Goal: Task Accomplishment & Management: Manage account settings

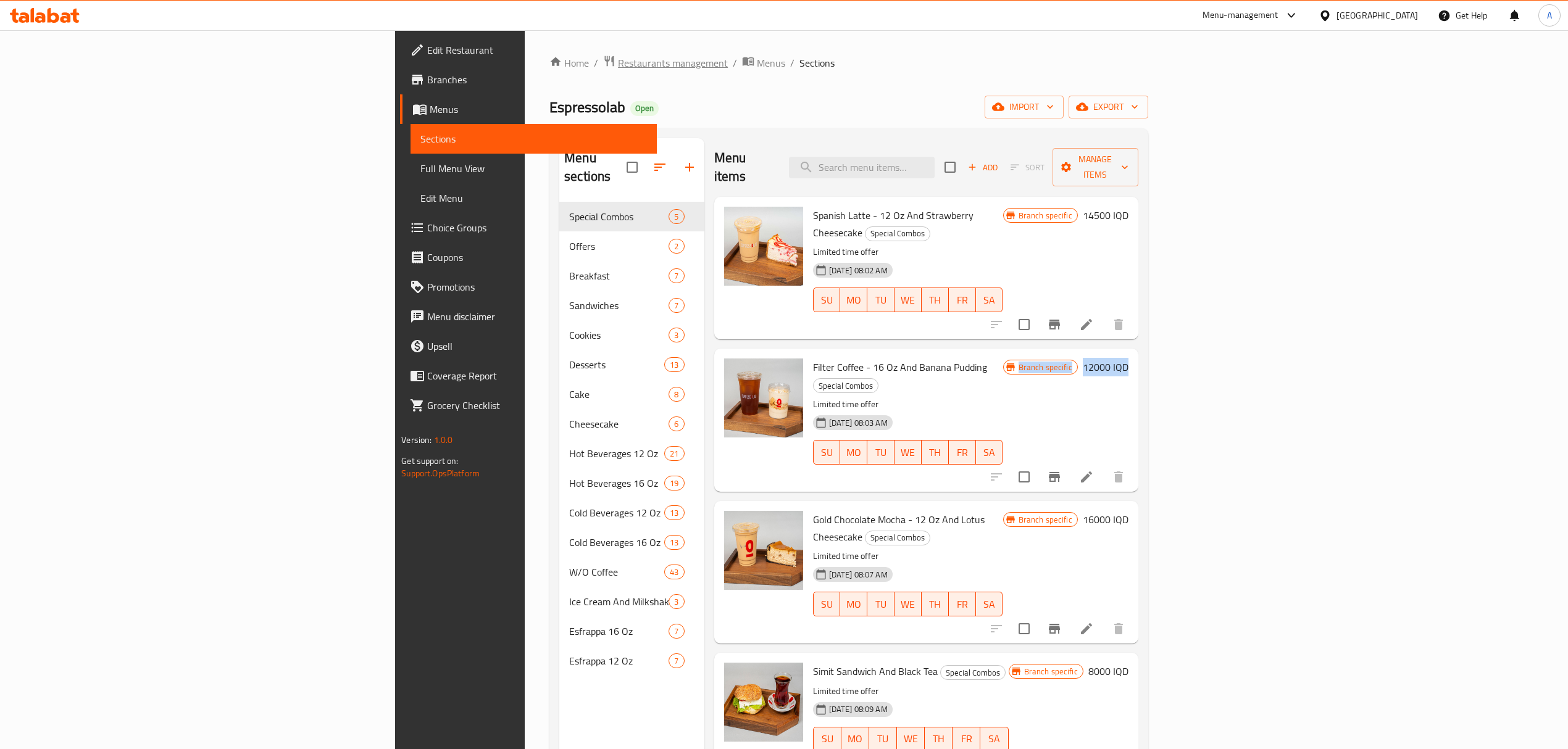
click at [618, 56] on span "Restaurants management" at bounding box center [673, 63] width 110 height 15
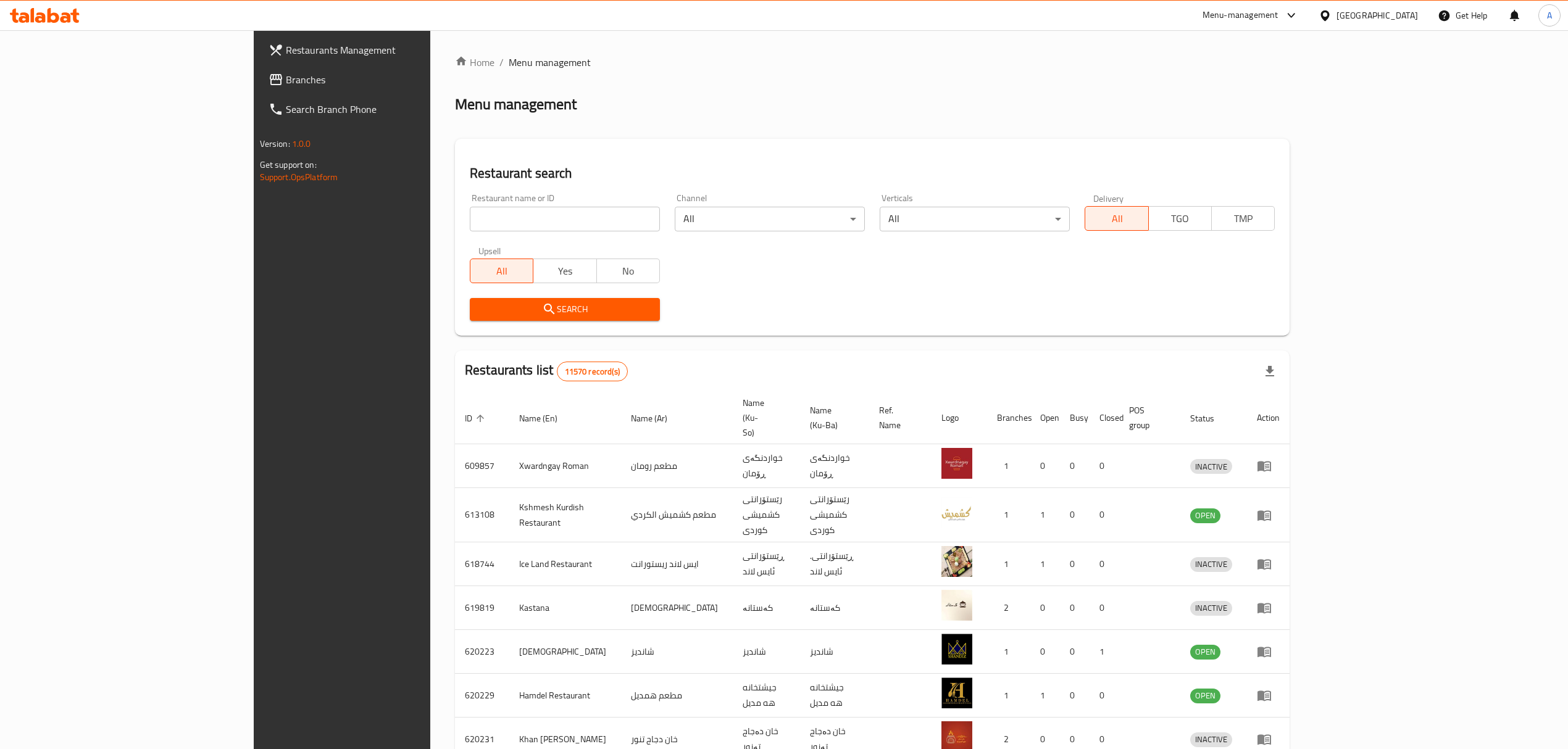
click at [470, 228] on input "search" at bounding box center [565, 219] width 190 height 25
type input "dolmachi"
click button "Search" at bounding box center [565, 309] width 190 height 22
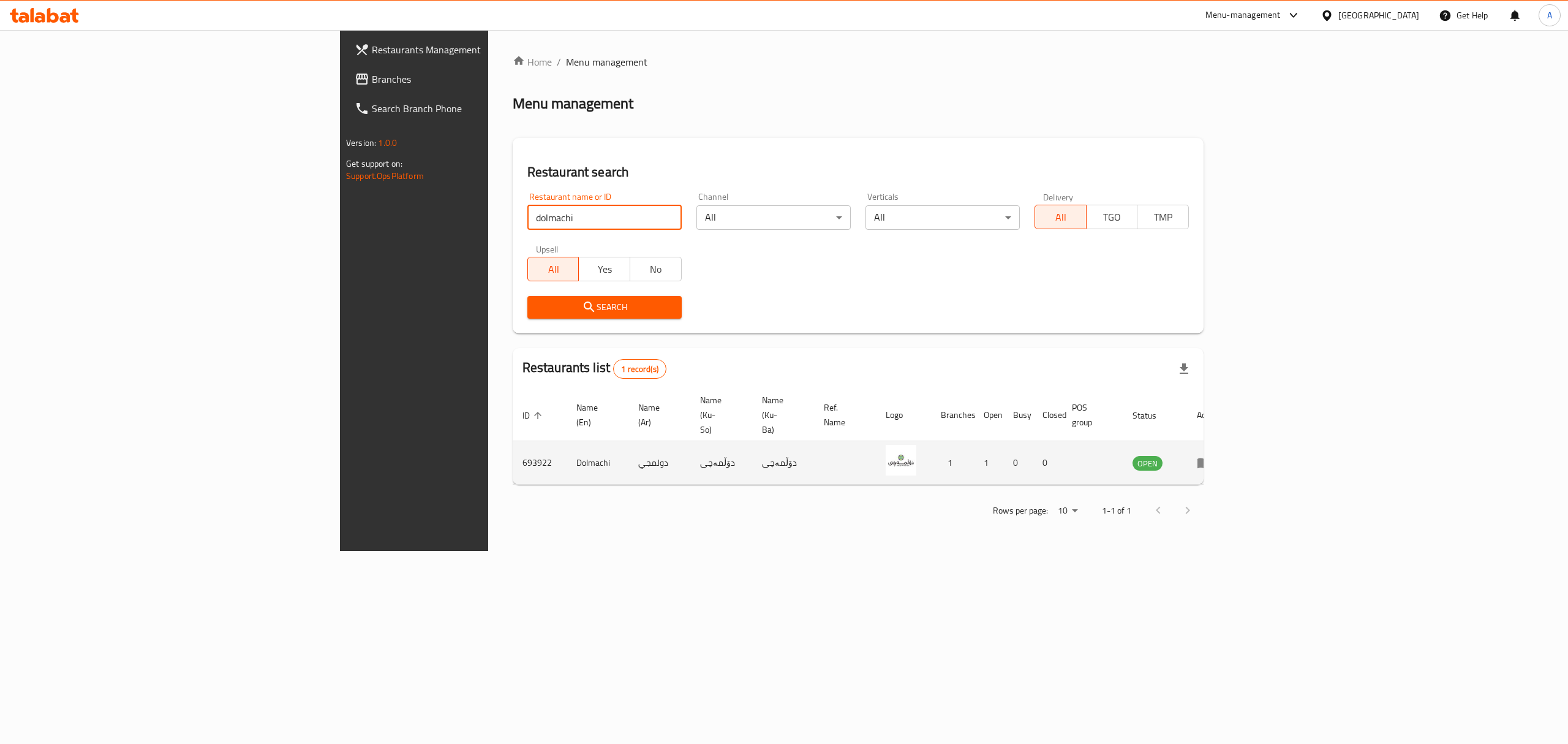
click at [1211, 455] on icon "enhanced table" at bounding box center [1205, 463] width 15 height 15
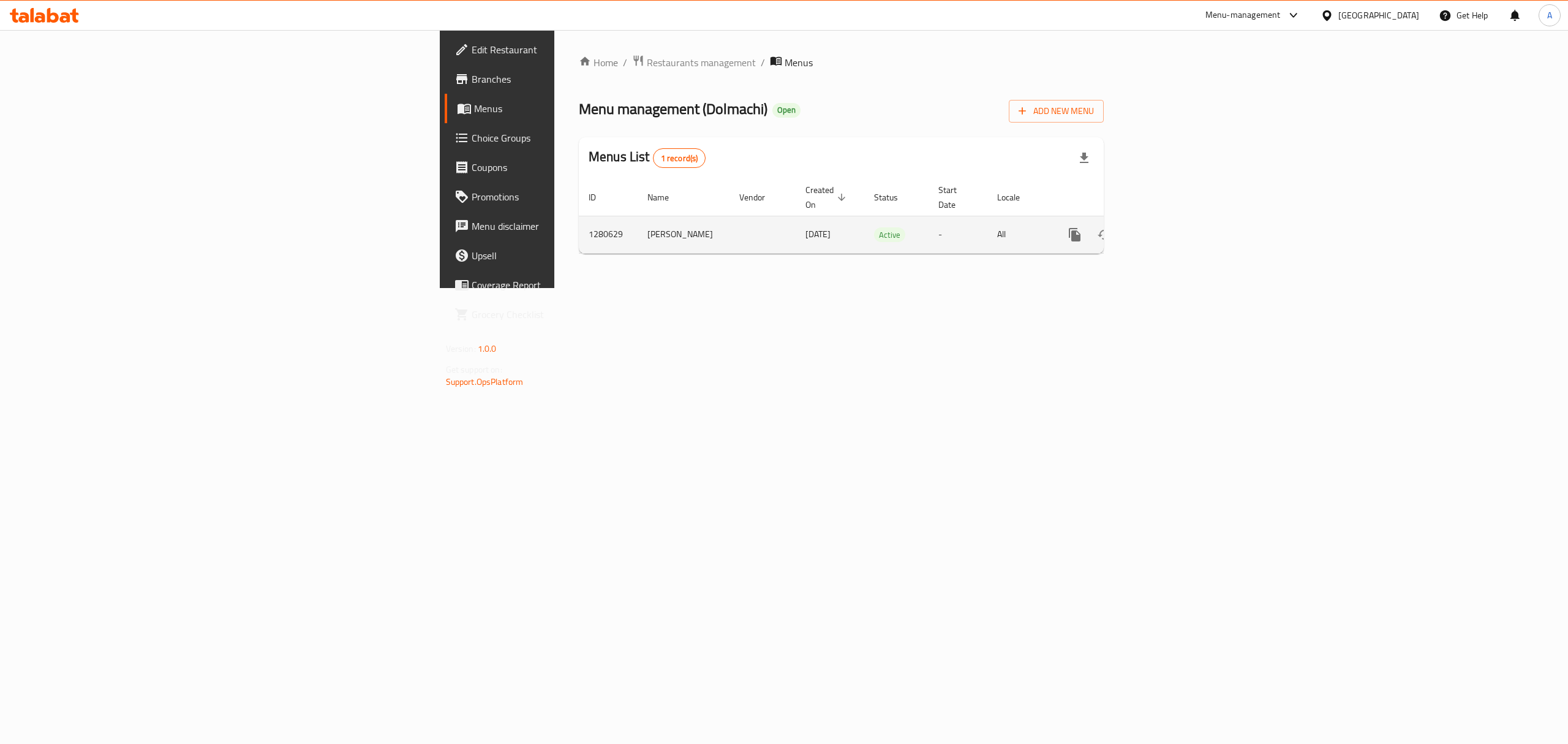
click at [1171, 227] on icon "enhanced table" at bounding box center [1163, 235] width 15 height 15
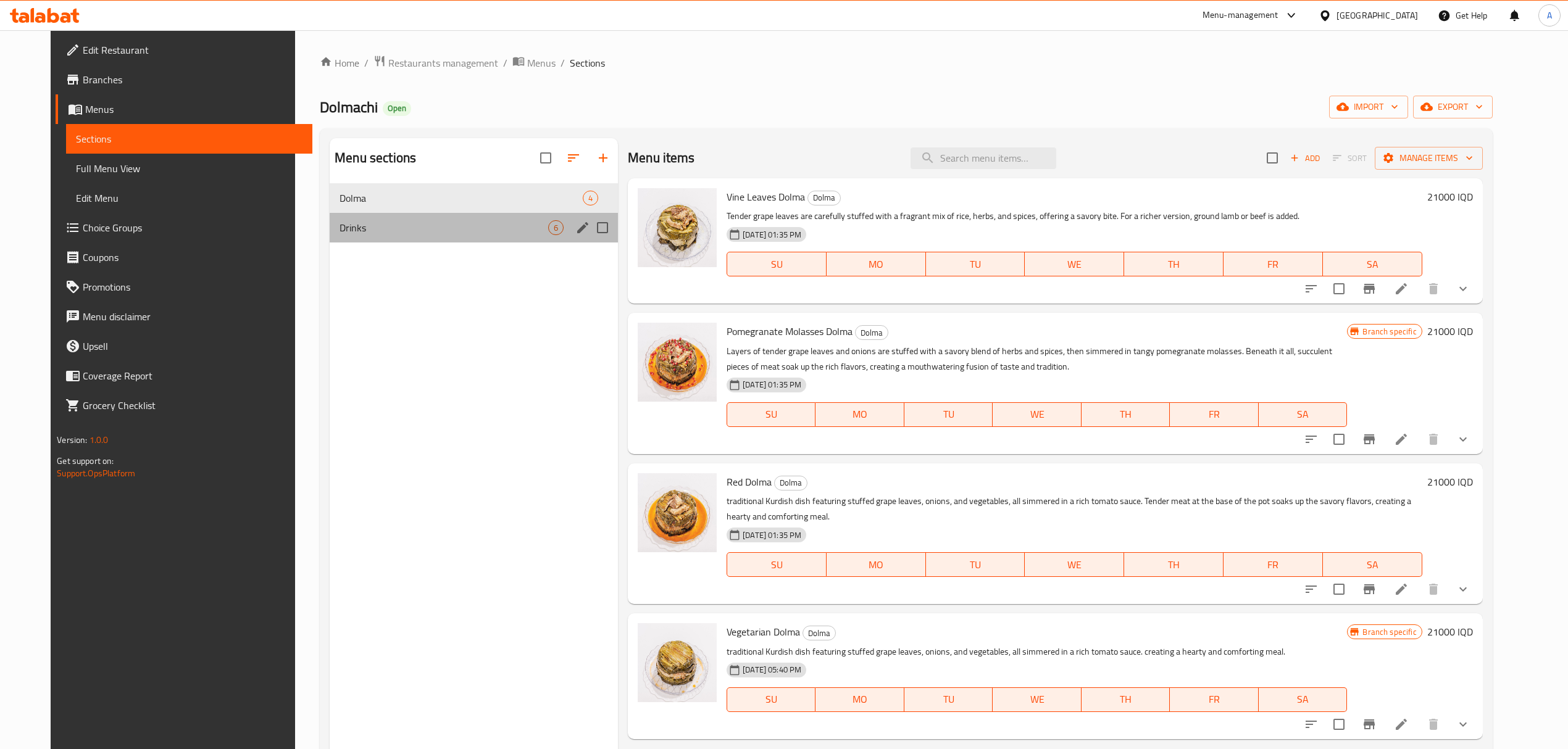
click at [376, 216] on div "Drinks 6" at bounding box center [474, 228] width 288 height 30
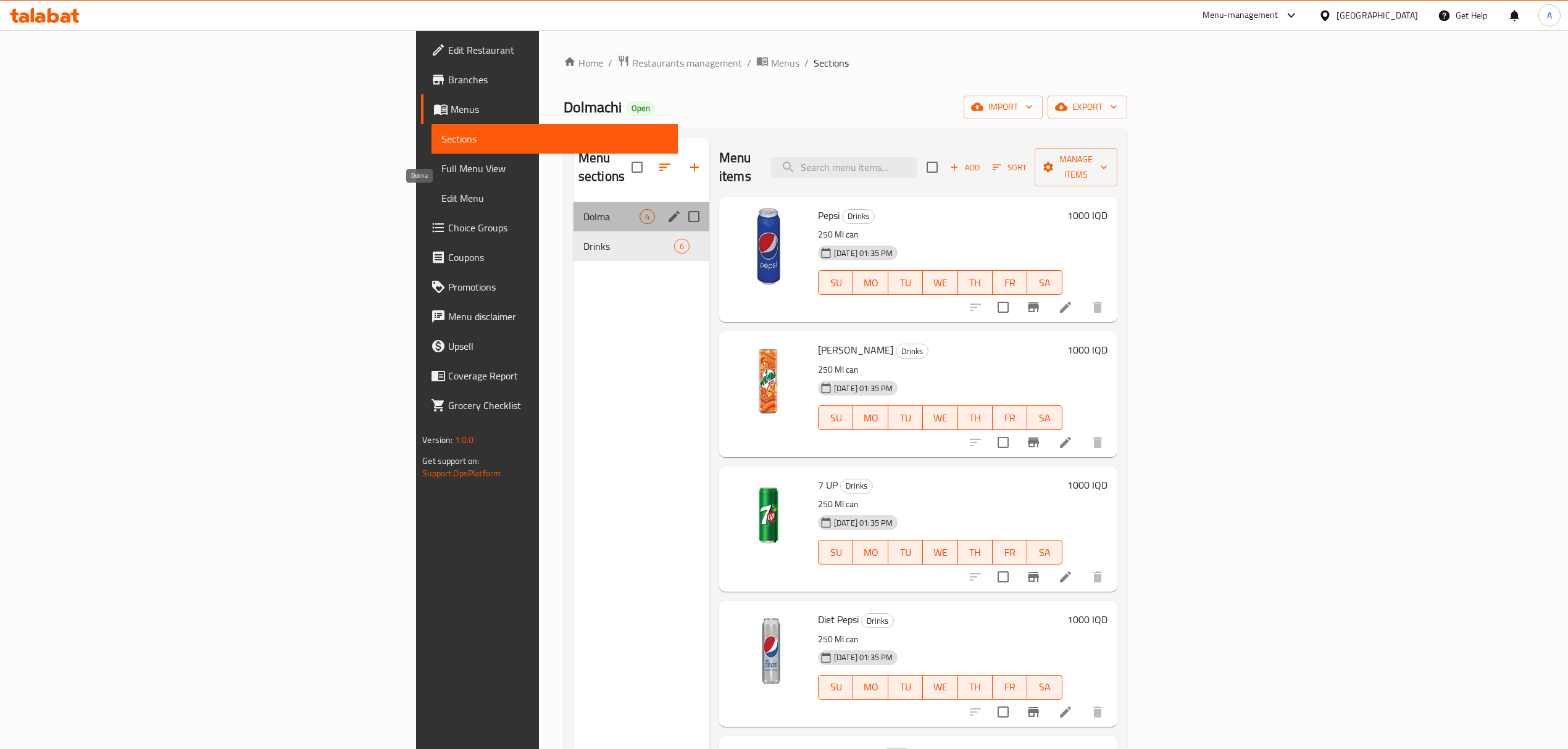
click at [584, 209] on span "Dolma" at bounding box center [611, 216] width 56 height 15
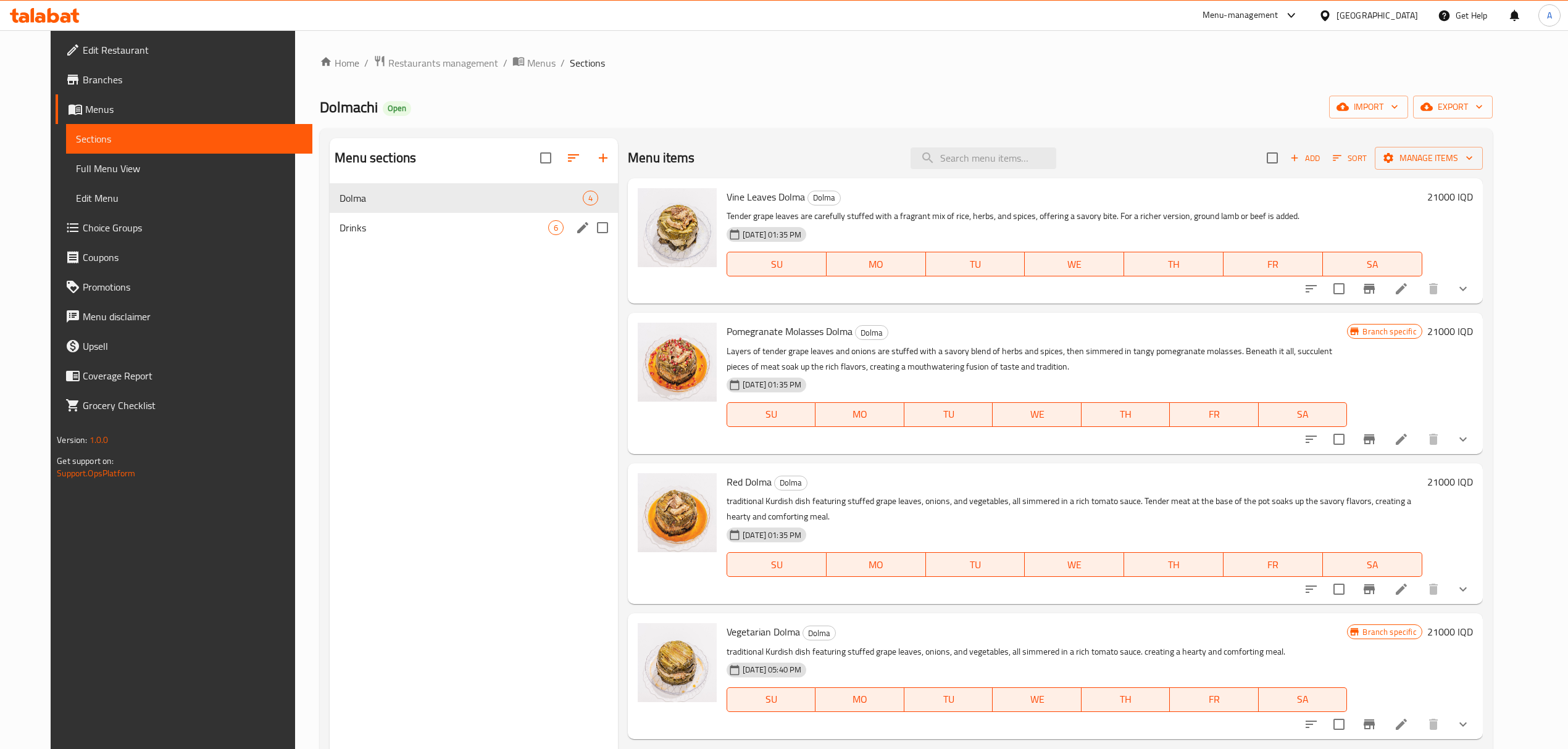
click at [332, 242] on div "Drinks 6" at bounding box center [474, 228] width 288 height 30
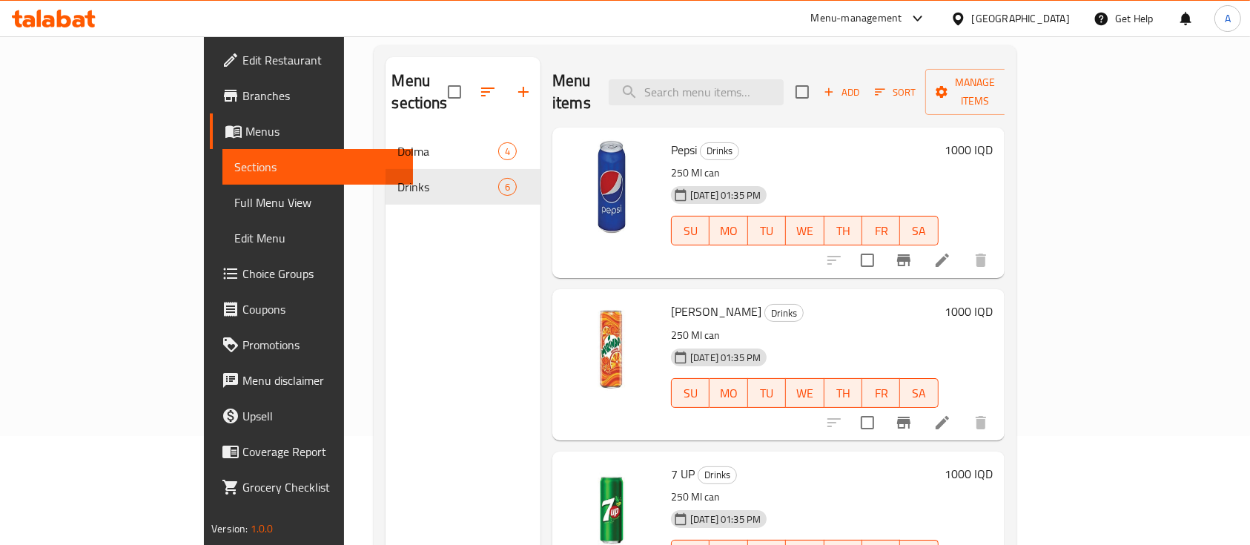
scroll to position [208, 0]
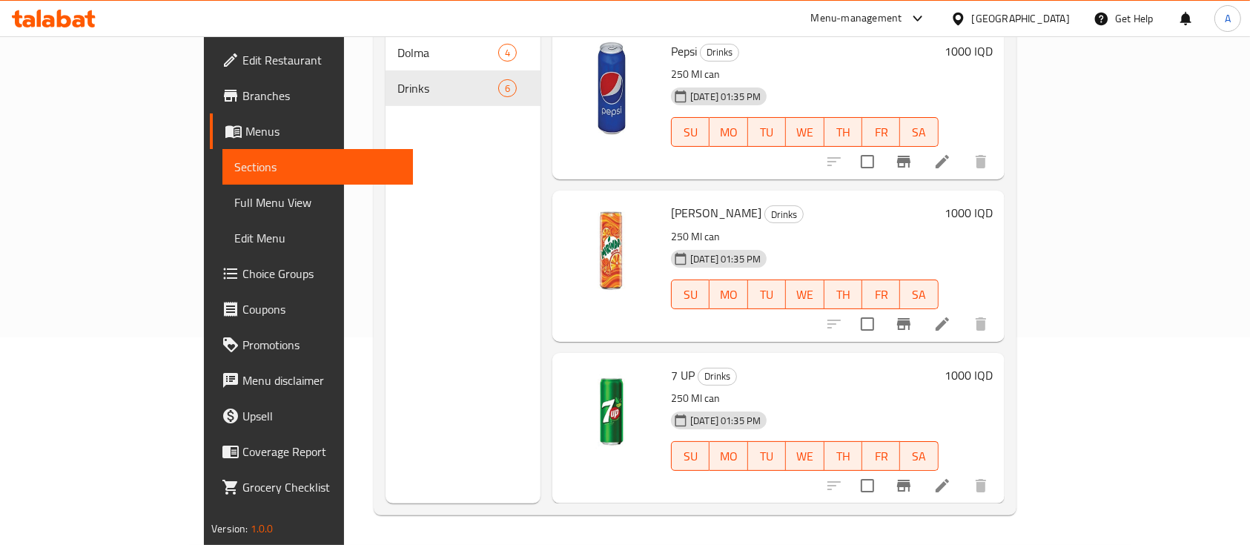
click at [945, 82] on div "[DATE] 01:35 PM SU MO TU WE TH FR SA" at bounding box center [805, 122] width 280 height 80
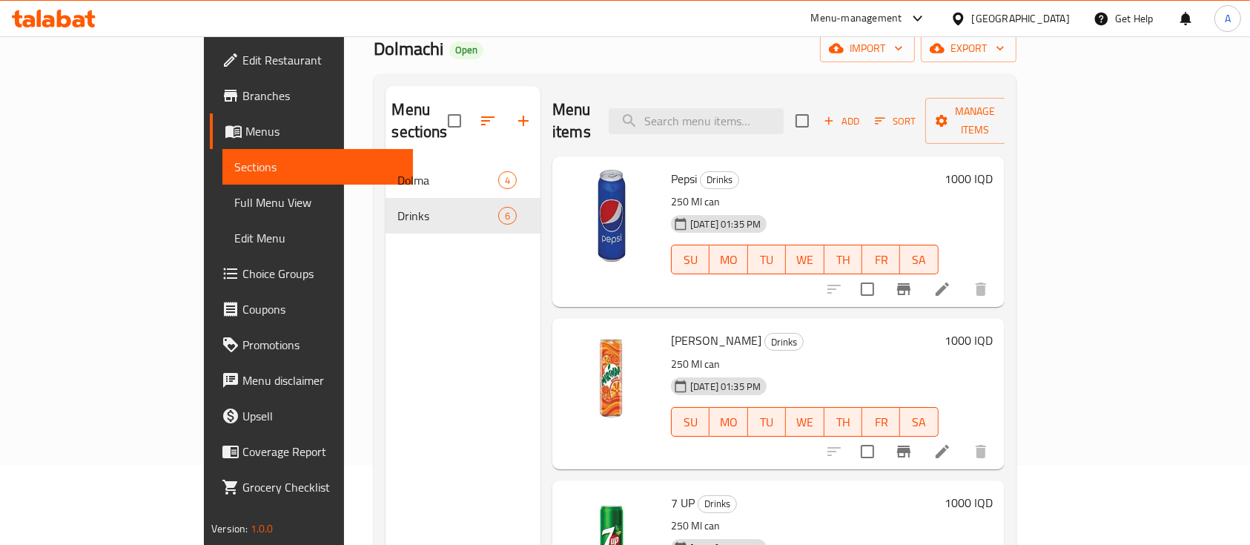
scroll to position [0, 0]
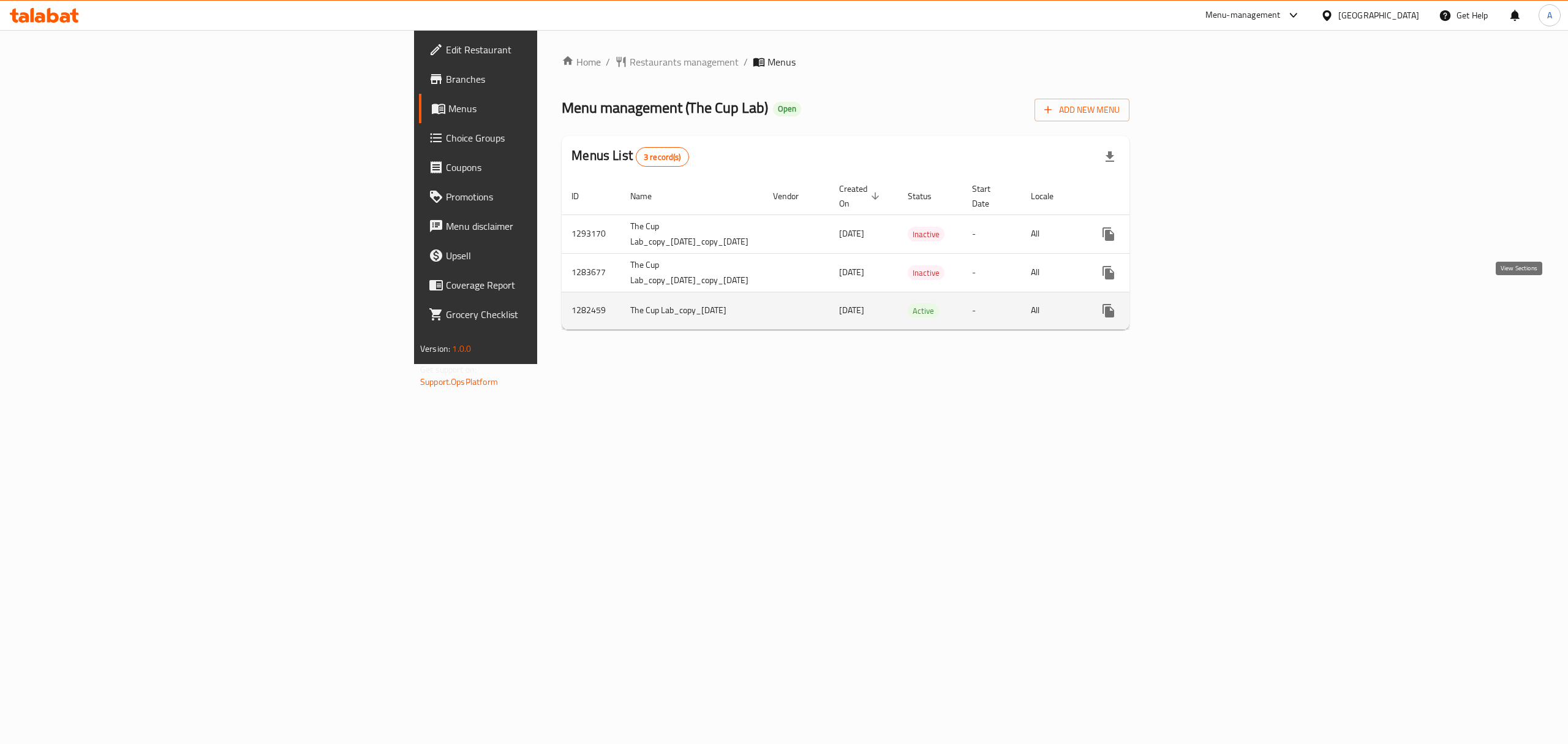
click at [1205, 303] on icon "enhanced table" at bounding box center [1197, 311] width 15 height 15
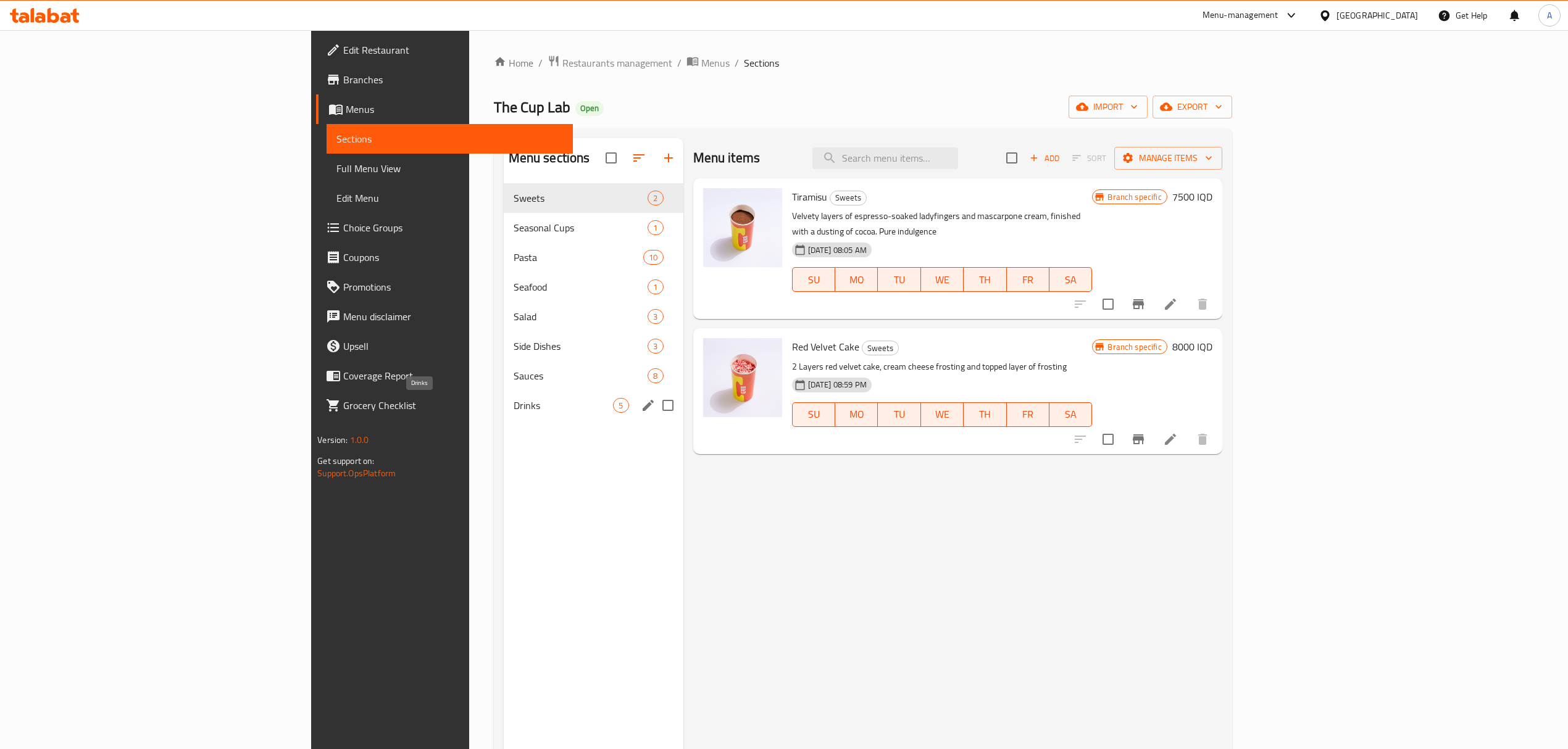
click at [514, 410] on span "Drinks" at bounding box center [564, 405] width 100 height 15
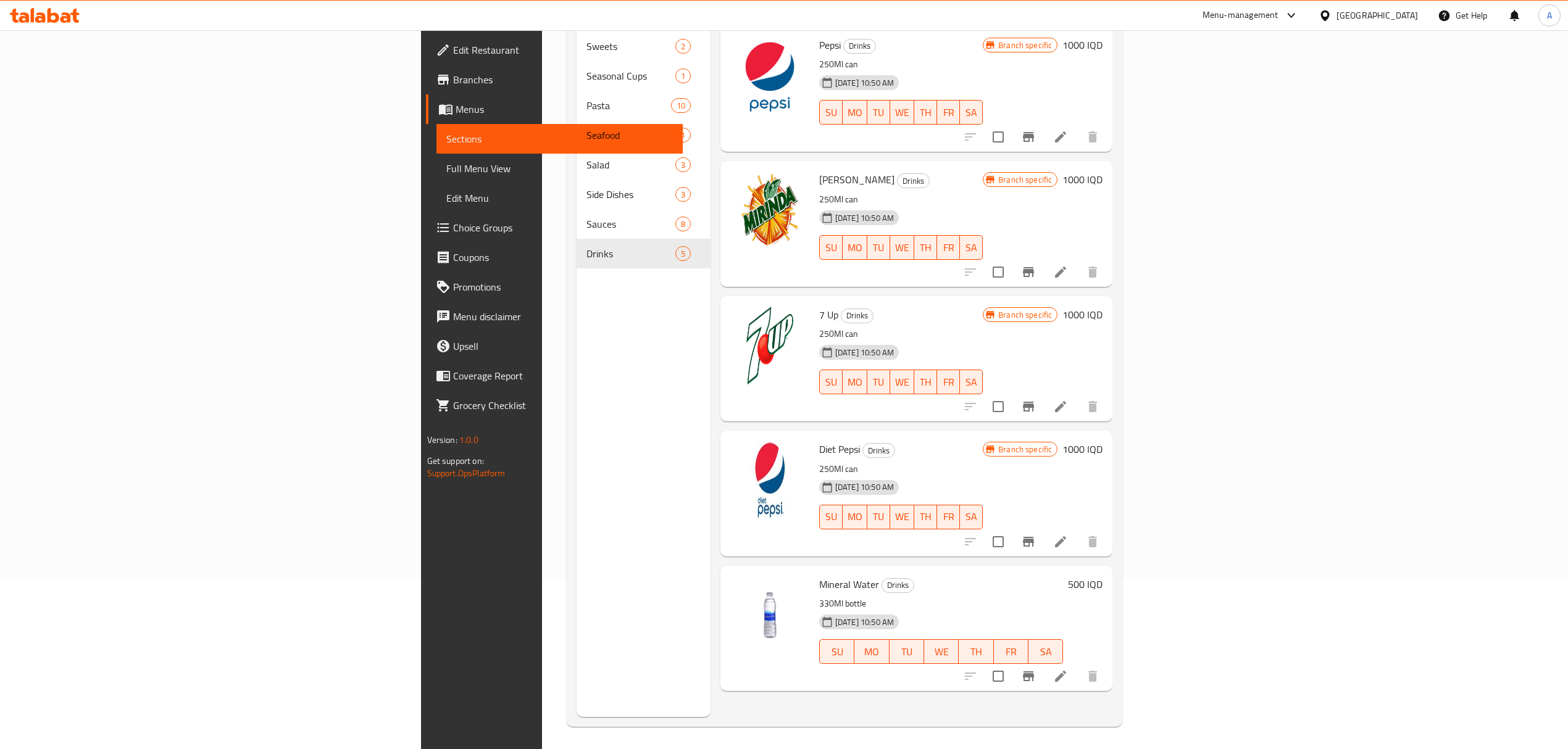
scroll to position [173, 0]
click at [819, 438] on span "Diet Pepsi" at bounding box center [839, 447] width 41 height 18
copy h6 "Diet Pepsi"
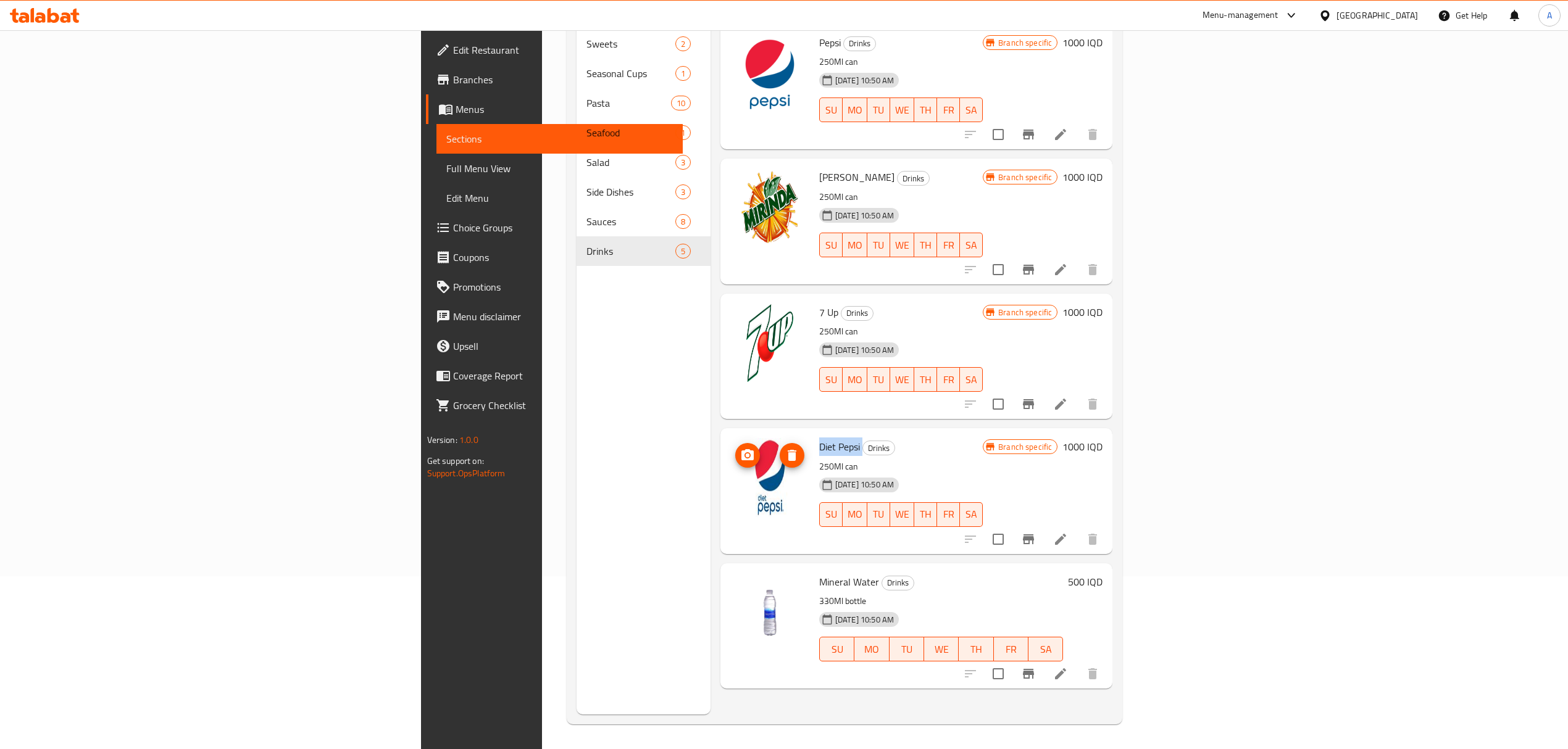
click at [730, 449] on img at bounding box center [769, 477] width 79 height 79
click at [788, 449] on icon "delete image" at bounding box center [792, 454] width 8 height 11
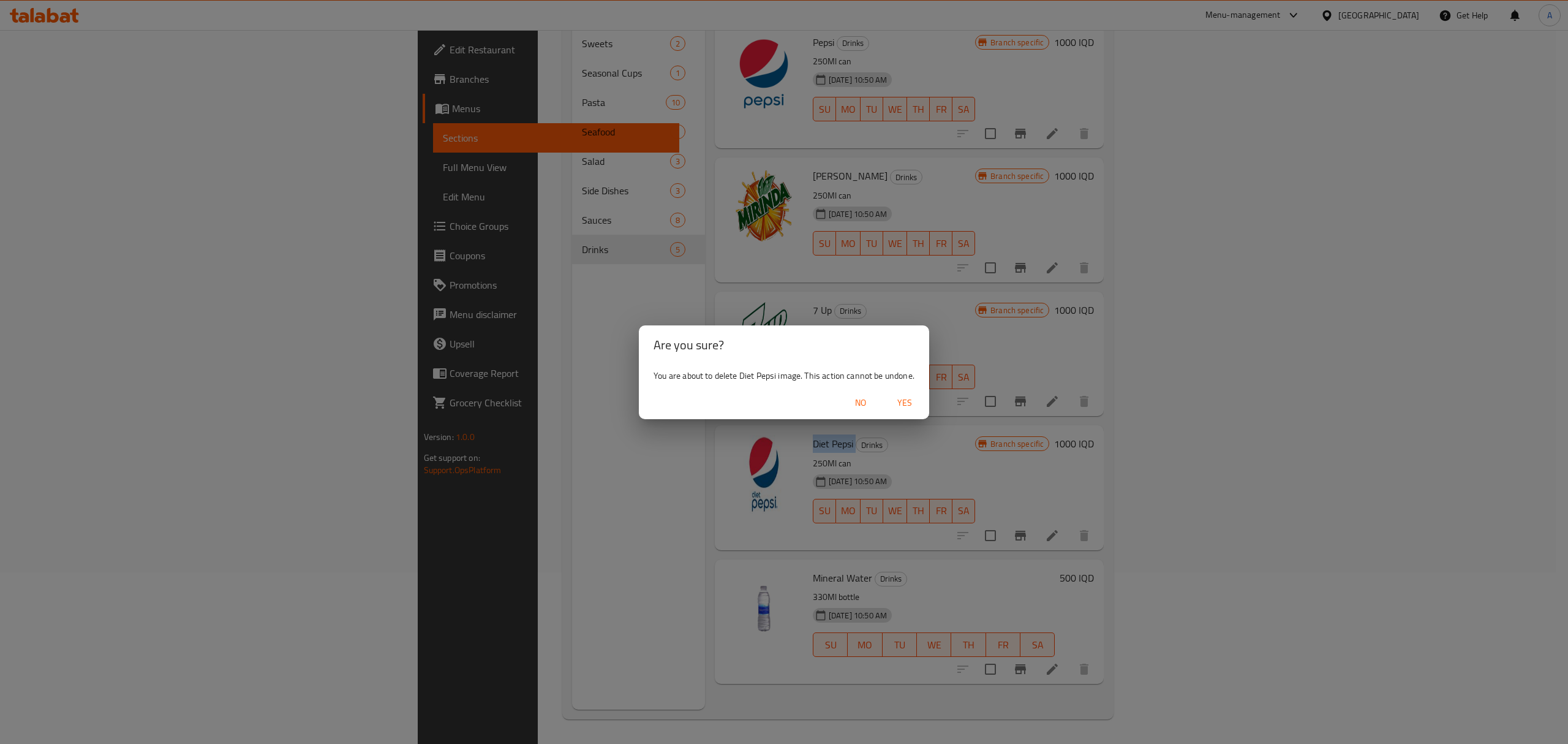
click at [895, 403] on span "Yes" at bounding box center [905, 403] width 30 height 16
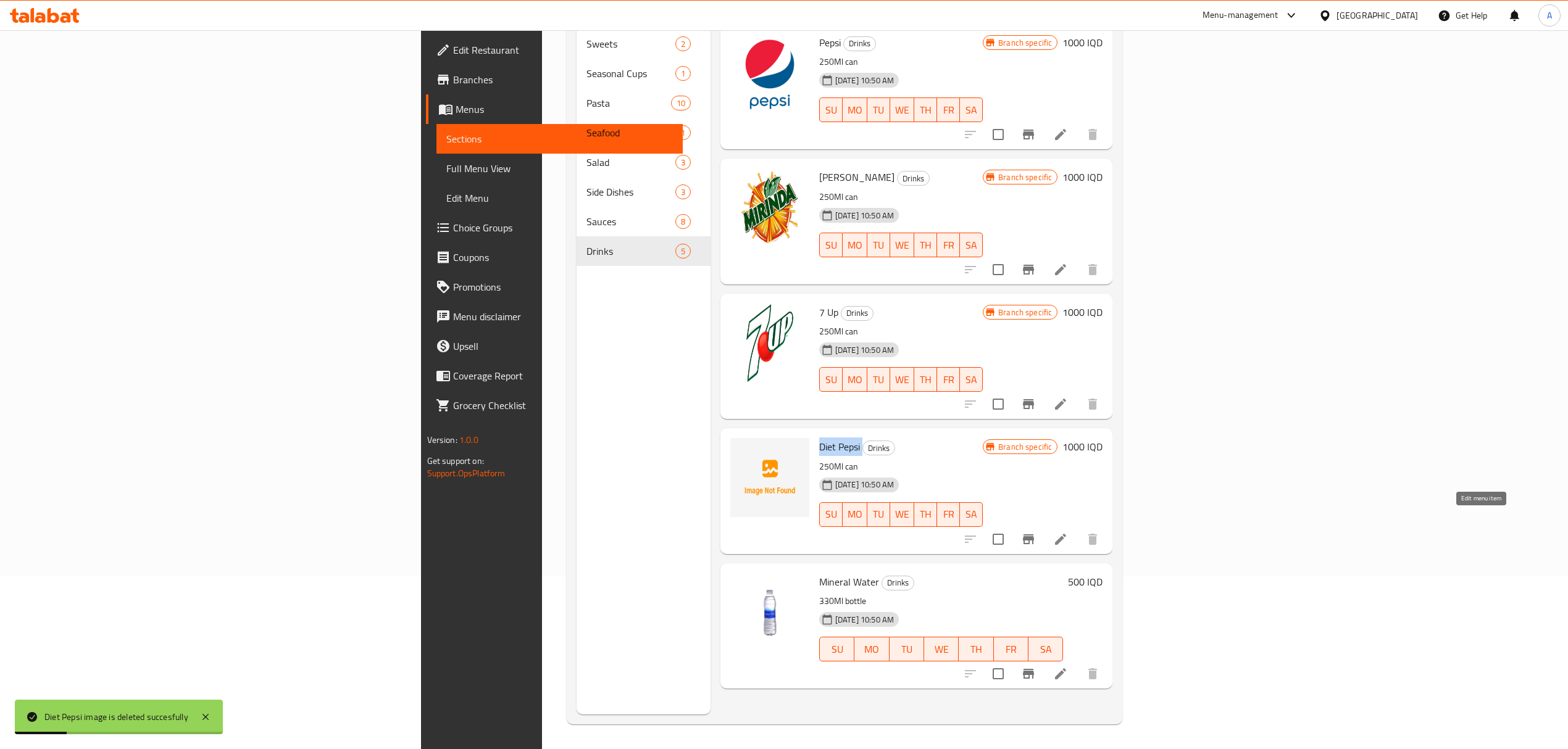
click at [1066, 533] on icon at bounding box center [1060, 538] width 11 height 11
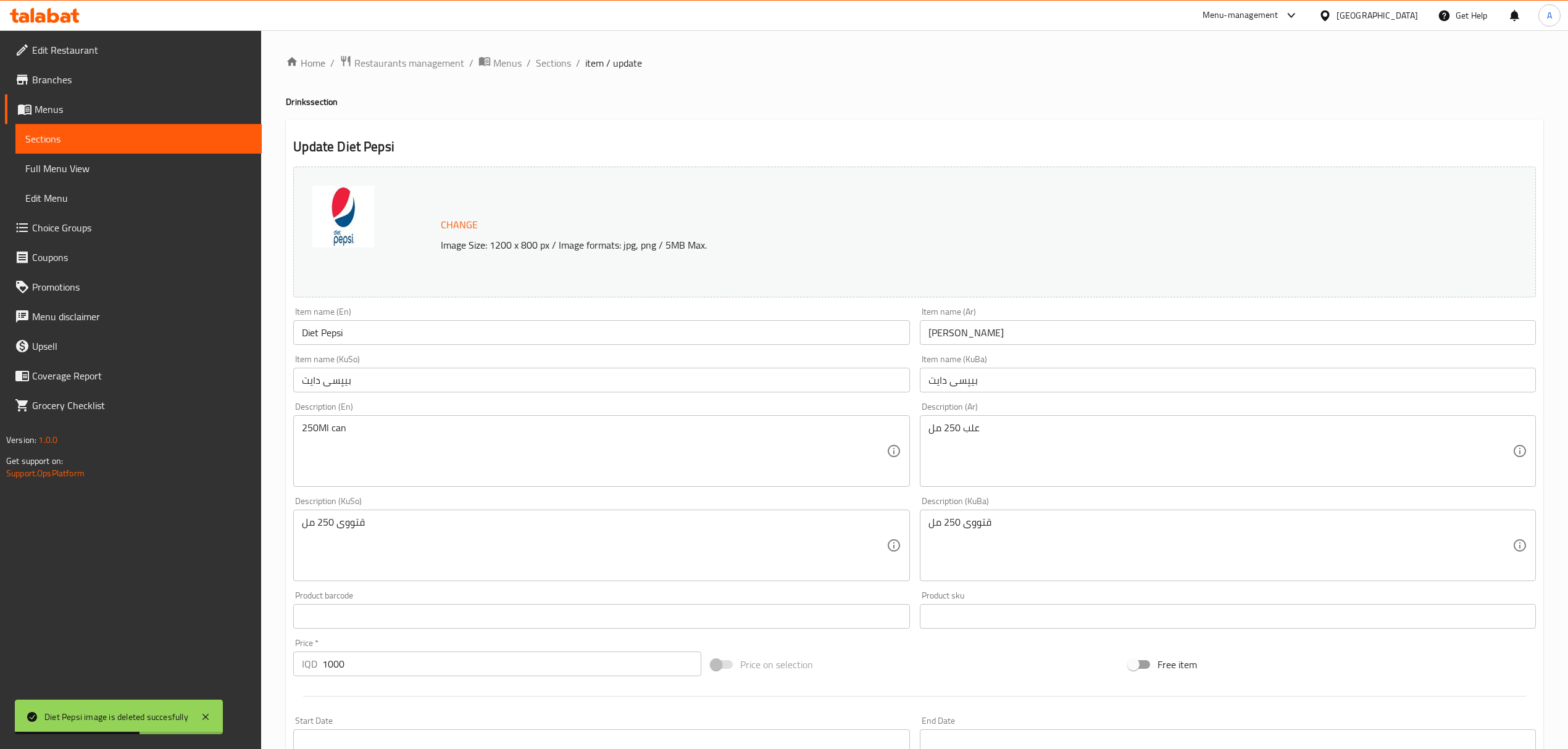
click at [516, 252] on p "Image Size: 1200 x 800 px / Image formats: jpg, png / 5MB Max." at bounding box center [887, 245] width 903 height 15
drag, startPoint x: 516, startPoint y: 252, endPoint x: 502, endPoint y: 250, distance: 14.1
click at [515, 252] on p "Image Size: 1200 x 800 px / Image formats: jpg, png / 5MB Max." at bounding box center [887, 245] width 903 height 15
click at [502, 250] on p "Image Size: 1200 x 800 px / Image formats: jpg, png / 5MB Max." at bounding box center [887, 245] width 903 height 15
drag, startPoint x: 502, startPoint y: 250, endPoint x: 550, endPoint y: 246, distance: 48.2
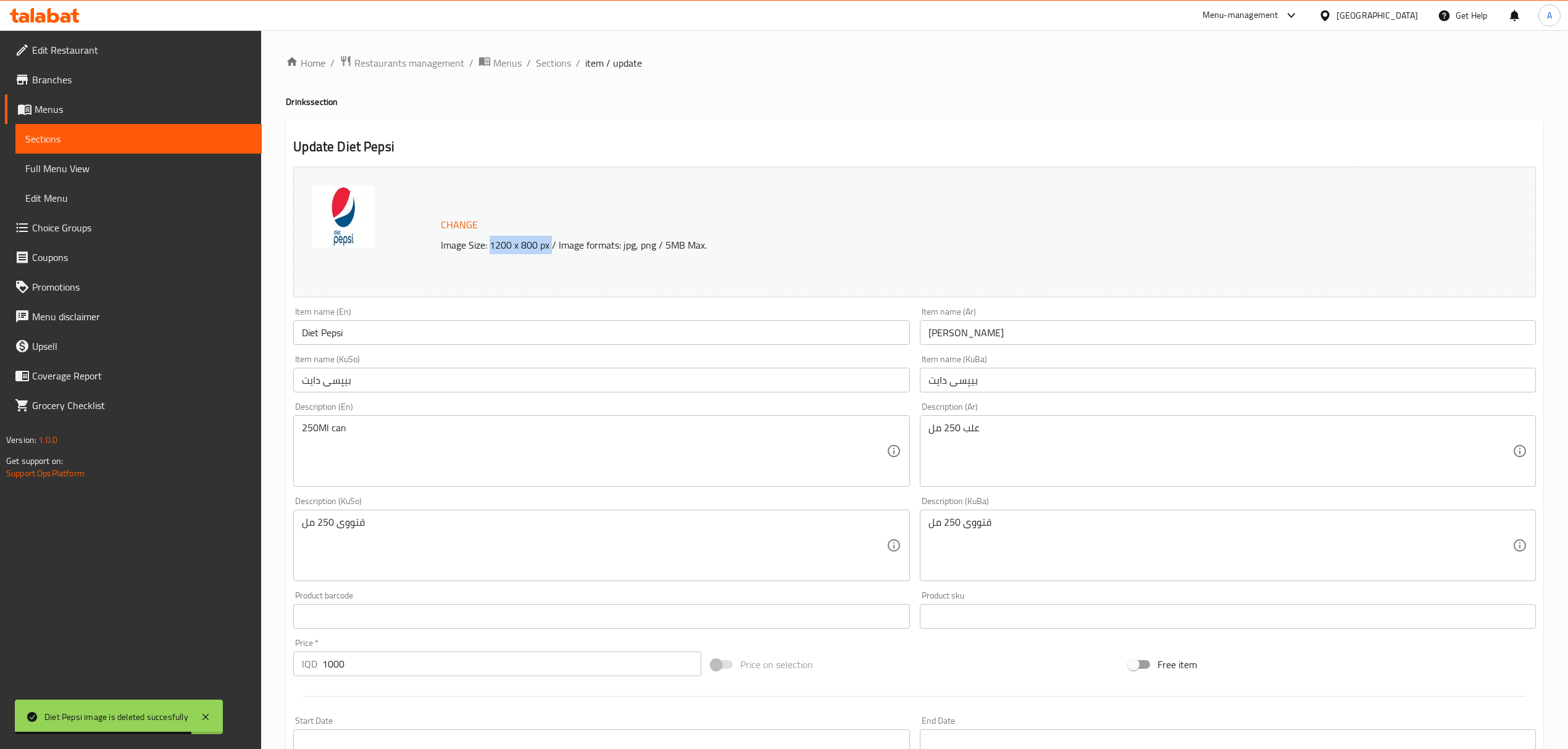
click at [550, 246] on p "Image Size: 1200 x 800 px / Image formats: jpg, png / 5MB Max." at bounding box center [887, 245] width 903 height 15
copy p "1200 x 800 px"
click at [446, 270] on div "Change Image Size: 1200 x 800 px / Image formats: jpg, png / 5MB Max." at bounding box center [914, 231] width 1242 height 131
click at [463, 245] on p "Image Size: 1200 x 800 px / Image formats: jpg, png / 5MB Max." at bounding box center [887, 245] width 903 height 15
click at [465, 245] on p "Image Size: 1200 x 800 px / Image formats: jpg, png / 5MB Max." at bounding box center [887, 245] width 903 height 15
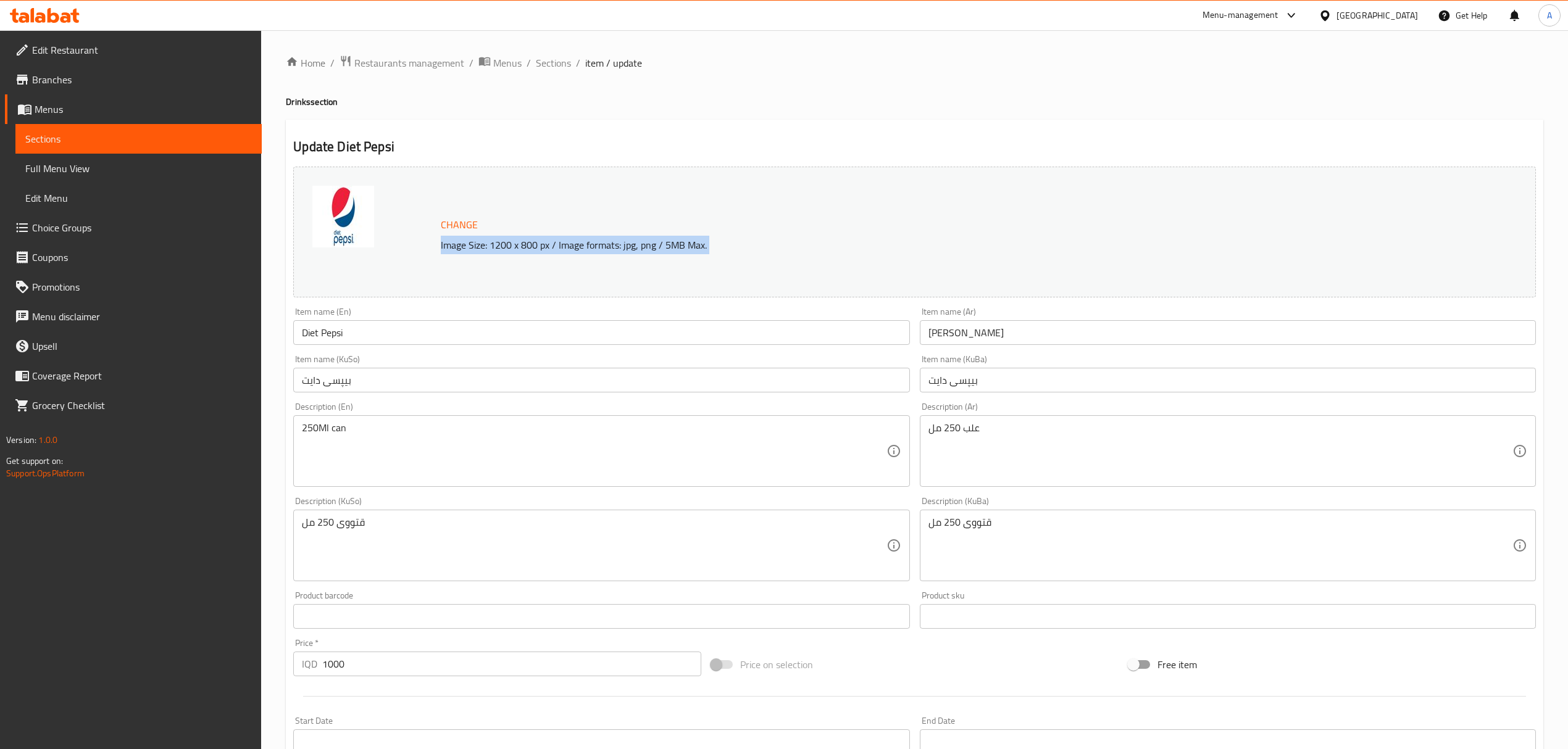
click at [465, 245] on p "Image Size: 1200 x 800 px / Image formats: jpg, png / 5MB Max." at bounding box center [887, 245] width 903 height 15
copy div "Image Size: 1200 x 800 px / Image formats: jpg, png / 5MB Max."
click at [561, 52] on div "Home / Restaurants management / Menus / Sections / item / update Drinks section…" at bounding box center [915, 530] width 1307 height 1001
click at [557, 58] on span "Sections" at bounding box center [554, 63] width 35 height 15
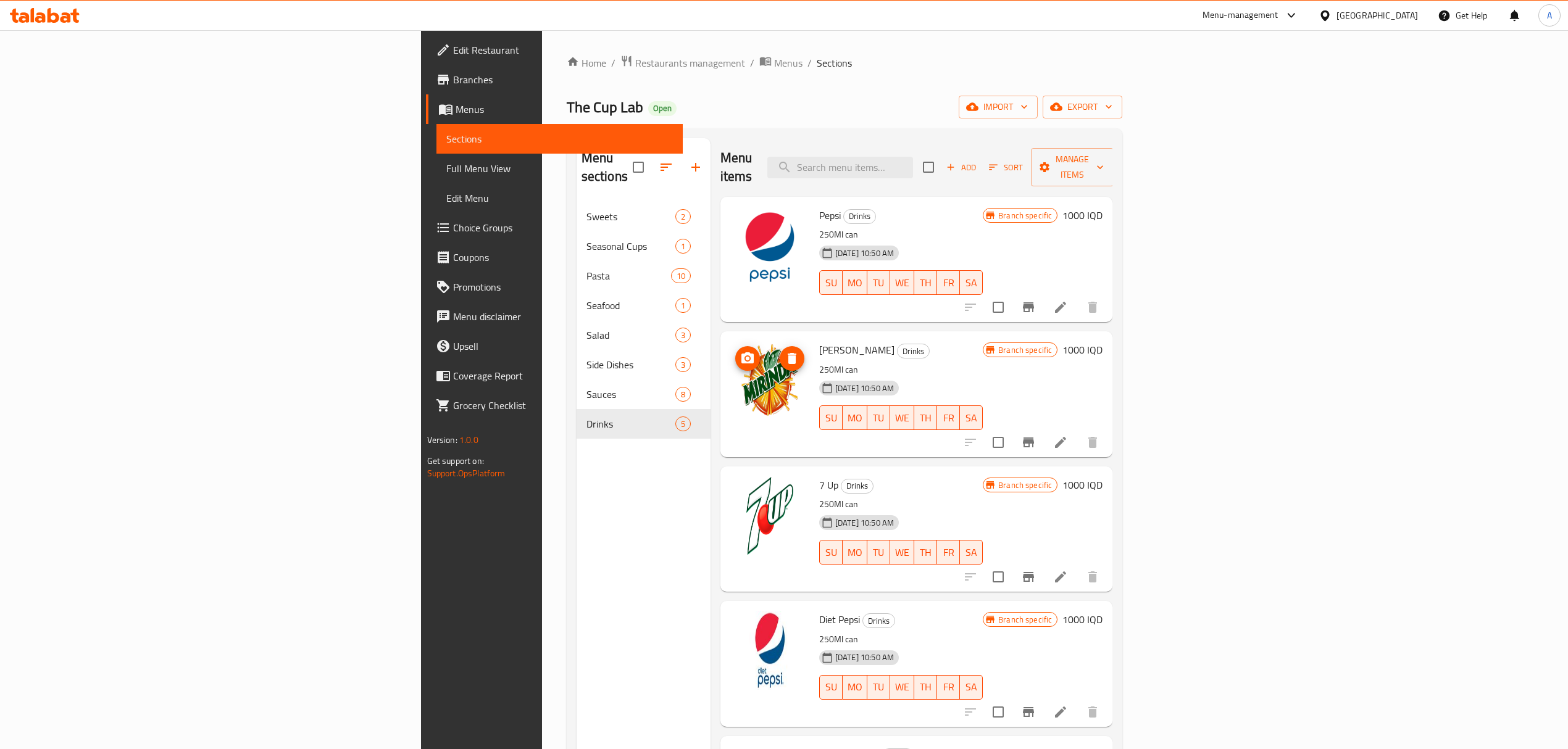
click at [730, 353] on img at bounding box center [769, 380] width 79 height 79
click at [784, 351] on icon "delete image" at bounding box center [792, 359] width 15 height 15
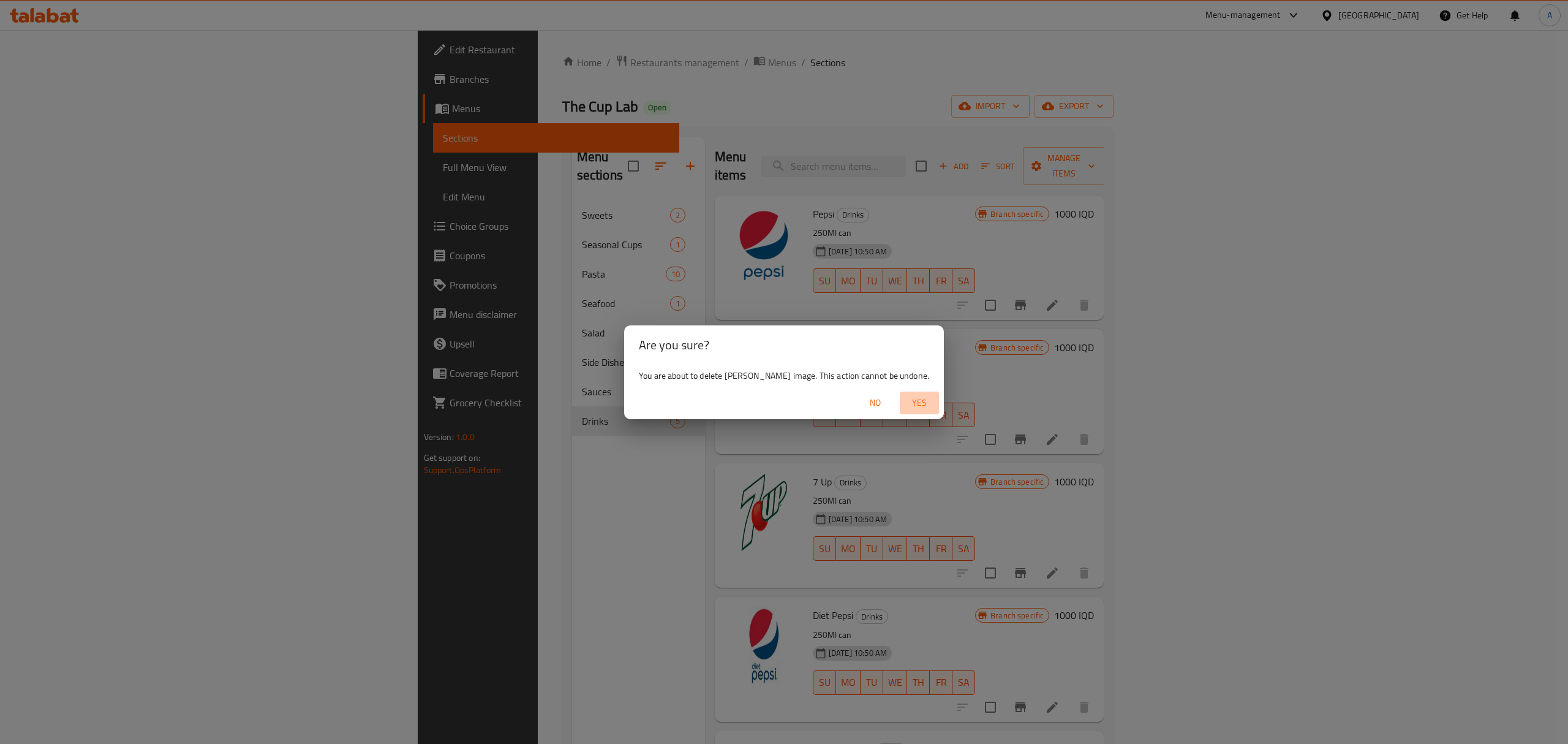
click at [926, 398] on span "Yes" at bounding box center [919, 403] width 30 height 16
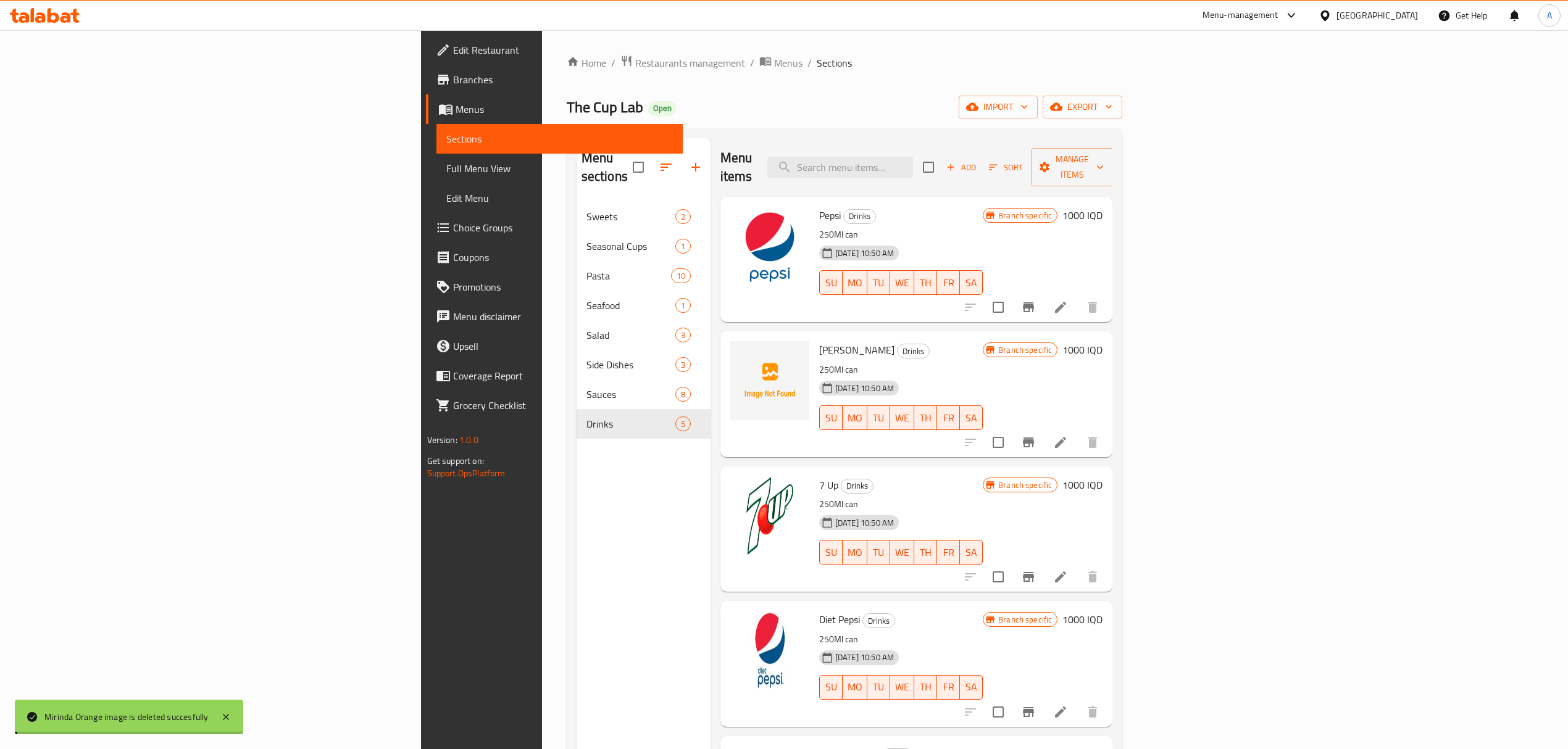
click at [730, 211] on img at bounding box center [769, 246] width 79 height 79
click at [730, 208] on img at bounding box center [769, 246] width 79 height 79
drag, startPoint x: 675, startPoint y: 223, endPoint x: 674, endPoint y: 262, distance: 39.0
click at [730, 226] on img at bounding box center [769, 246] width 79 height 79
drag, startPoint x: 670, startPoint y: 270, endPoint x: 719, endPoint y: 275, distance: 49.3
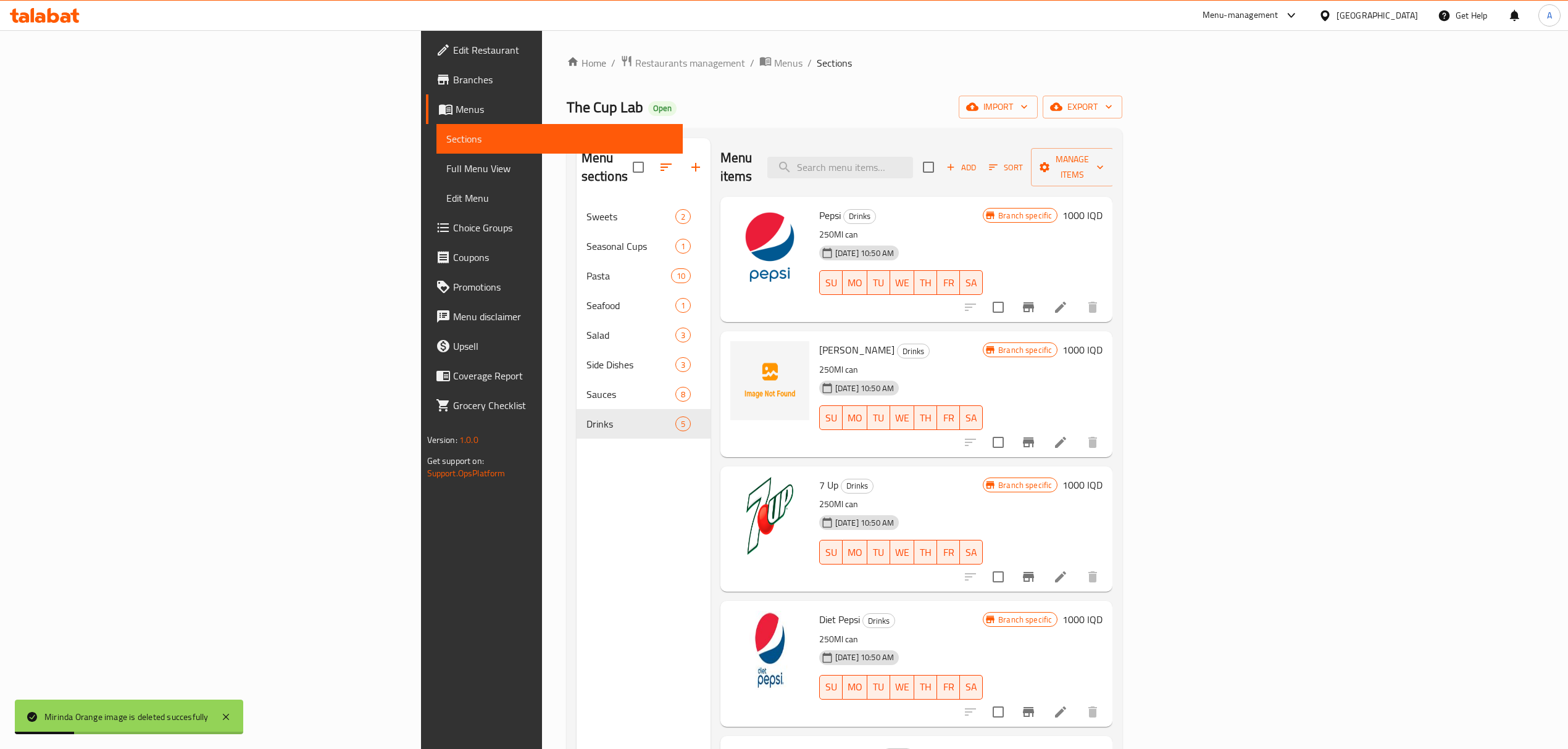
click at [725, 270] on div at bounding box center [769, 259] width 89 height 116
click at [784, 216] on icon "delete image" at bounding box center [792, 224] width 15 height 15
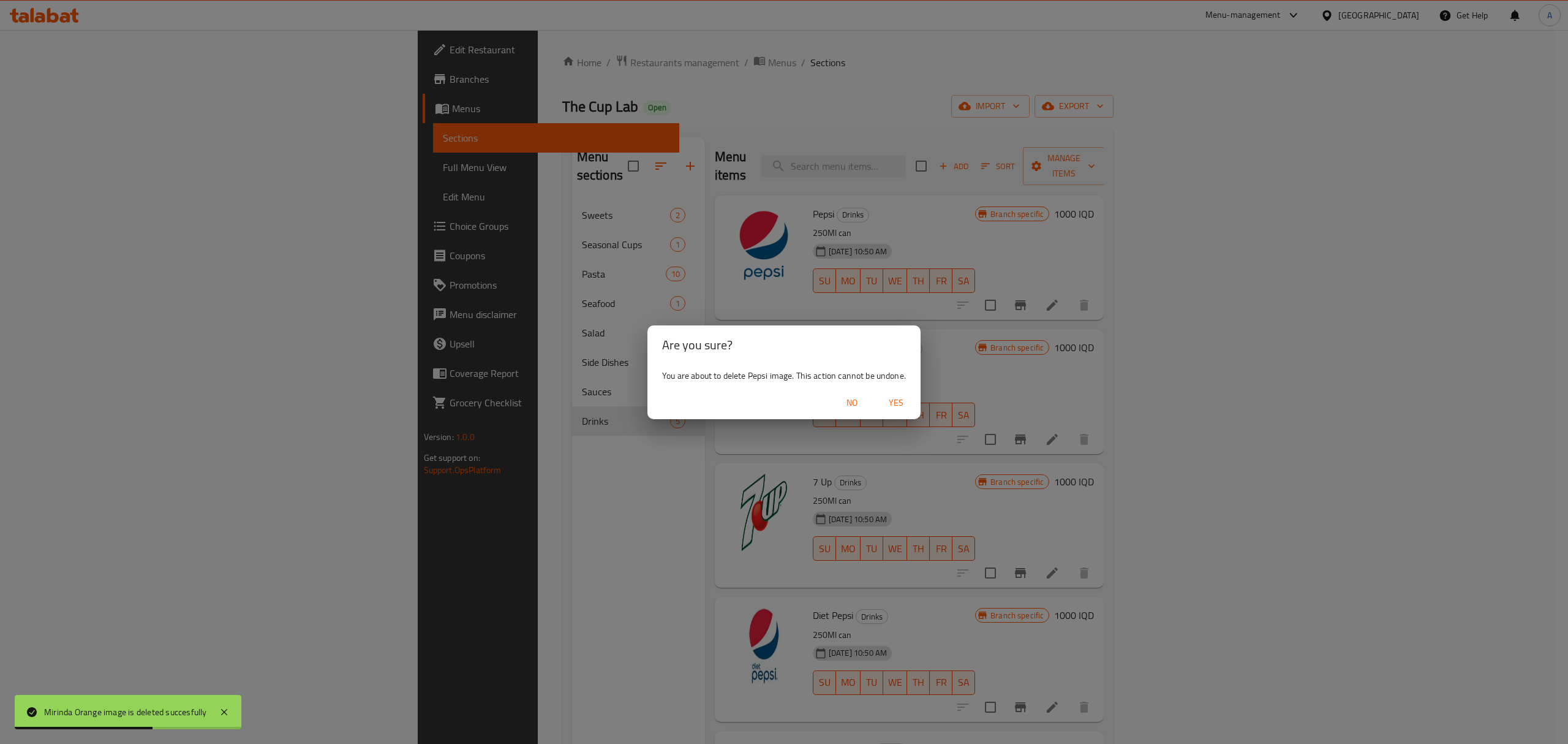
click at [911, 393] on button "Yes" at bounding box center [896, 403] width 39 height 22
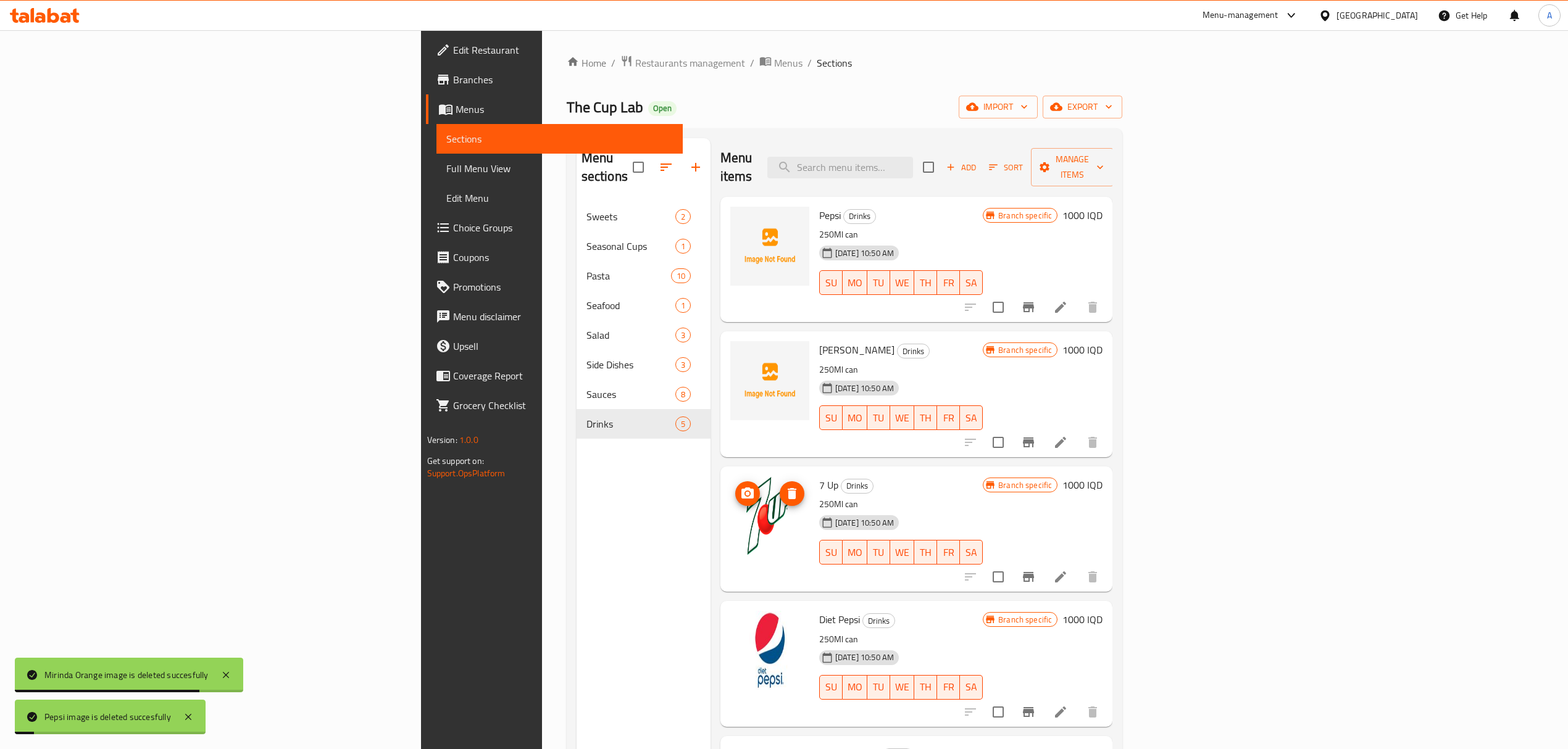
click at [730, 494] on img at bounding box center [769, 515] width 79 height 79
click at [779, 486] on button "delete image" at bounding box center [792, 494] width 25 height 25
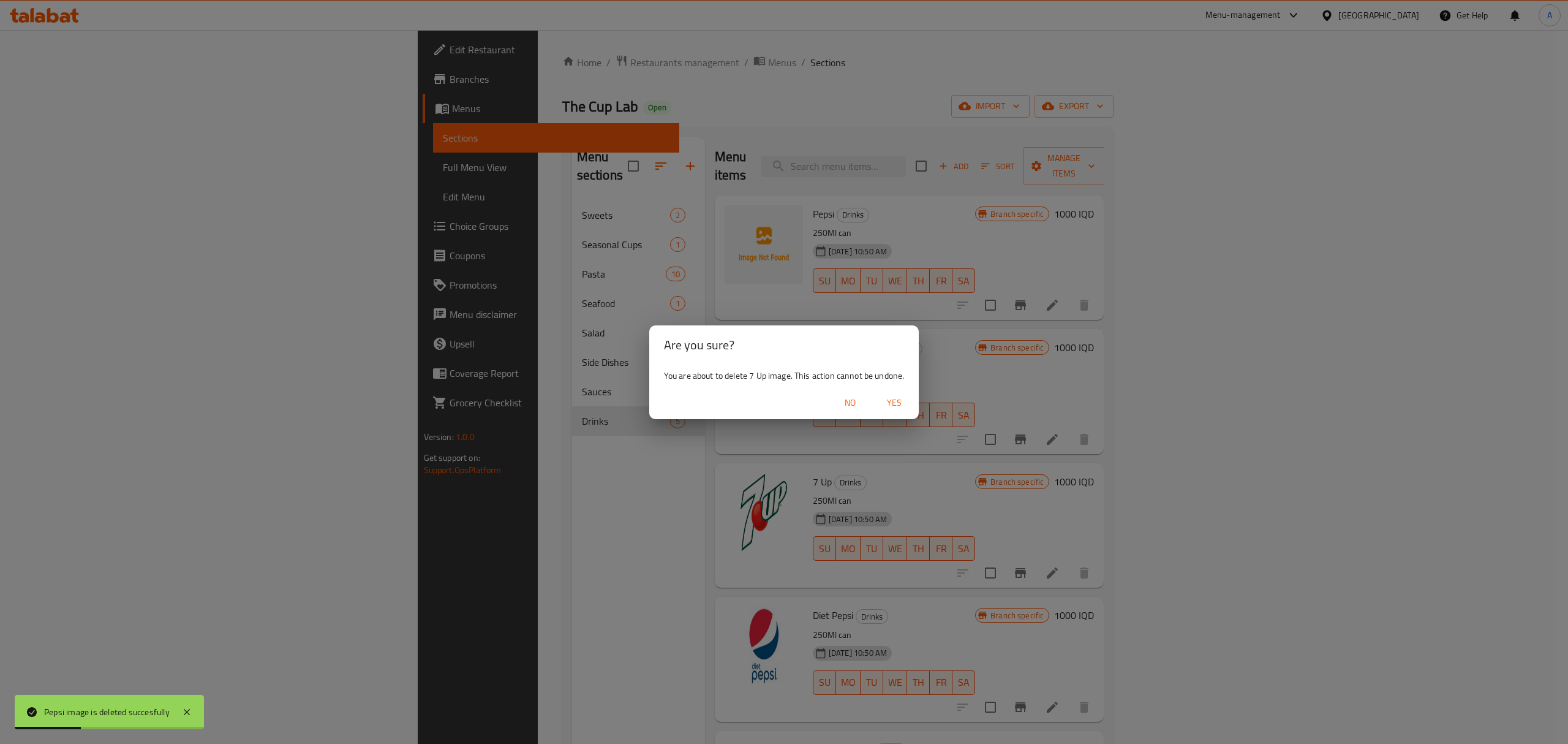
click at [890, 401] on span "Yes" at bounding box center [895, 403] width 30 height 16
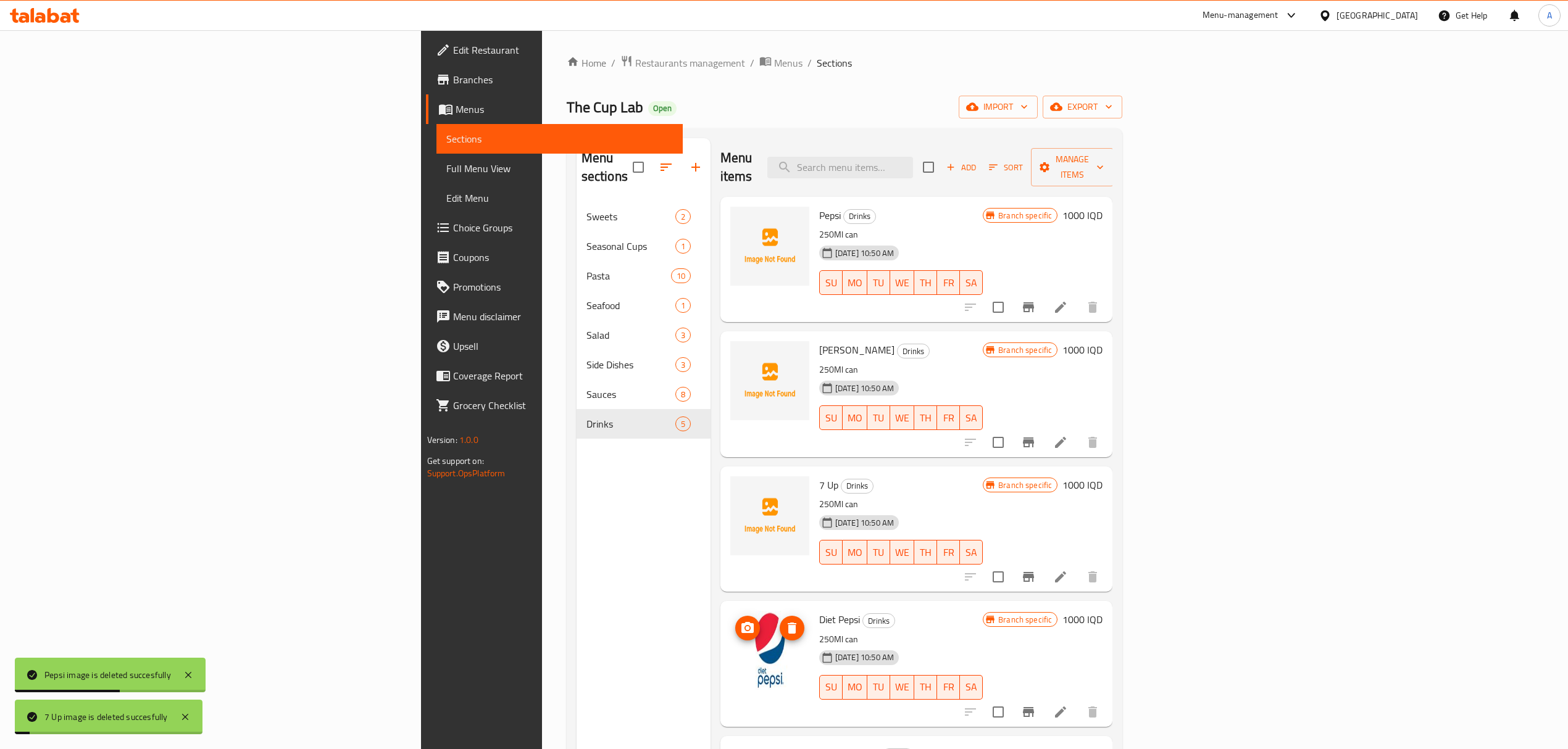
click at [784, 621] on icon "delete image" at bounding box center [792, 628] width 15 height 15
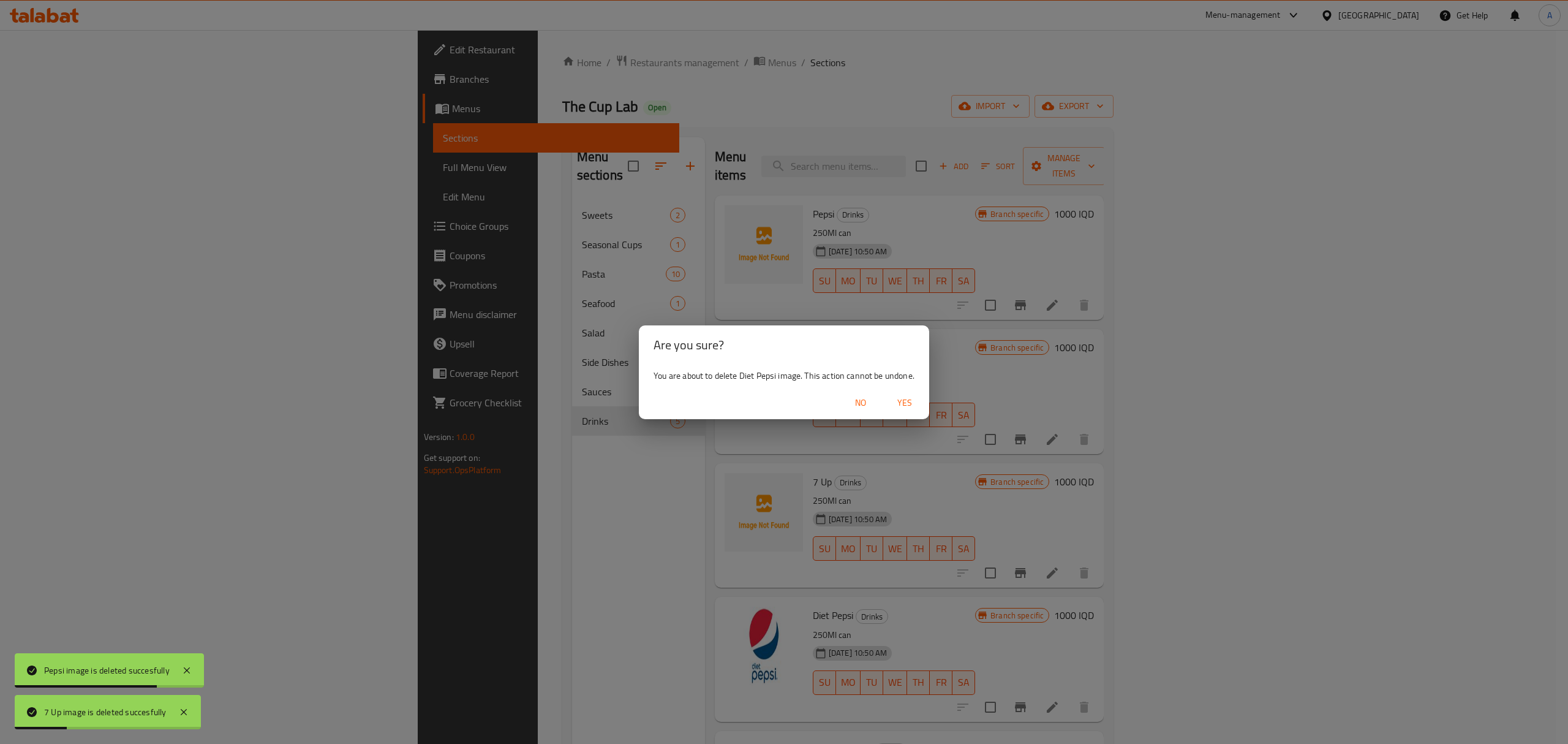
click at [924, 397] on button "Yes" at bounding box center [904, 403] width 39 height 22
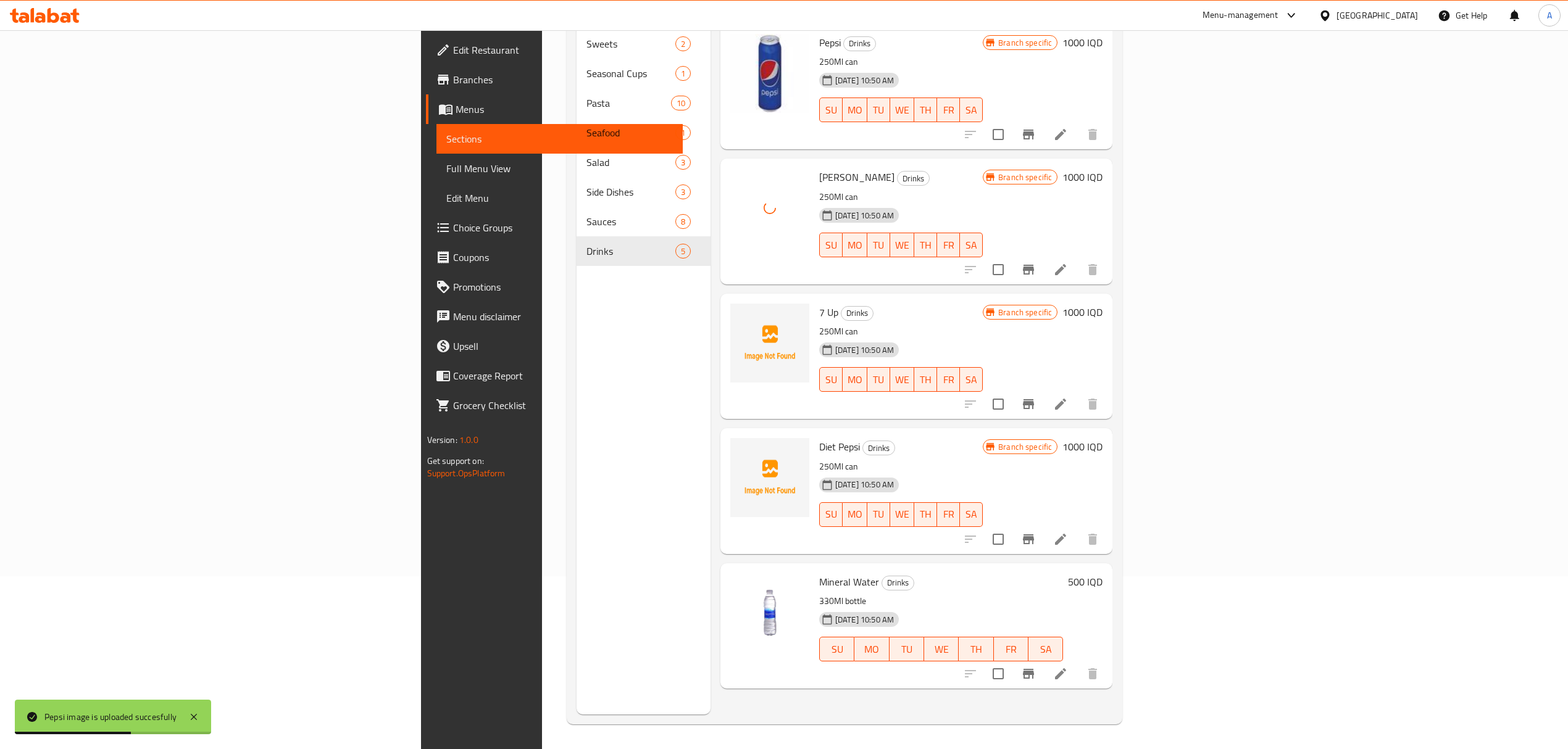
scroll to position [173, 0]
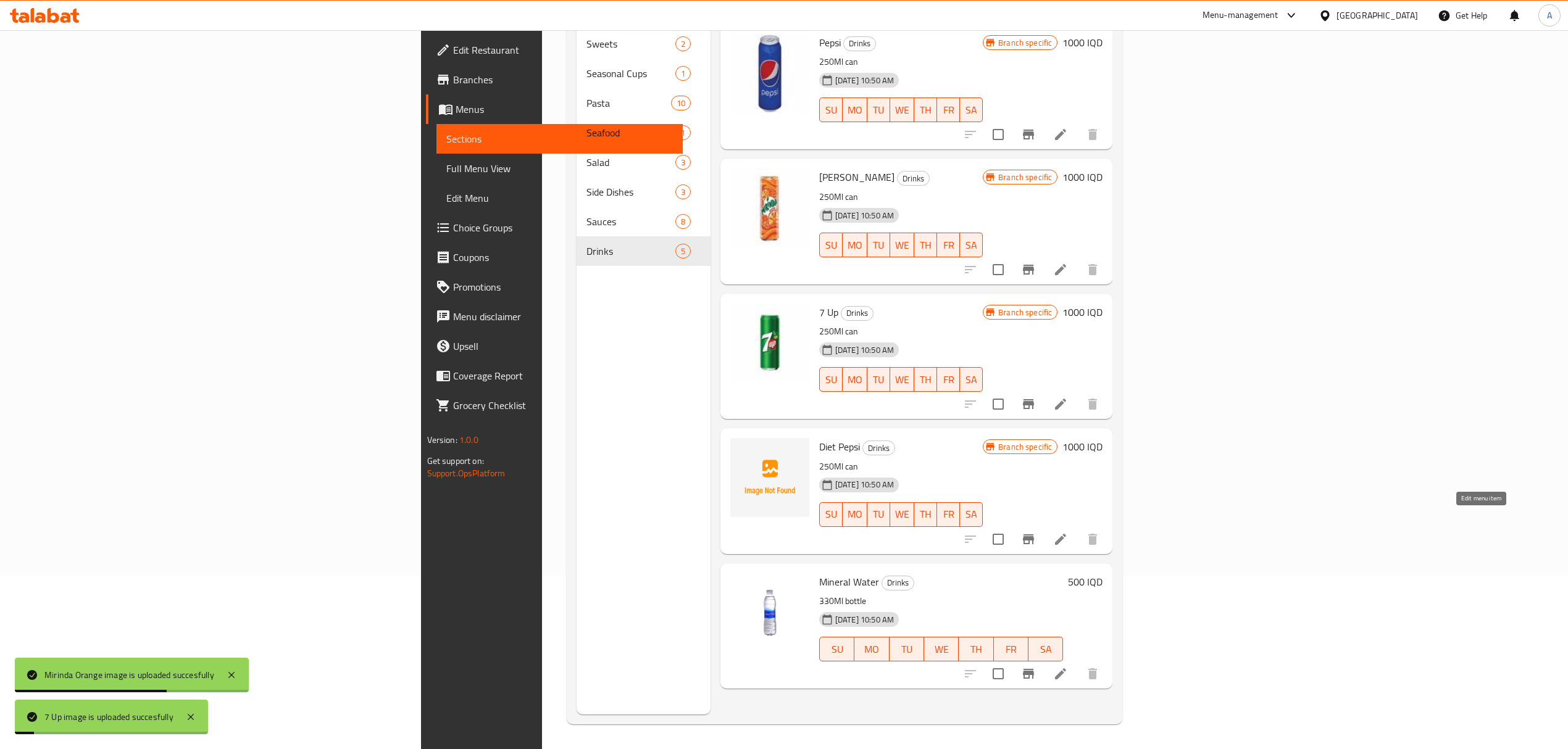
click at [1068, 532] on icon at bounding box center [1061, 539] width 15 height 15
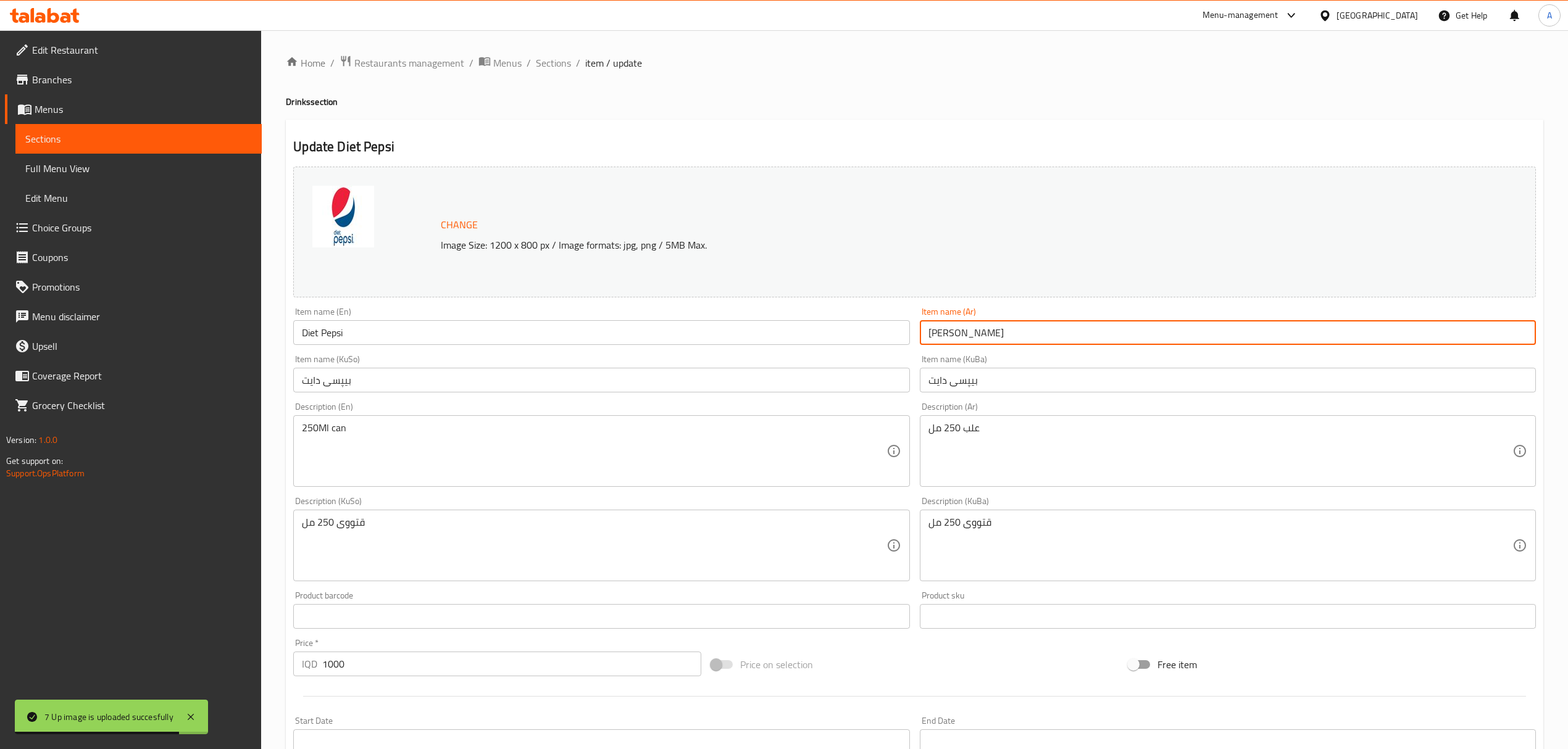
click at [966, 333] on input "دايت بيبسي" at bounding box center [1228, 333] width 616 height 25
click at [959, 325] on input "ماكس بيبسي" at bounding box center [1228, 333] width 616 height 25
click at [968, 333] on input "ماكس بيبسي" at bounding box center [1228, 333] width 616 height 25
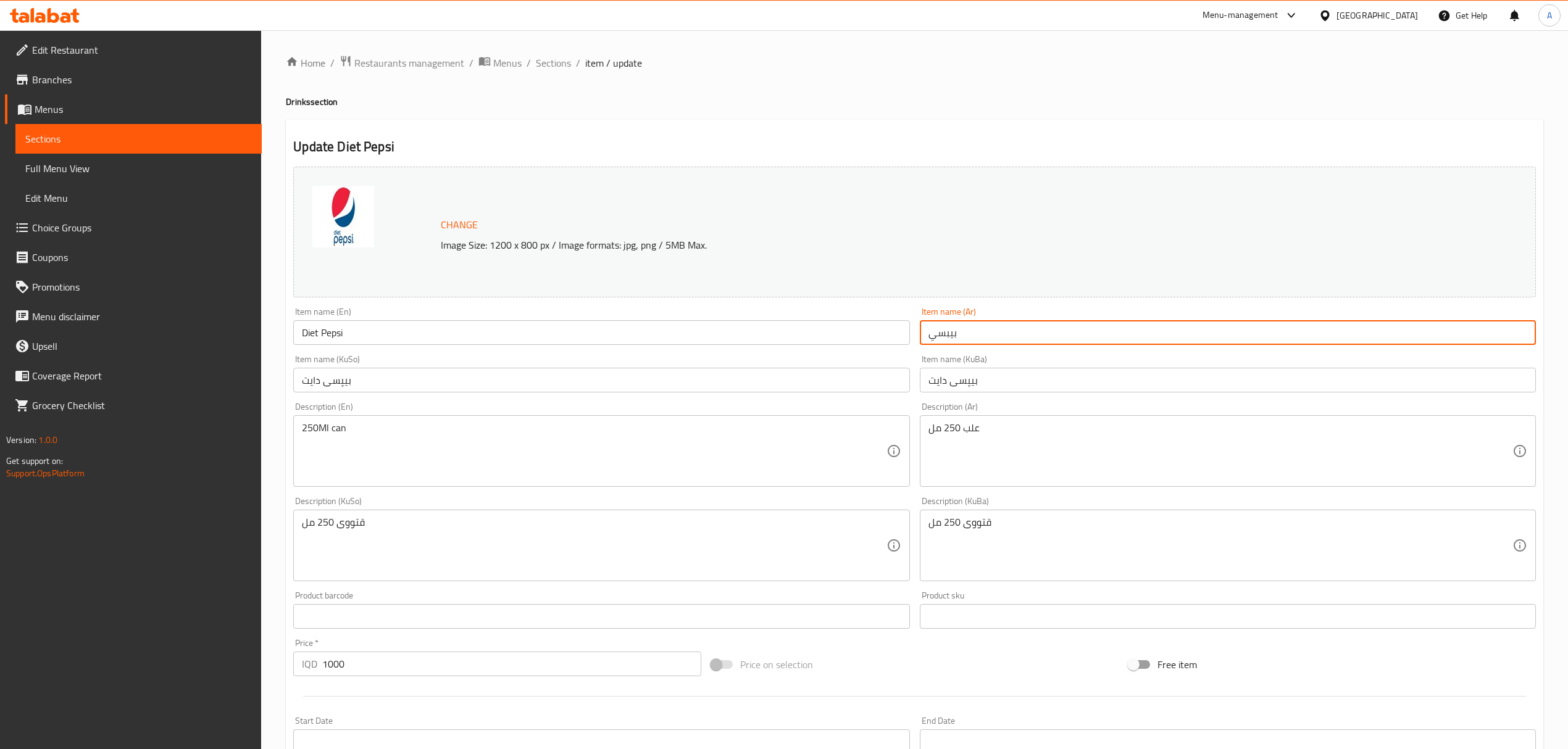
click at [978, 327] on input "بيبسي" at bounding box center [1228, 333] width 616 height 25
paste input "ماكس"
type input "بيبسي ماكس"
click at [306, 335] on input "Diet Pepsi" at bounding box center [601, 333] width 616 height 25
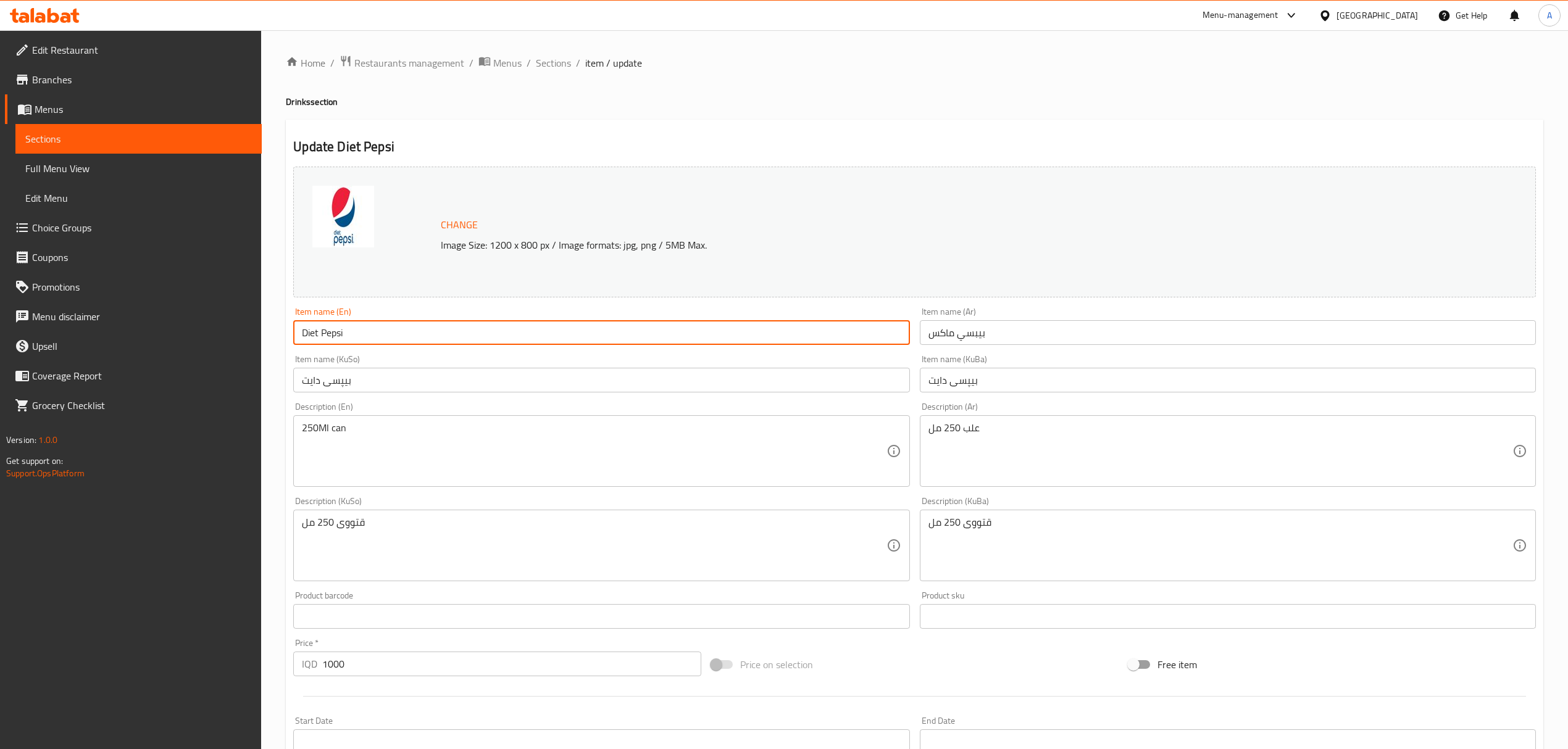
click at [306, 335] on input "Diet Pepsi" at bounding box center [601, 333] width 616 height 25
type input "Pepsi Max"
click at [969, 334] on input "بيبسي ماكس" at bounding box center [1228, 333] width 616 height 25
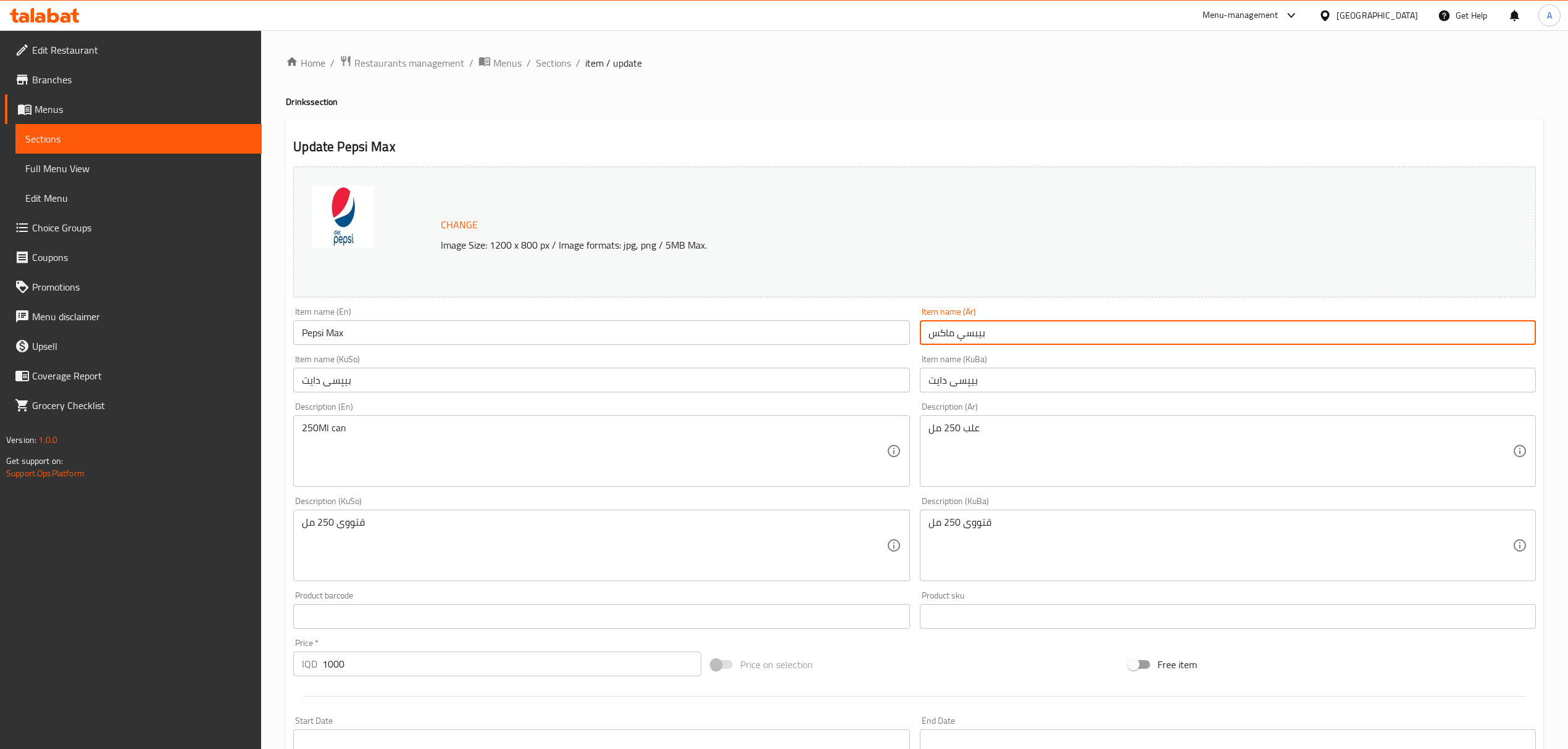
click at [969, 334] on input "بيبسي ماكس" at bounding box center [1228, 333] width 616 height 25
click at [952, 385] on input "بیپسی دایت" at bounding box center [1228, 380] width 616 height 25
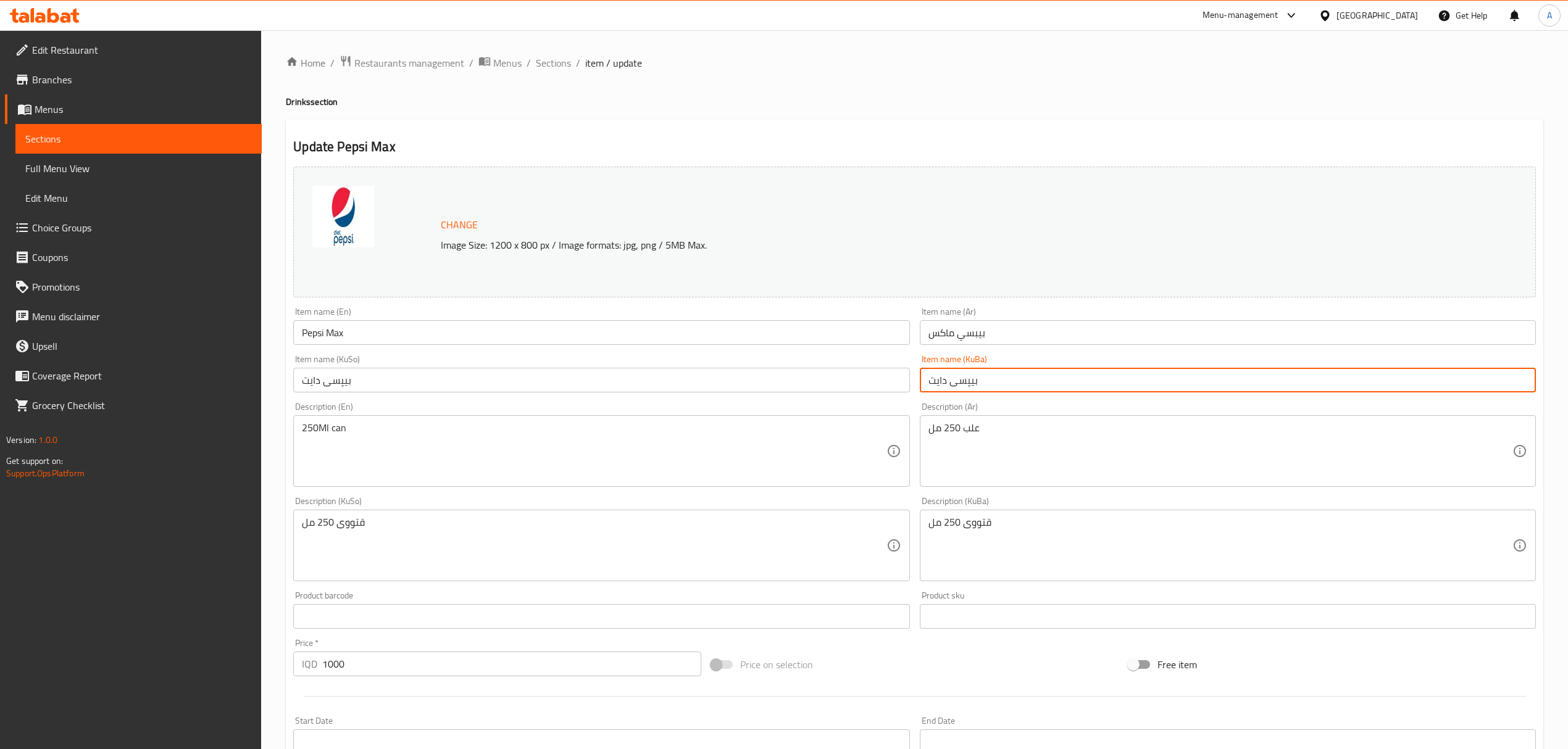
click at [952, 385] on input "بیپسی دایت" at bounding box center [1228, 380] width 616 height 25
paste input "يبسي ماكس"
type input "بيبسي ماكس"
click at [815, 380] on input "بیپسی دایت" at bounding box center [601, 380] width 616 height 25
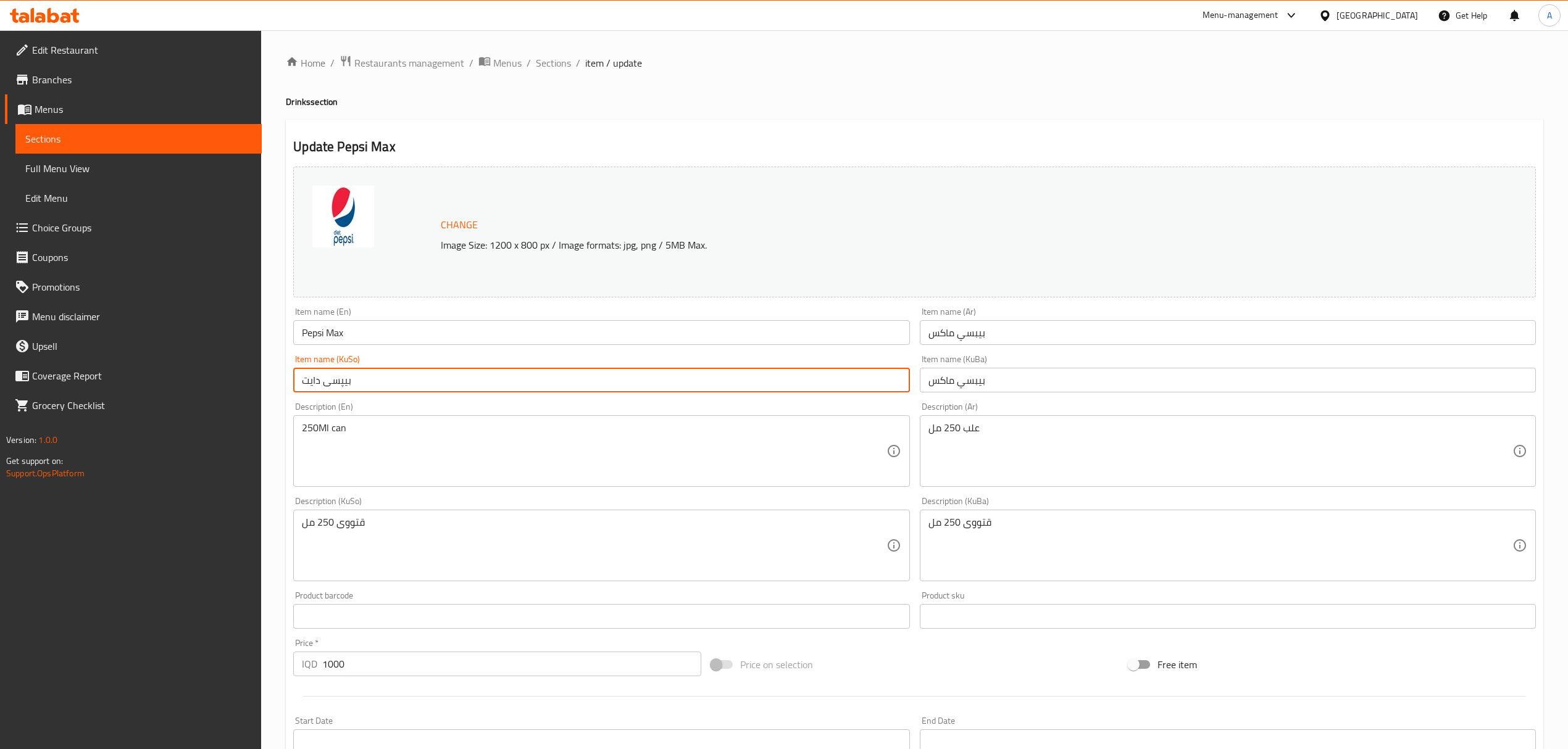
click at [815, 380] on input "بیپسی دایت" at bounding box center [601, 380] width 616 height 25
paste input "يبسي ماكس"
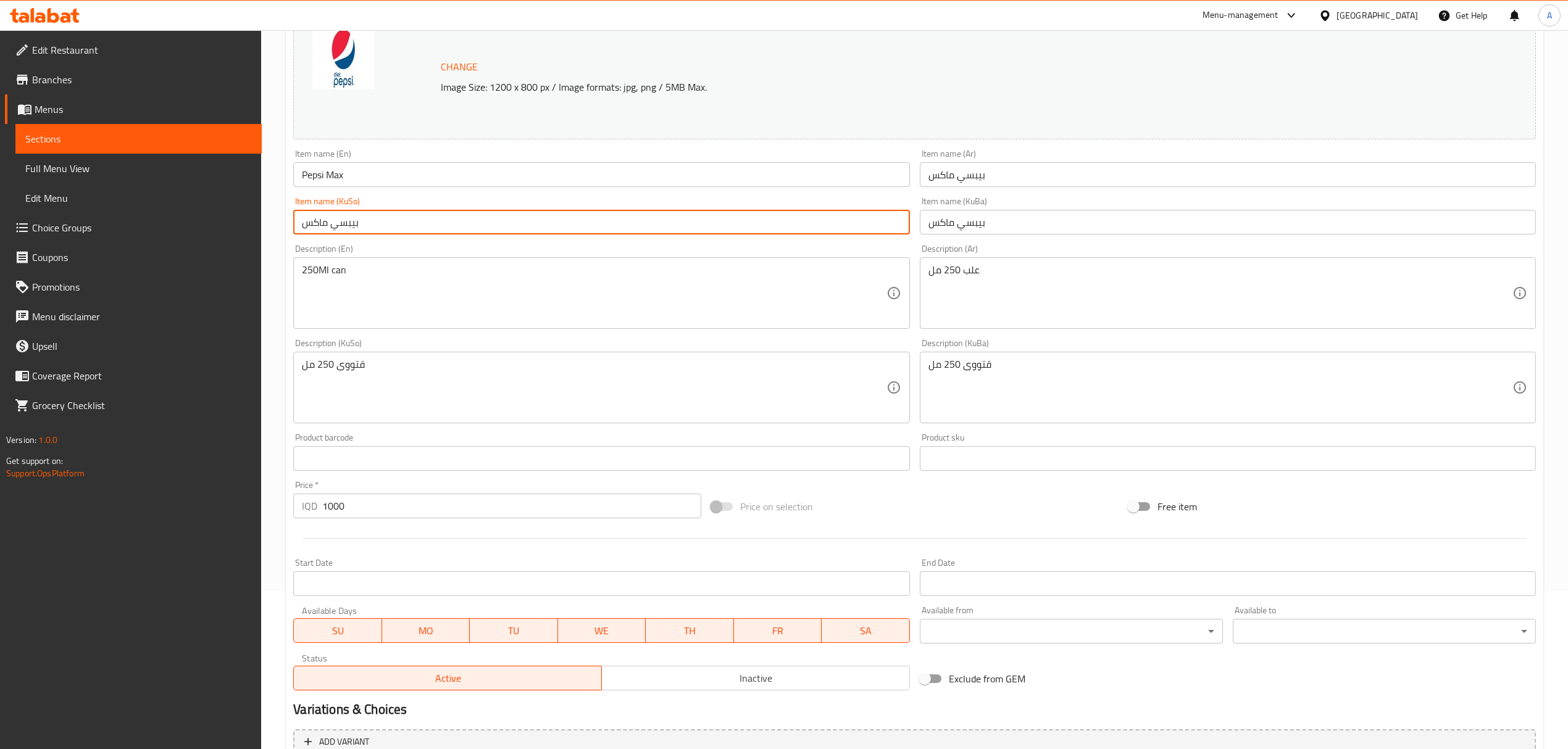
scroll to position [281, 0]
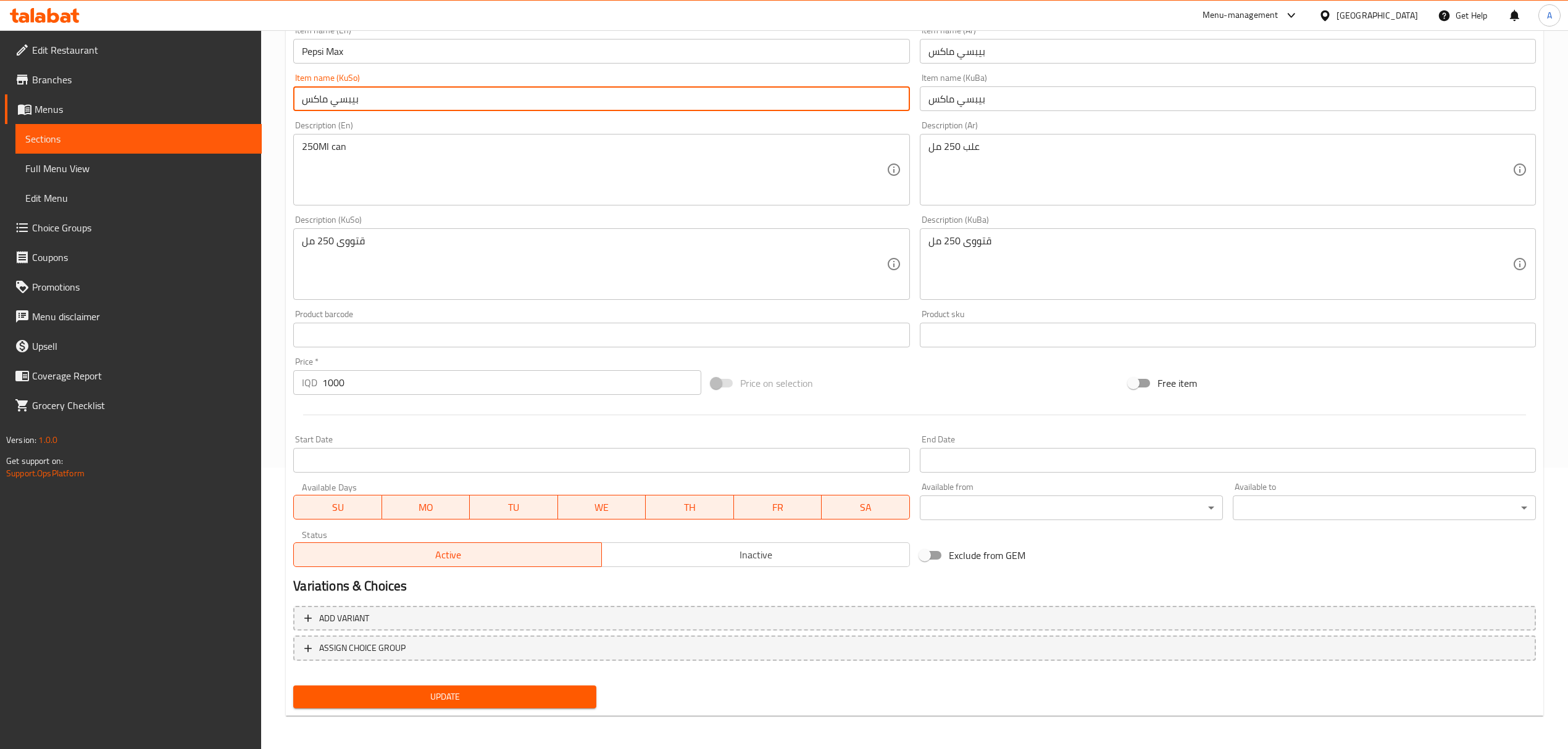
type input "بيبسي ماكس"
click at [491, 699] on span "Update" at bounding box center [445, 697] width 283 height 16
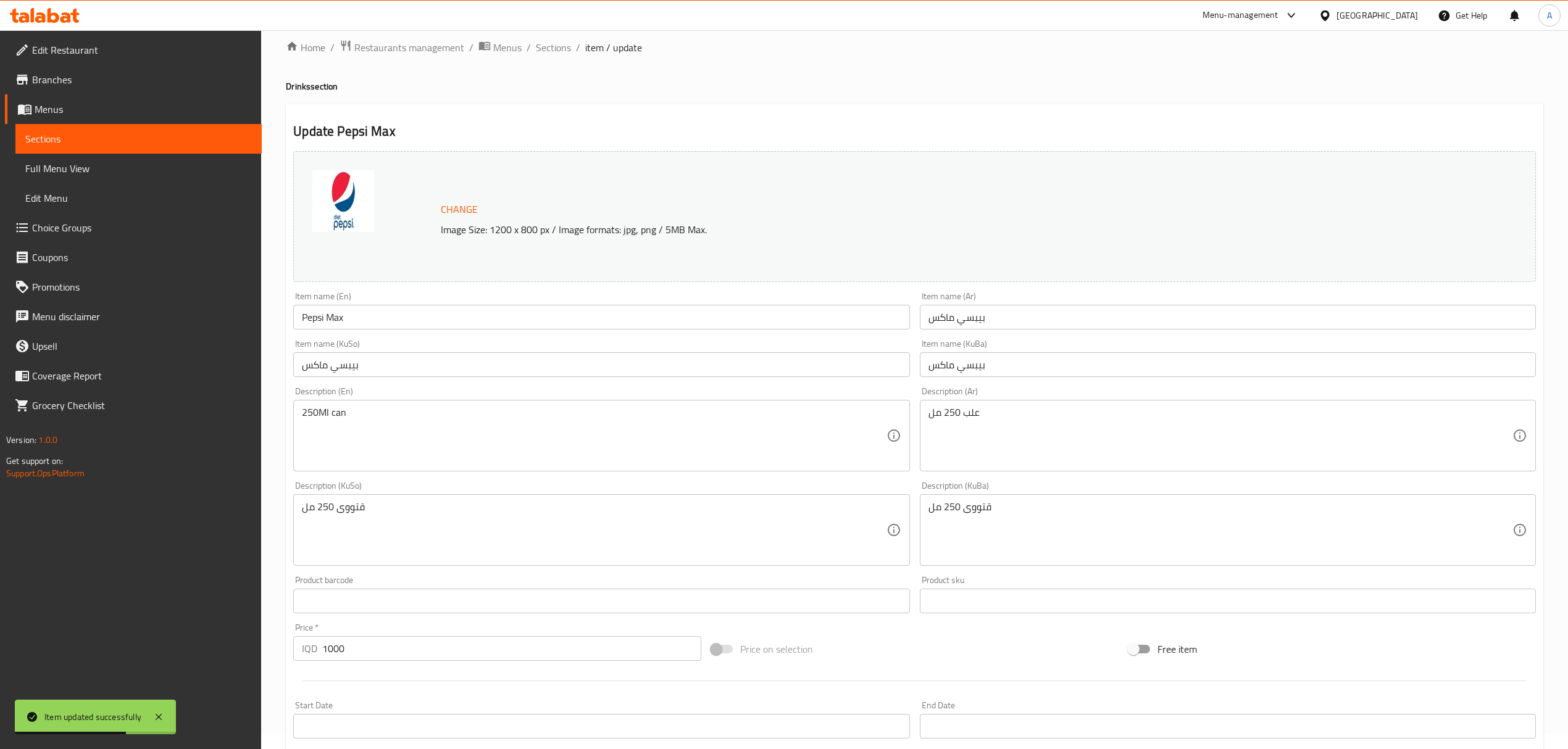
scroll to position [0, 0]
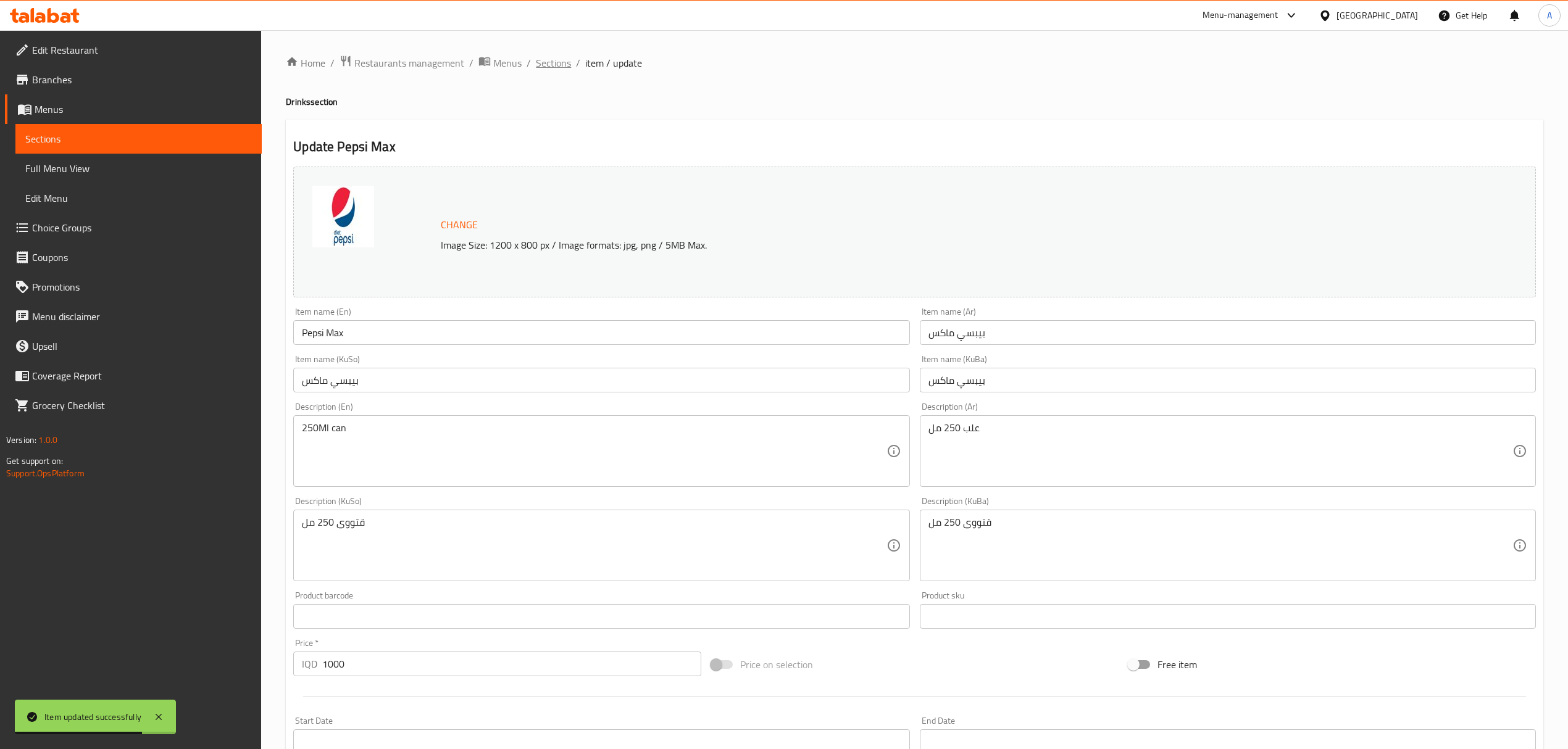
click at [542, 62] on span "Sections" at bounding box center [554, 63] width 35 height 15
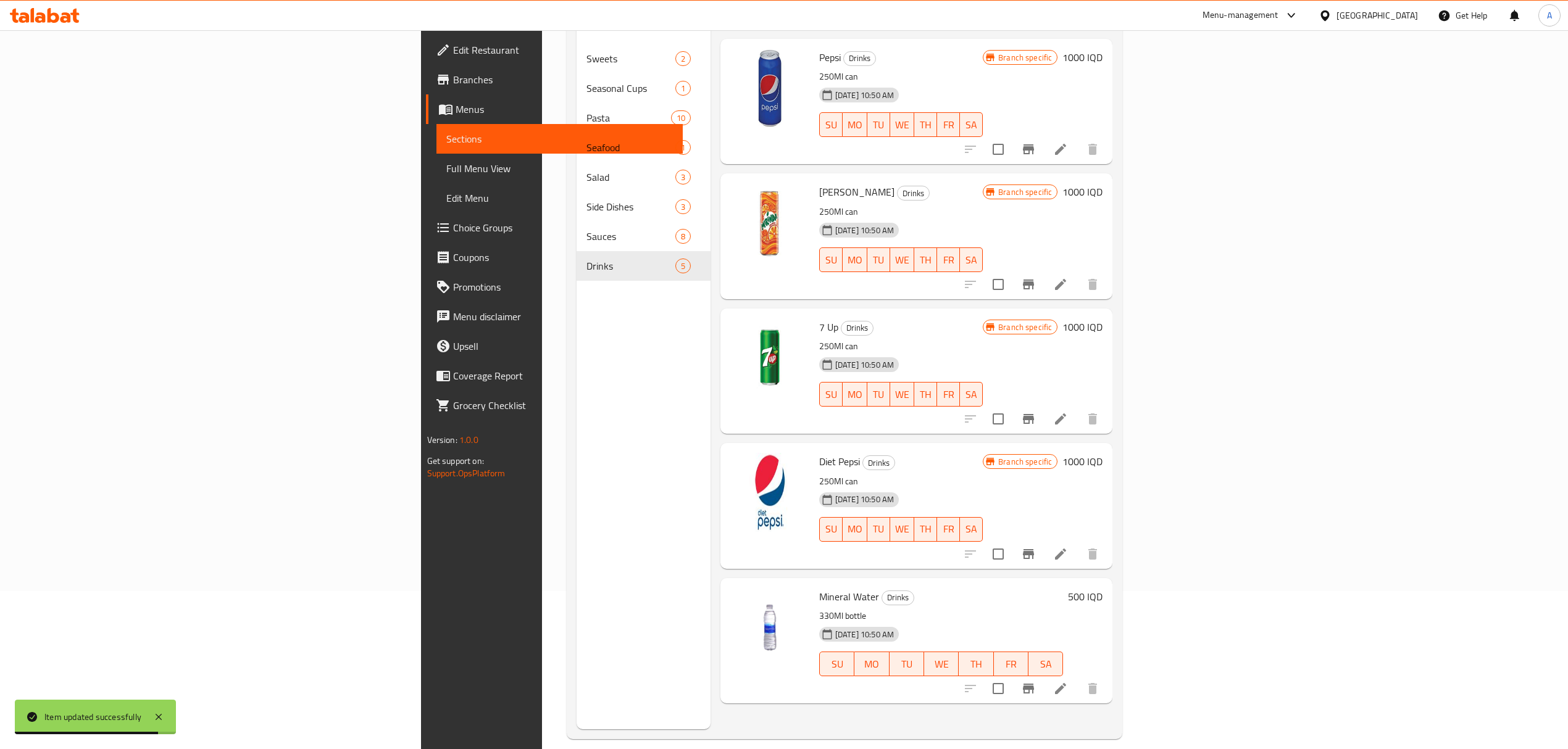
scroll to position [173, 0]
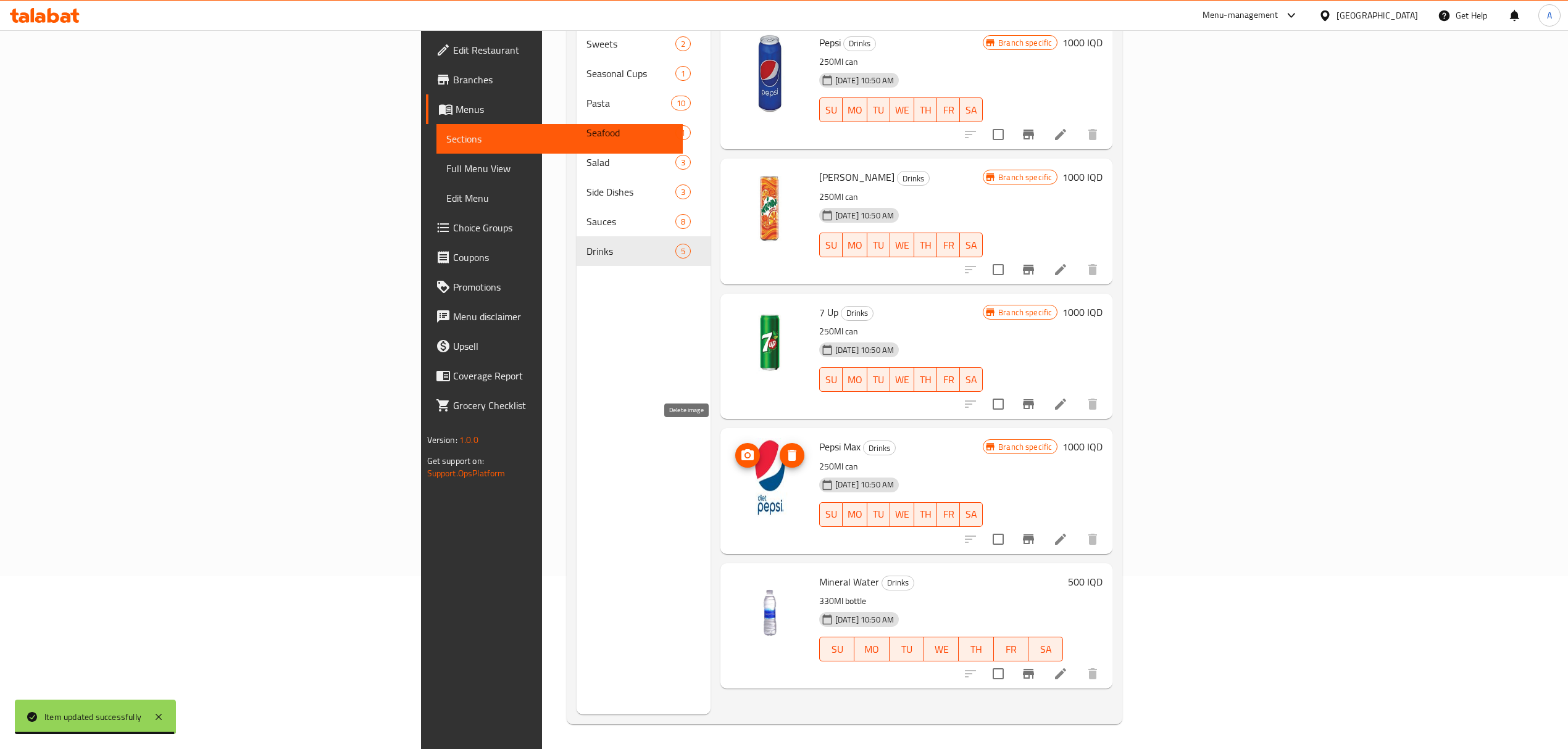
click at [784, 448] on icon "delete image" at bounding box center [792, 455] width 15 height 15
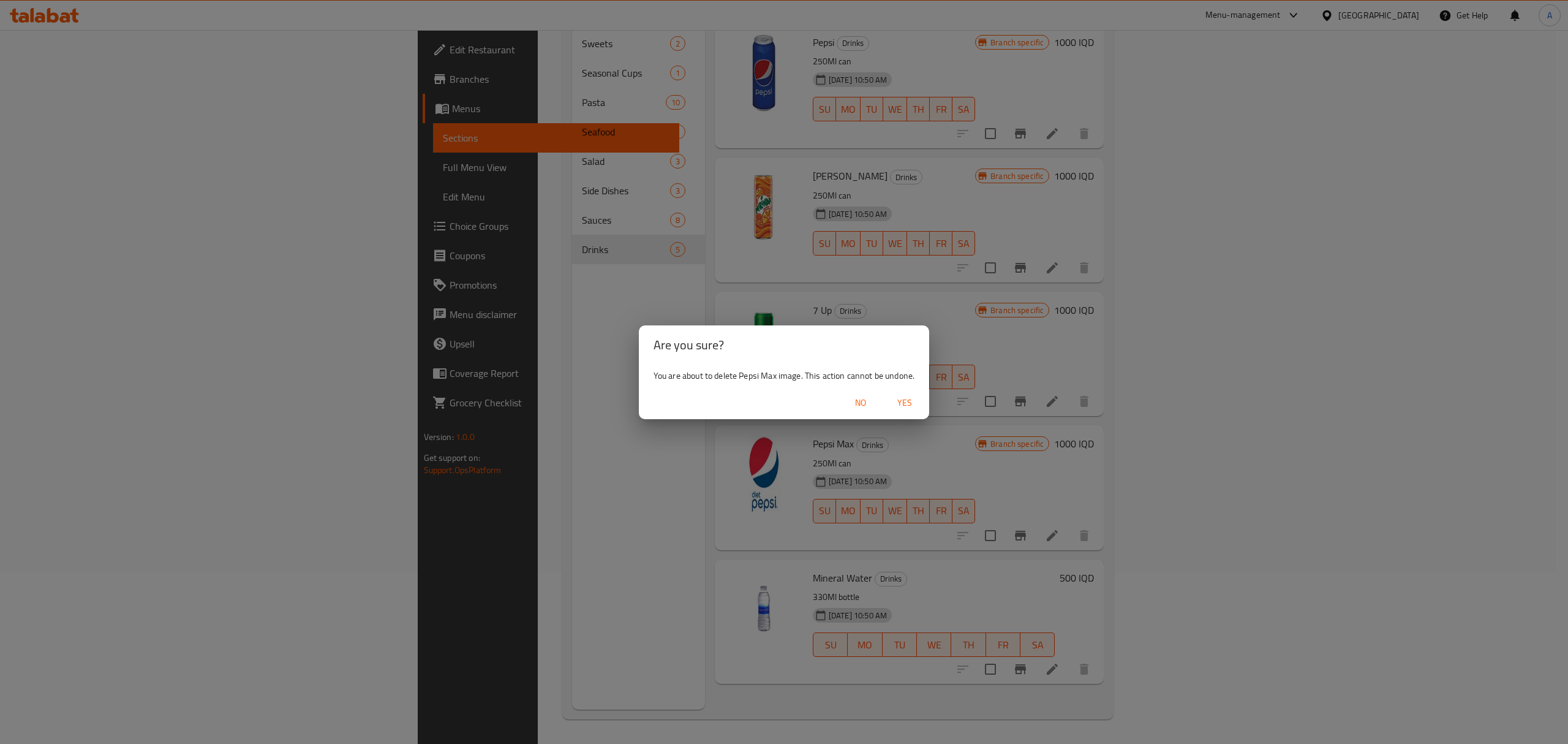
click at [877, 411] on button "No" at bounding box center [860, 403] width 39 height 22
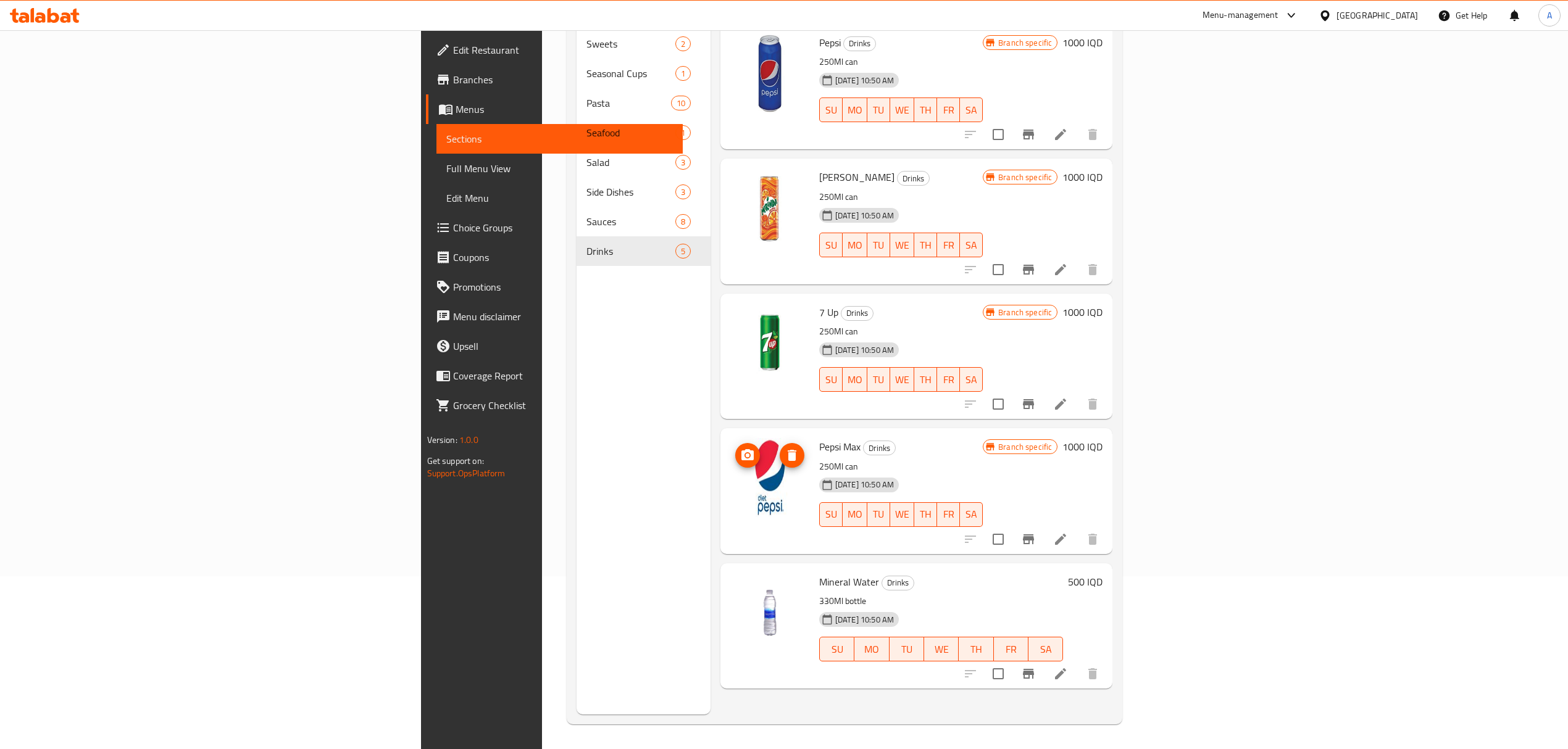
click at [730, 458] on img at bounding box center [769, 477] width 79 height 79
click at [788, 449] on icon "delete image" at bounding box center [792, 454] width 8 height 11
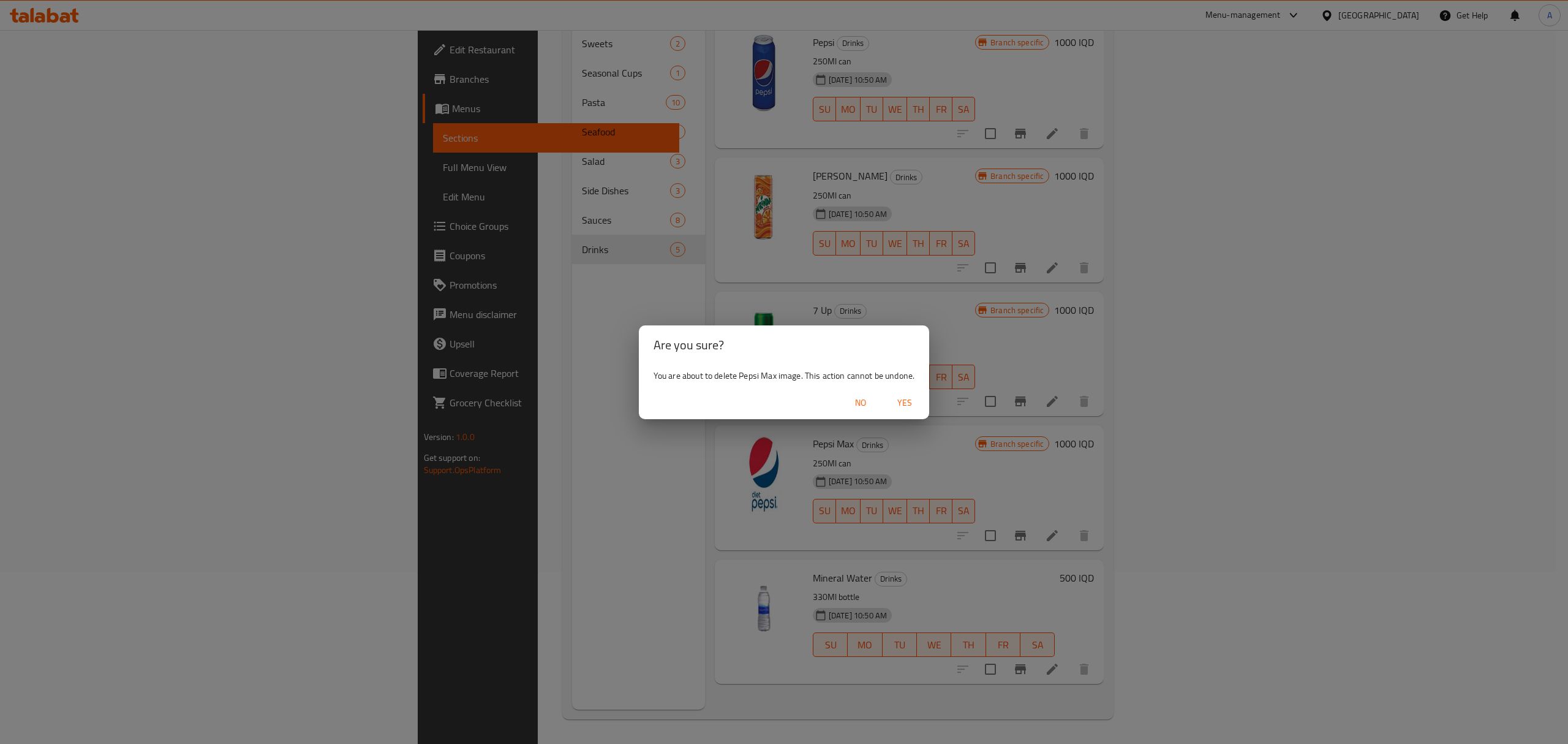
click at [907, 398] on span "Yes" at bounding box center [905, 403] width 30 height 16
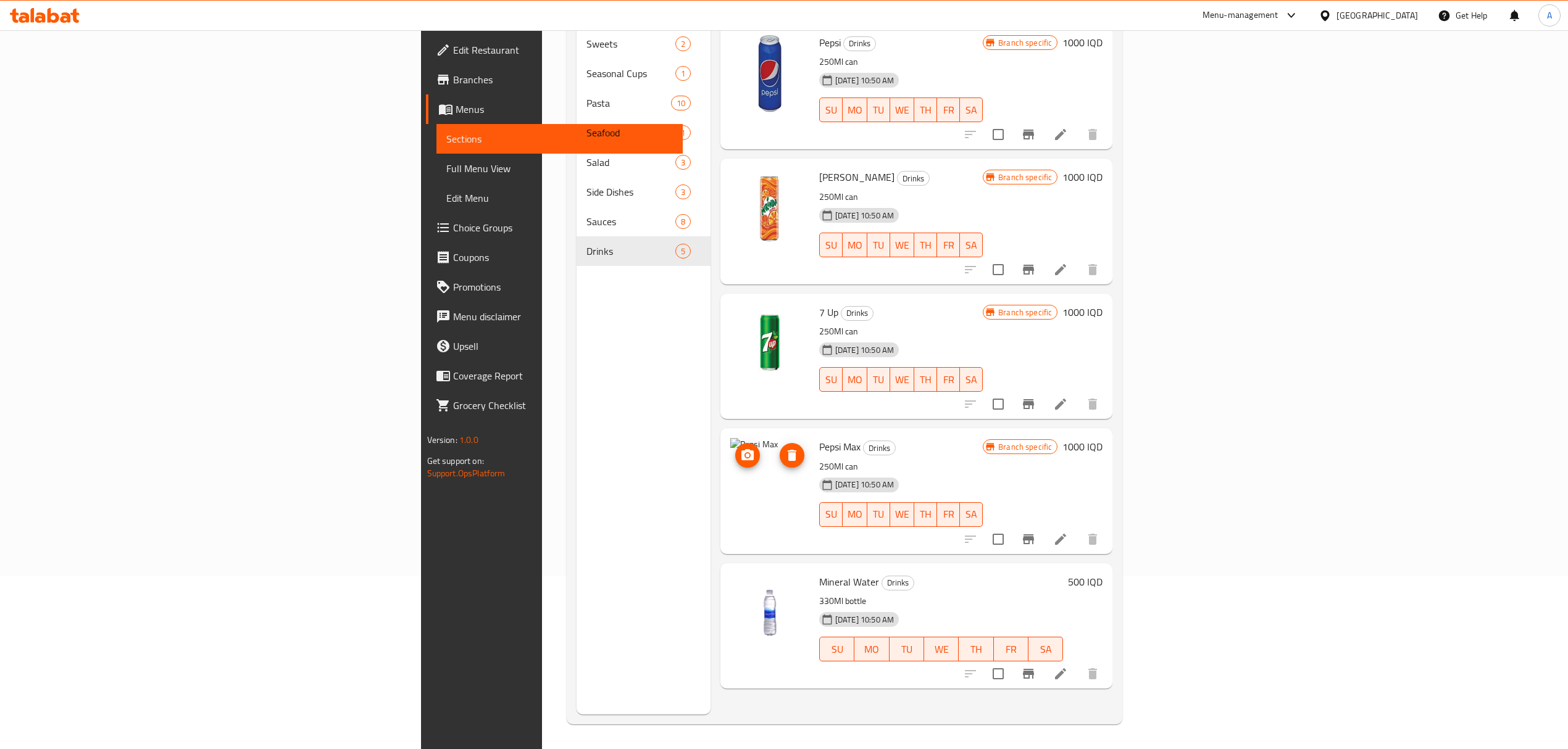
click at [730, 470] on img at bounding box center [769, 477] width 79 height 79
click at [784, 448] on icon "delete image" at bounding box center [792, 455] width 15 height 15
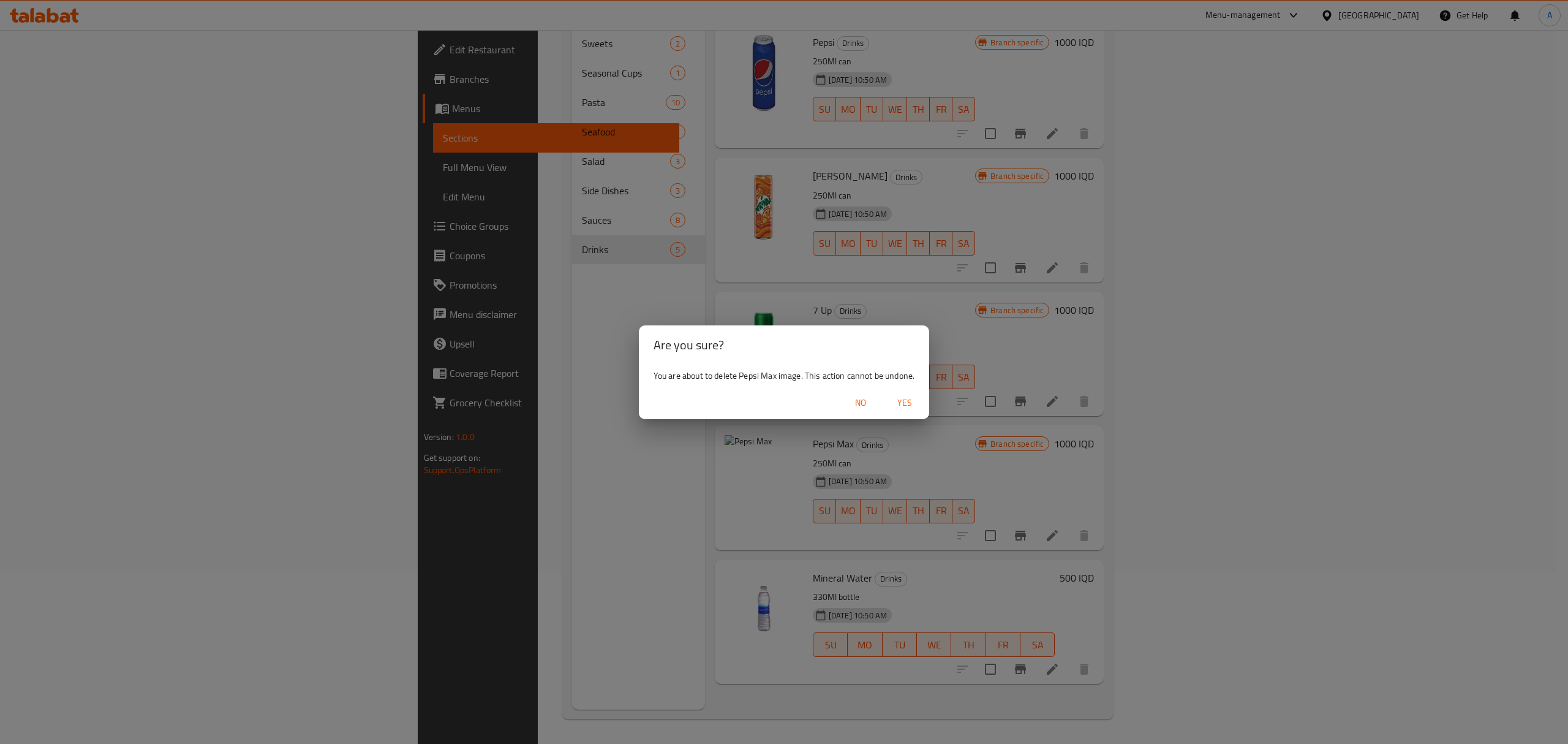
click at [899, 395] on span "Yes" at bounding box center [905, 403] width 30 height 16
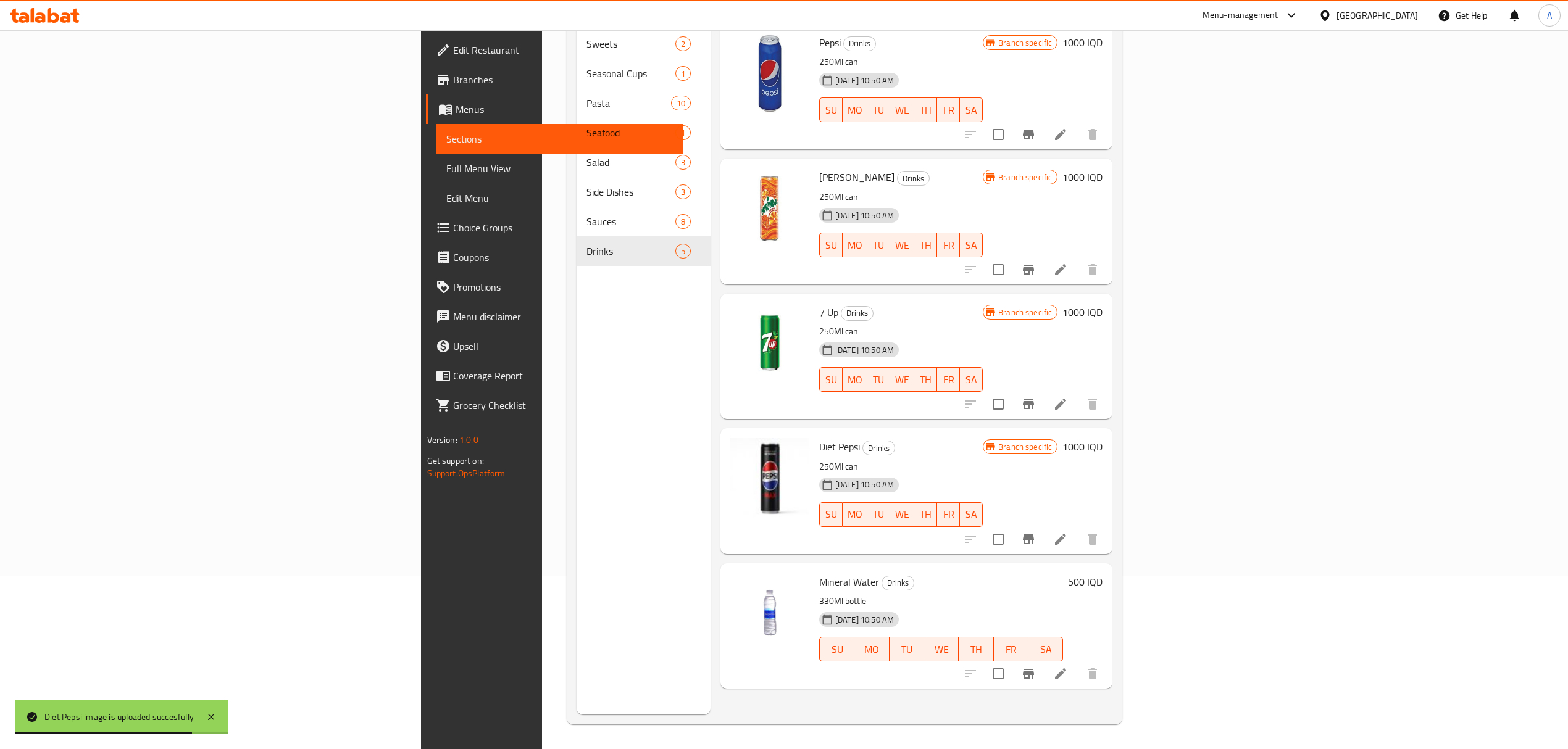
click at [819, 438] on span "Diet Pepsi" at bounding box center [839, 447] width 41 height 18
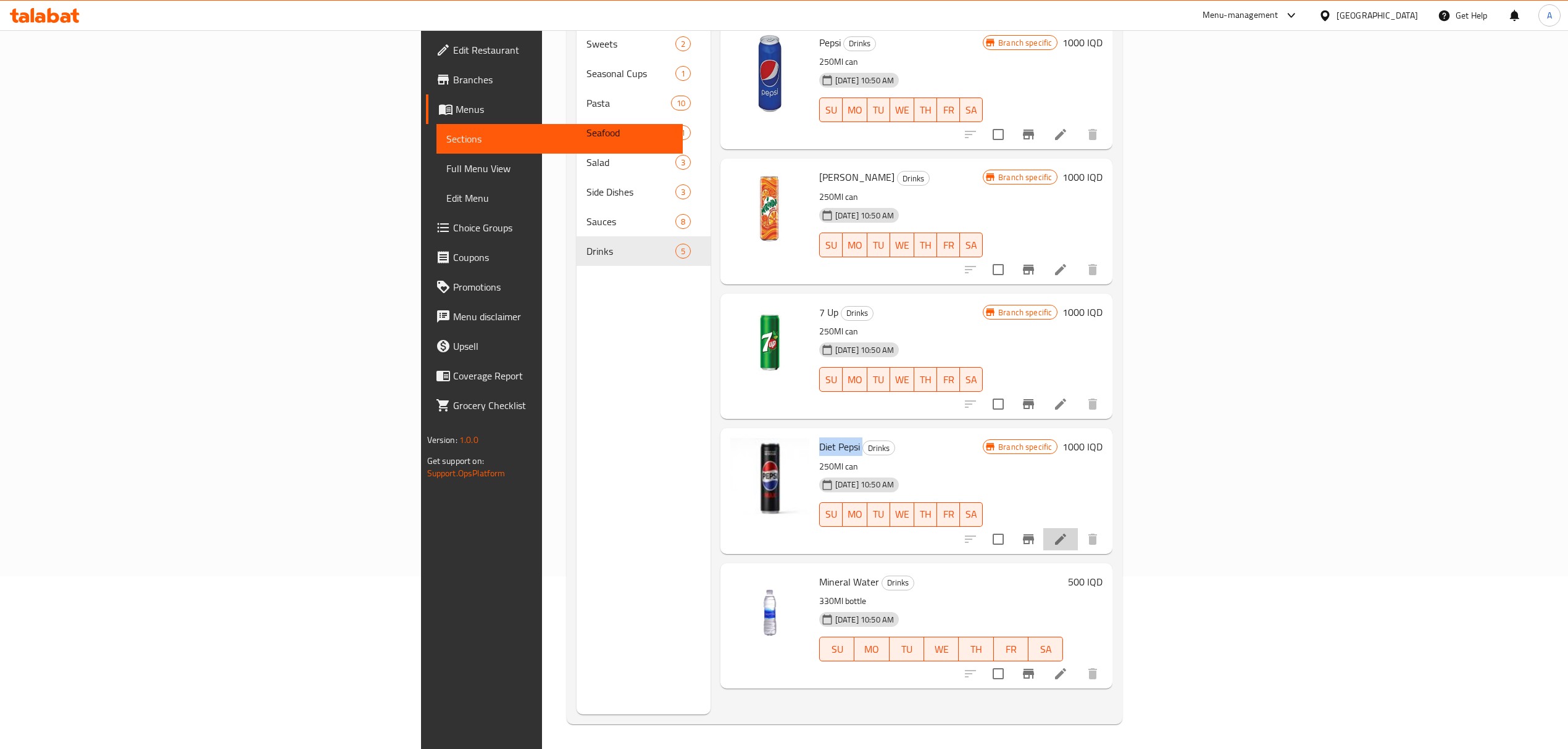
click at [1078, 528] on li at bounding box center [1061, 539] width 35 height 22
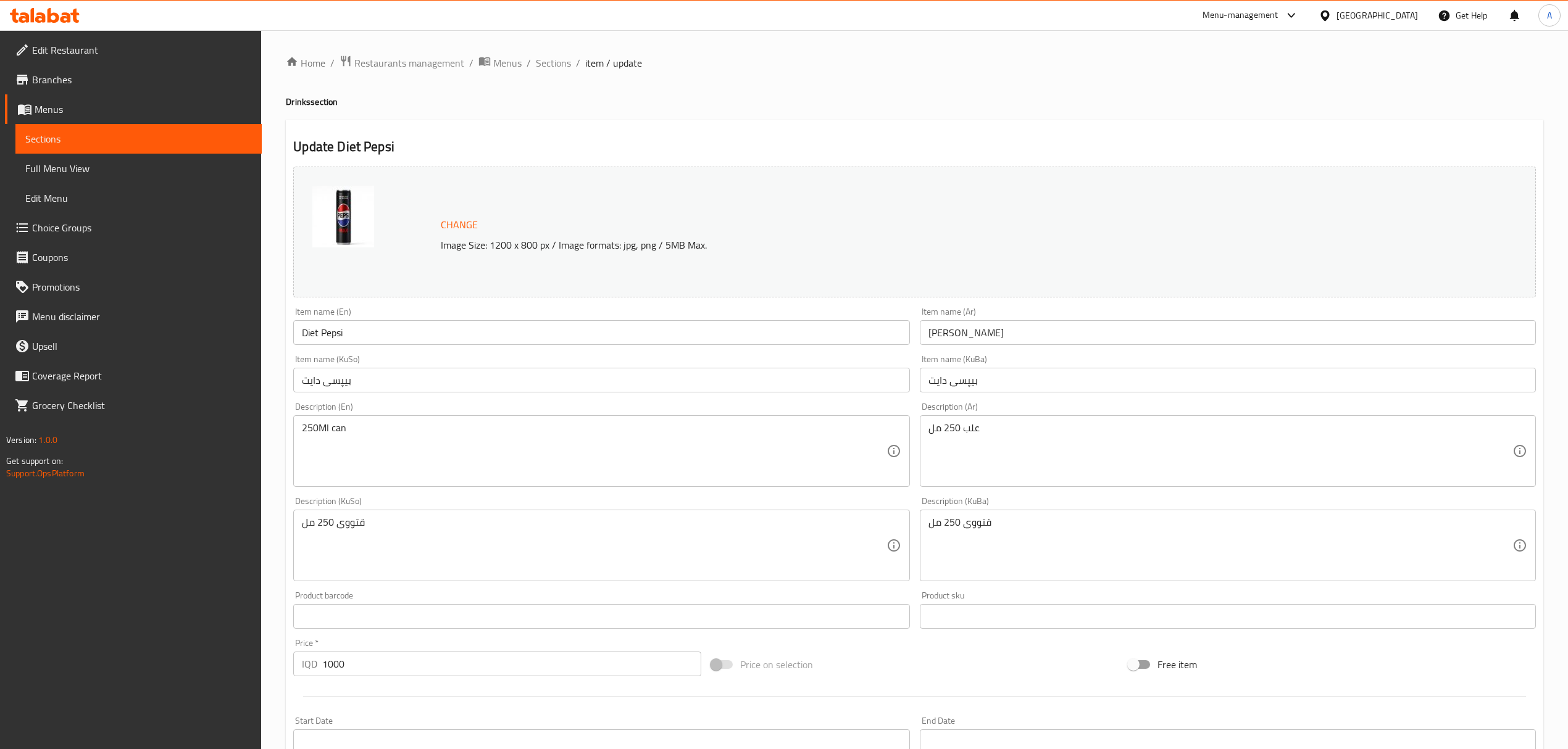
click at [321, 335] on input "Diet Pepsi" at bounding box center [601, 333] width 616 height 25
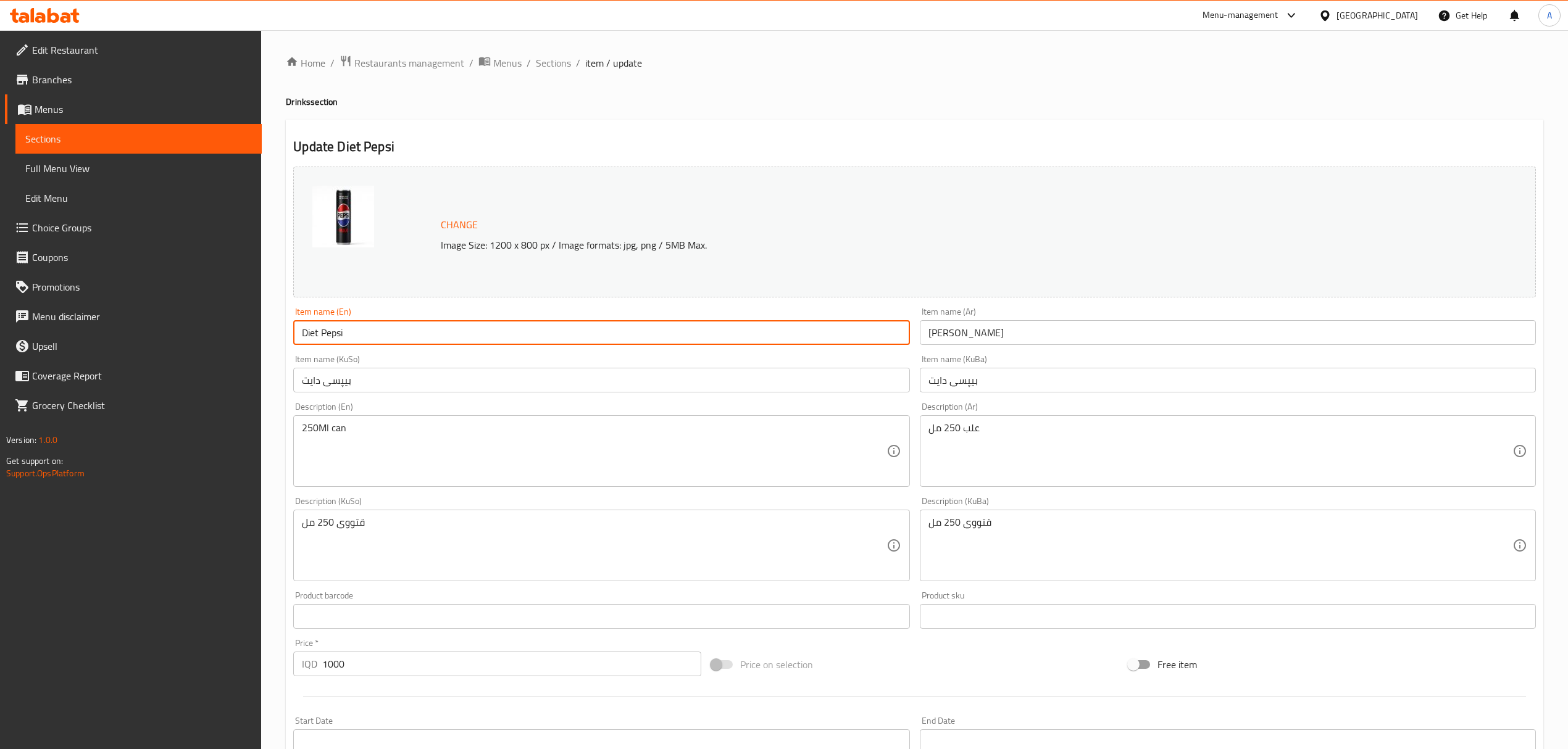
click at [321, 335] on input "Diet Pepsi" at bounding box center [601, 333] width 616 height 25
click at [322, 331] on input "Diet Pepsi" at bounding box center [601, 333] width 616 height 25
drag, startPoint x: 325, startPoint y: 331, endPoint x: 277, endPoint y: 336, distance: 48.3
click at [277, 336] on div "Home / Restaurants management / Menus / Sections / item / update Drinks section…" at bounding box center [915, 530] width 1307 height 1001
click at [312, 336] on input "Diet Pepsi" at bounding box center [601, 333] width 616 height 25
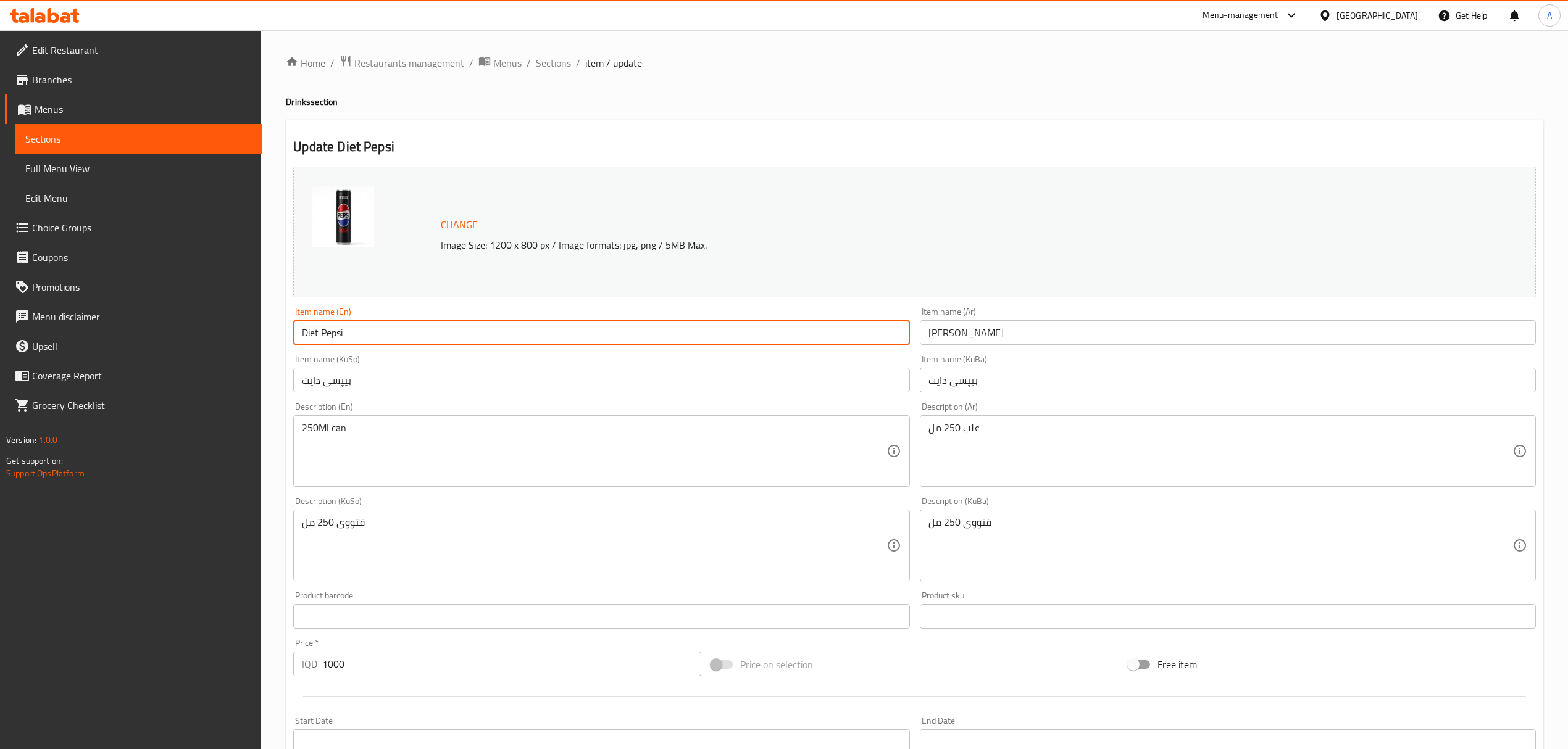
click at [312, 336] on input "Diet Pepsi" at bounding box center [601, 333] width 616 height 25
click at [322, 336] on input "Pepsi" at bounding box center [601, 333] width 616 height 25
click at [332, 336] on input "Pepsi" at bounding box center [601, 333] width 616 height 25
type input "Pepsi Max"
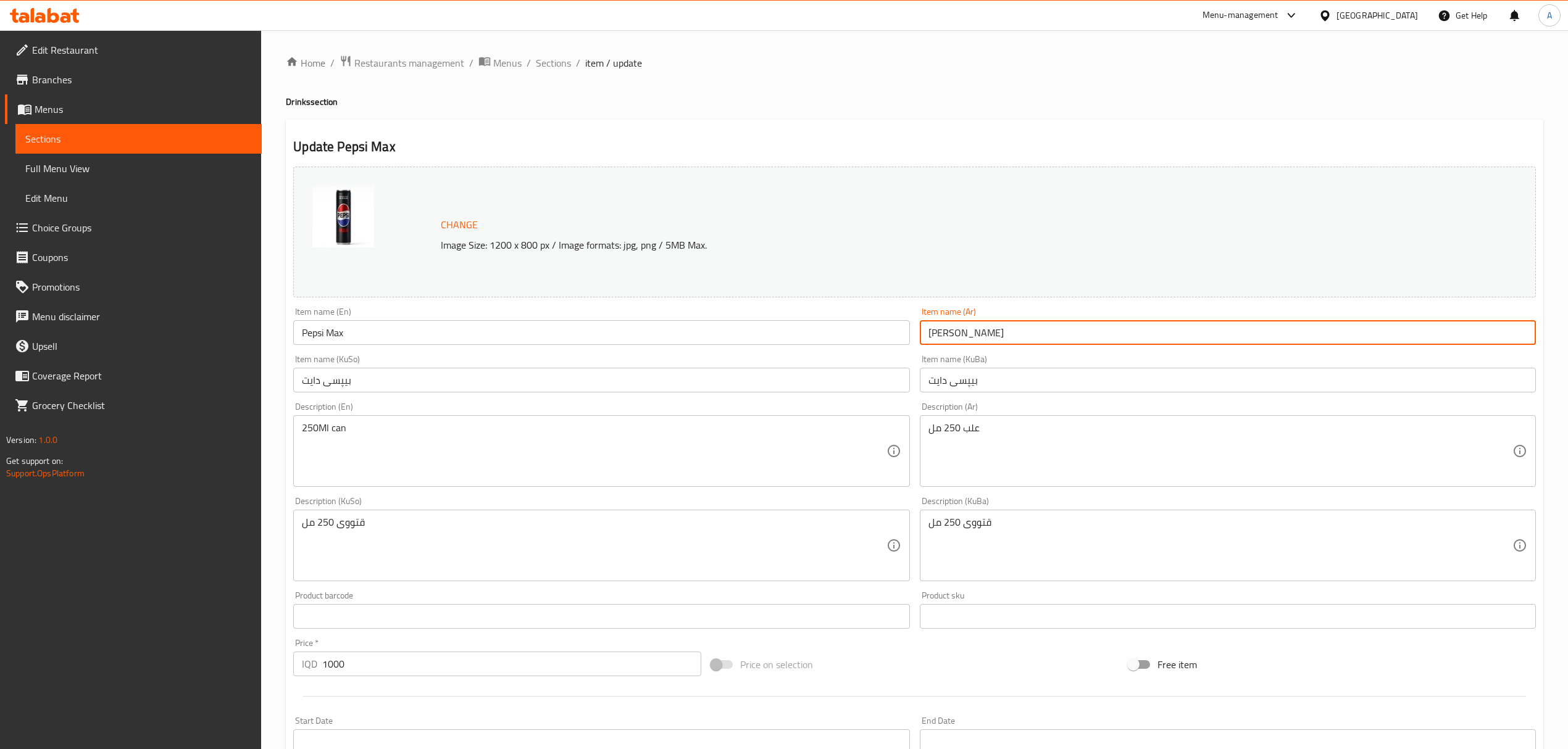
click at [979, 345] on input "دايت بيبسي" at bounding box center [1228, 333] width 616 height 25
click at [966, 335] on input "دايت بيبسي" at bounding box center [1228, 333] width 616 height 25
paste input "ماكس"
click at [961, 325] on input "بيبسي ماكس" at bounding box center [1228, 333] width 616 height 25
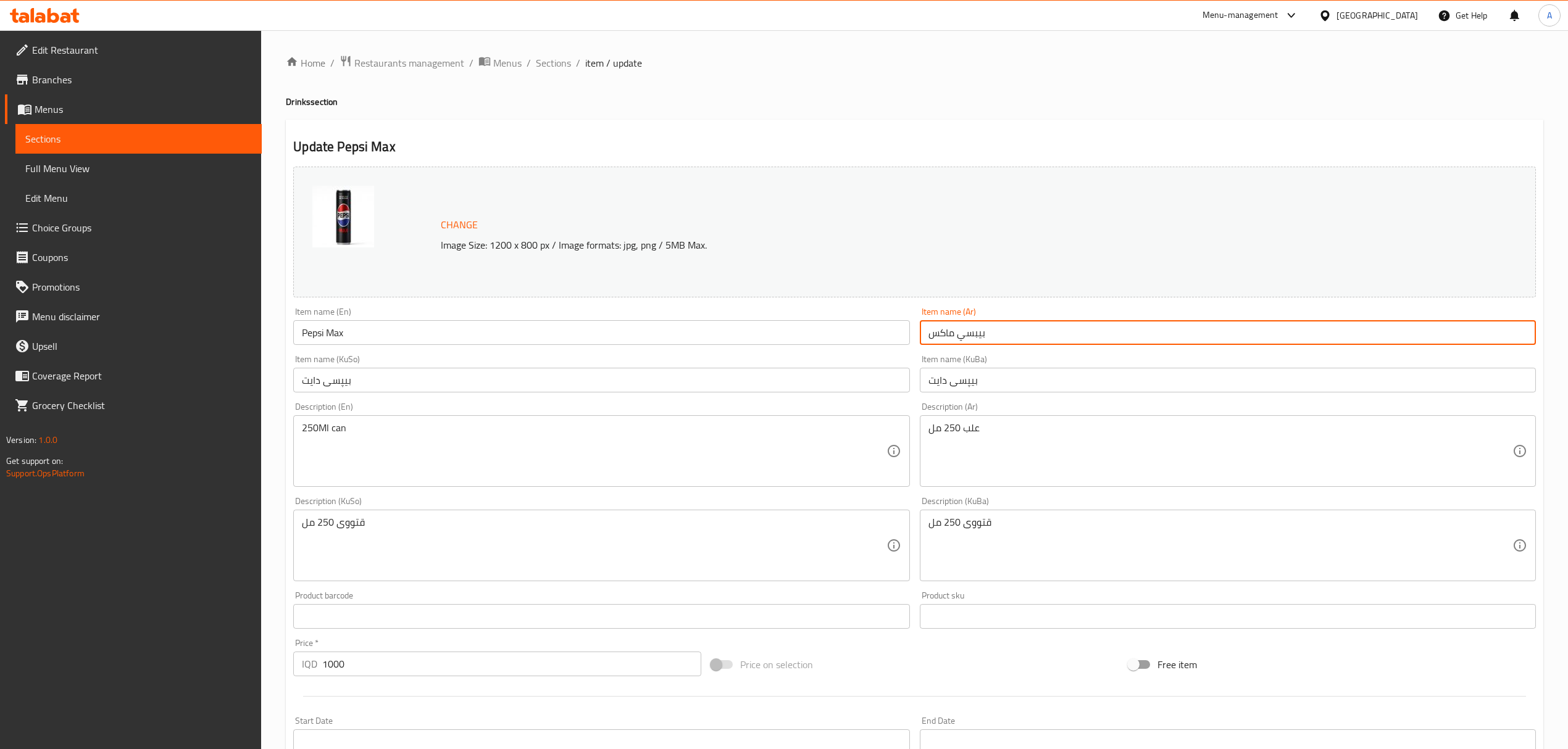
click at [961, 325] on input "بيبسي ماكس" at bounding box center [1228, 333] width 616 height 25
type input "بيبسي ماكس"
click at [948, 381] on input "بیپسی دایت" at bounding box center [1228, 380] width 616 height 25
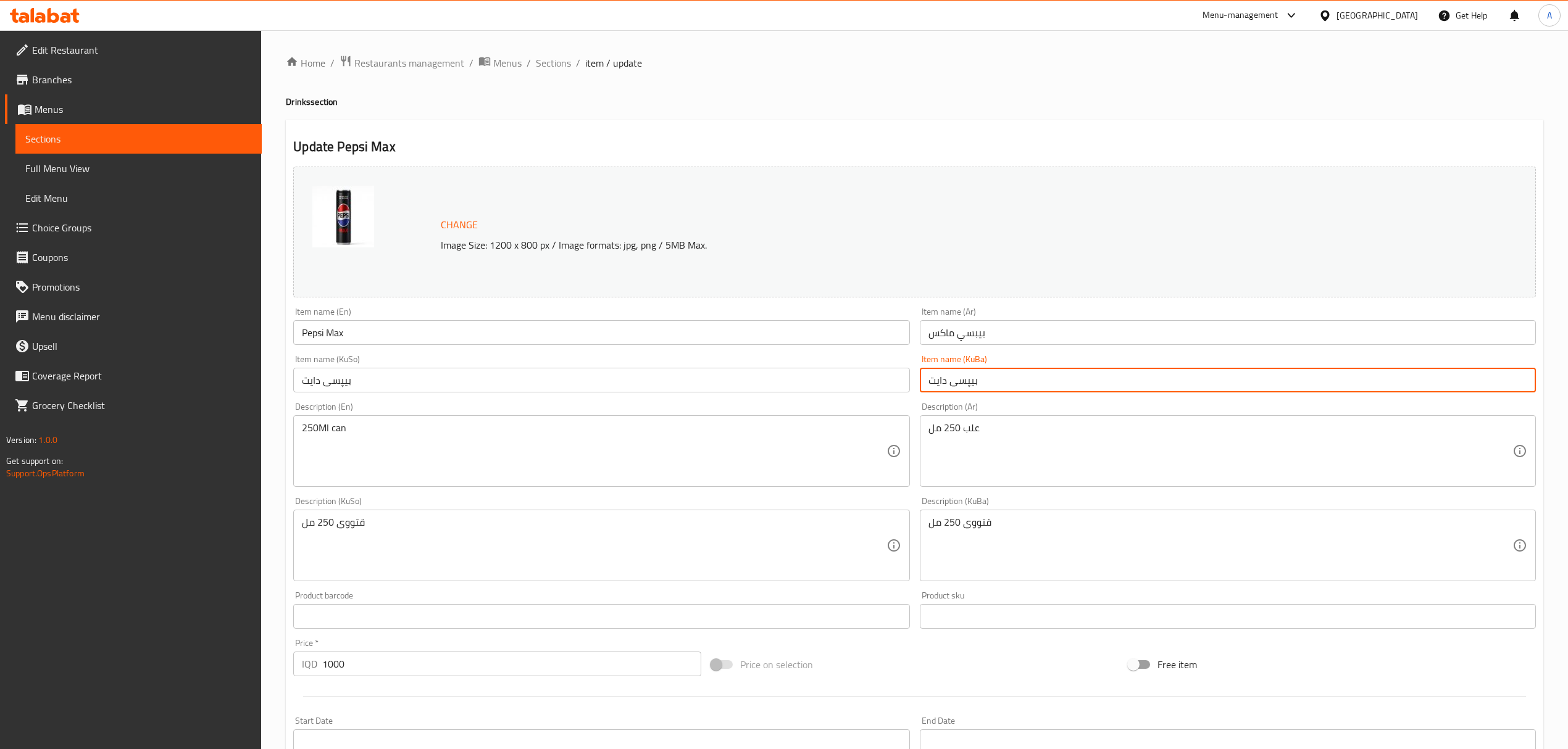
click at [948, 381] on input "بیپسی دایت" at bounding box center [1228, 380] width 616 height 25
paste input "يبسي ماكس"
type input "بيبسي ماكس"
click at [875, 378] on input "بیپسی دایت" at bounding box center [601, 380] width 616 height 25
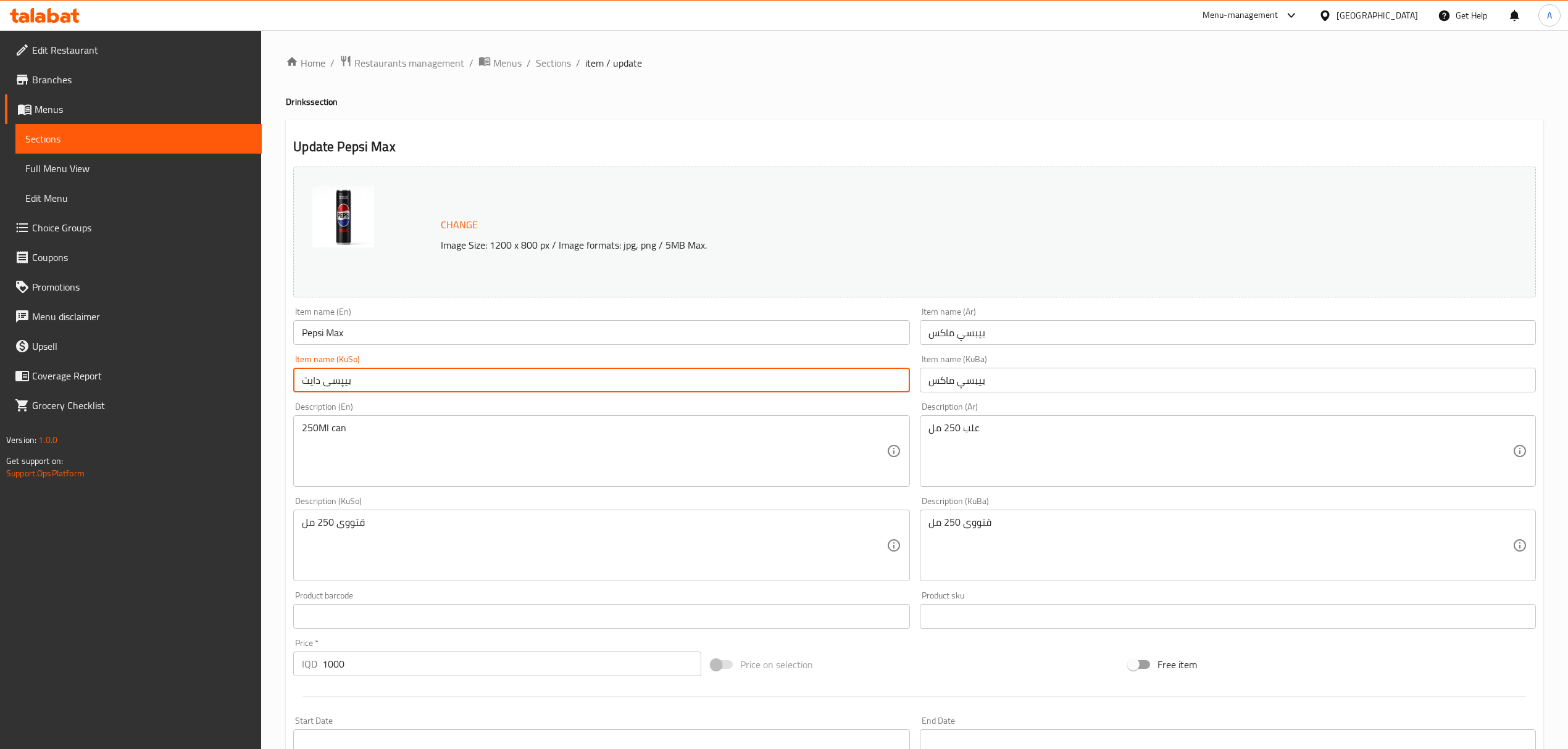
click at [875, 378] on input "بیپسی دایت" at bounding box center [601, 380] width 616 height 25
paste input "يبسي ماكس"
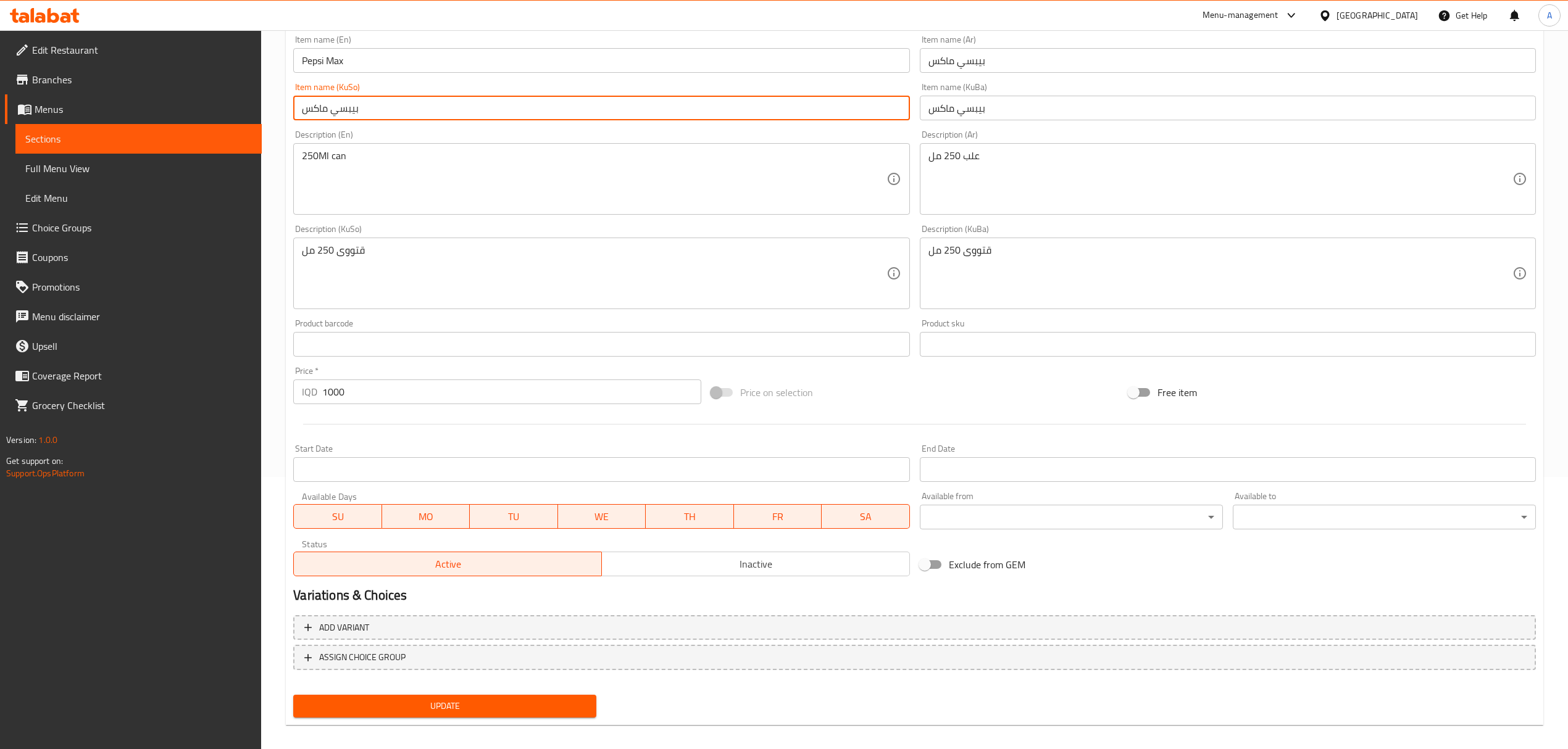
scroll to position [281, 0]
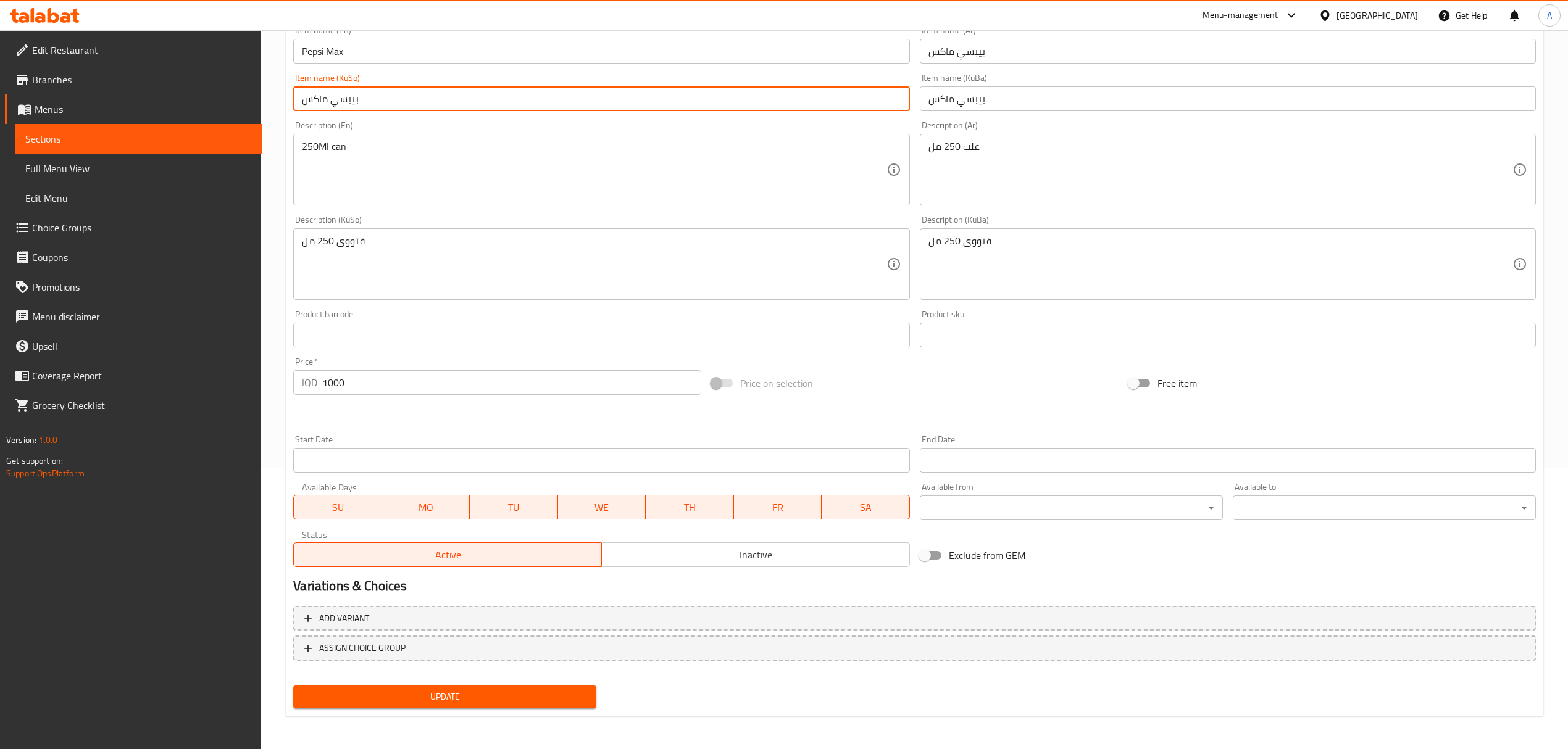
type input "بيبسي ماكس"
click at [539, 702] on span "Update" at bounding box center [445, 697] width 283 height 16
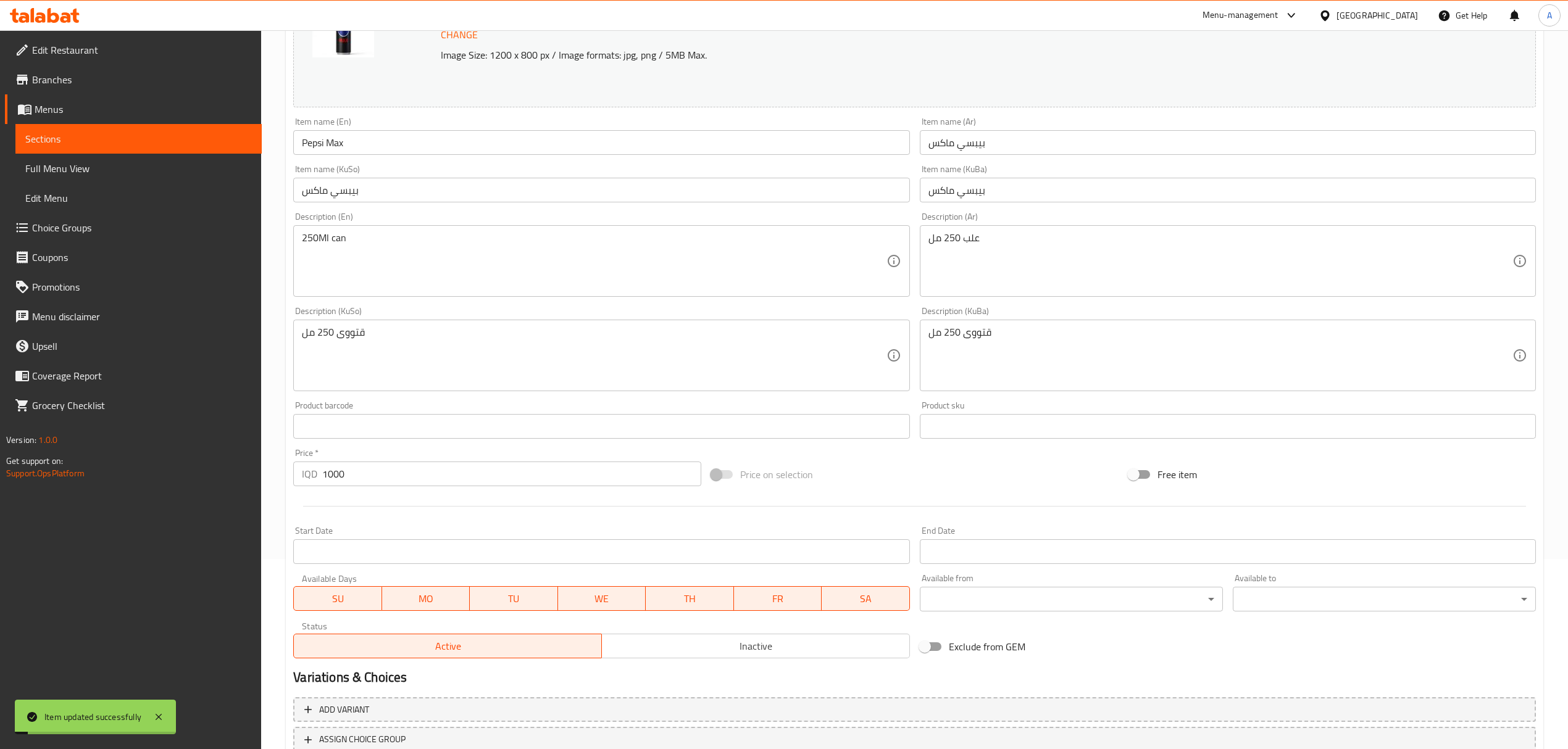
scroll to position [0, 0]
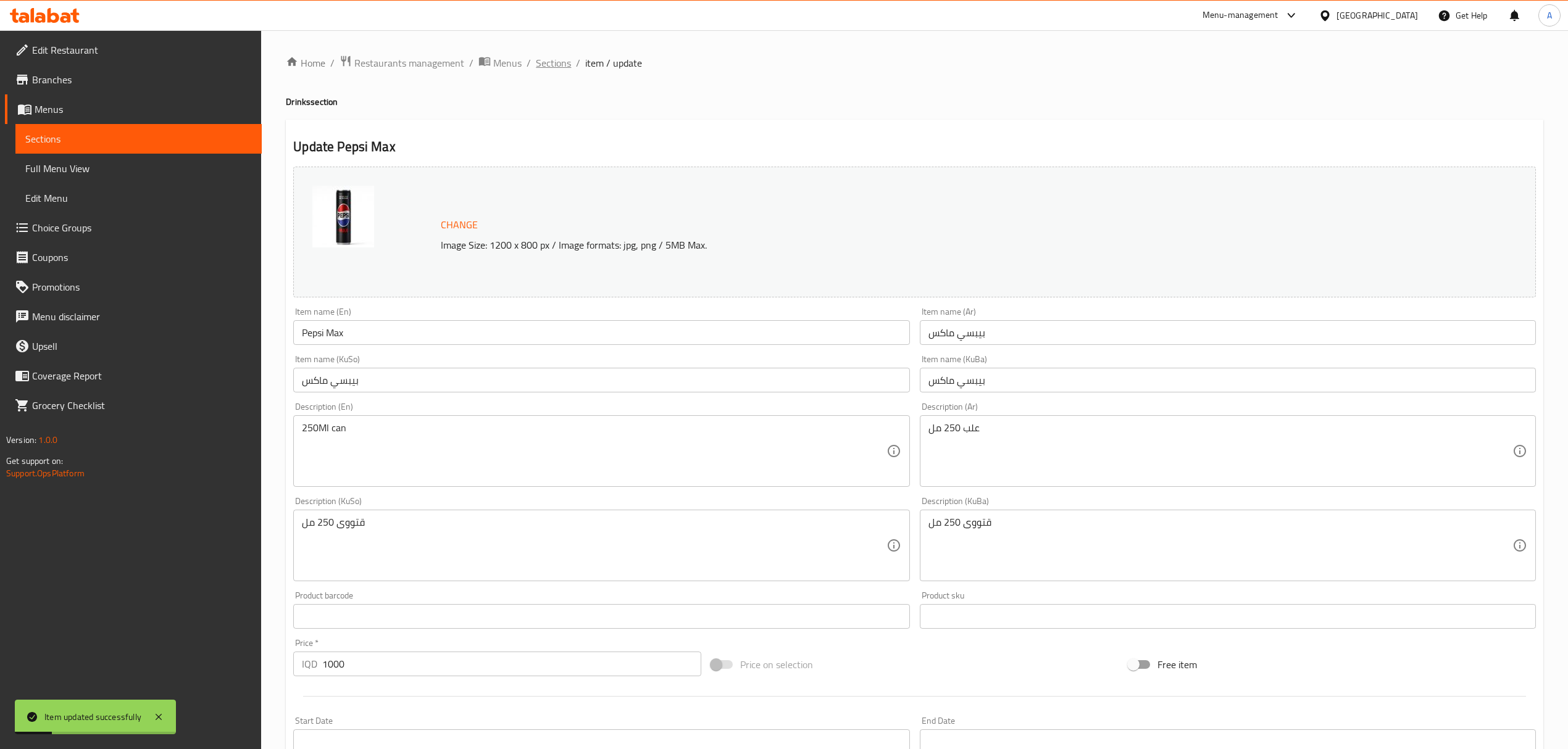
click at [570, 60] on span "Sections" at bounding box center [554, 63] width 35 height 15
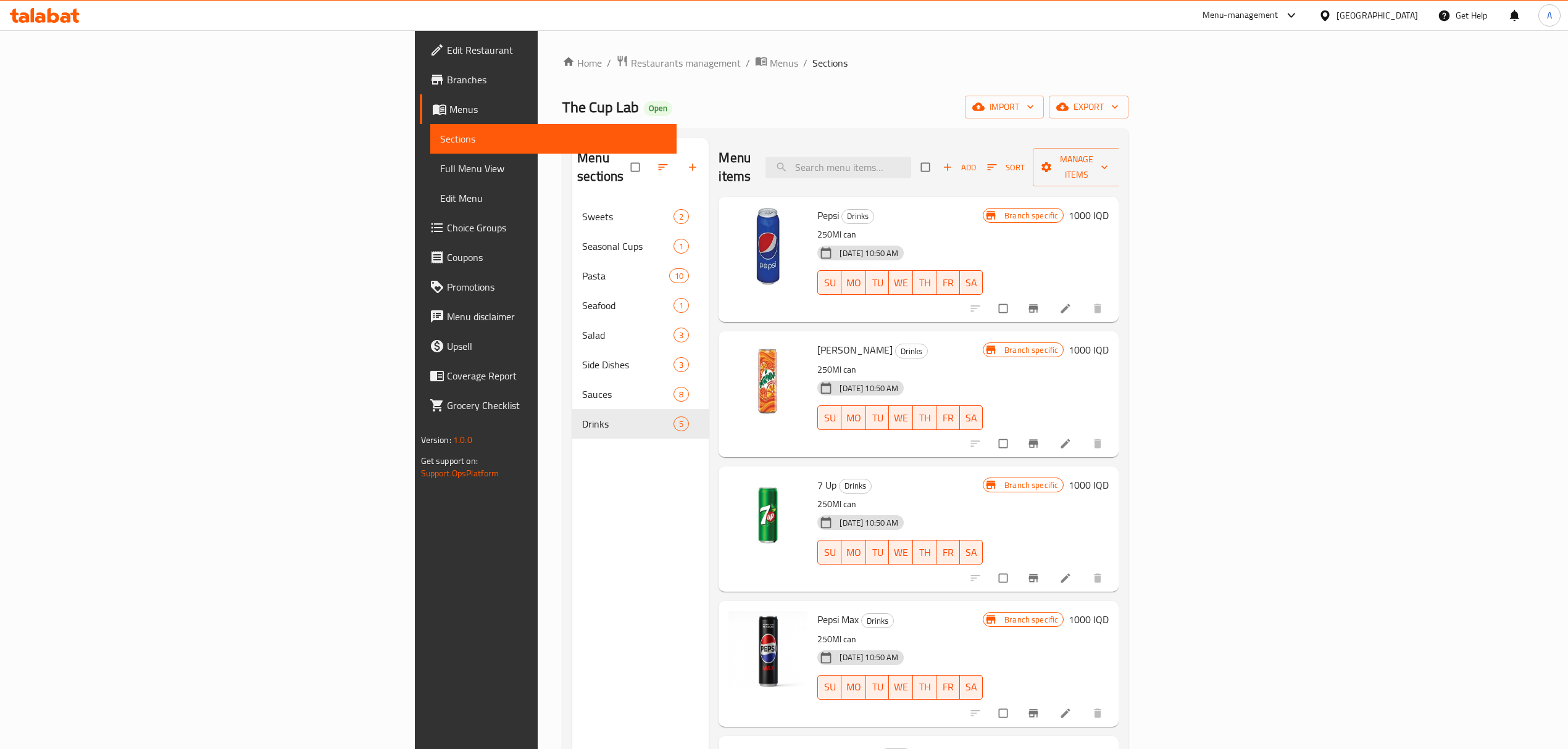
click at [582, 357] on span "Side Dishes" at bounding box center [628, 365] width 92 height 15
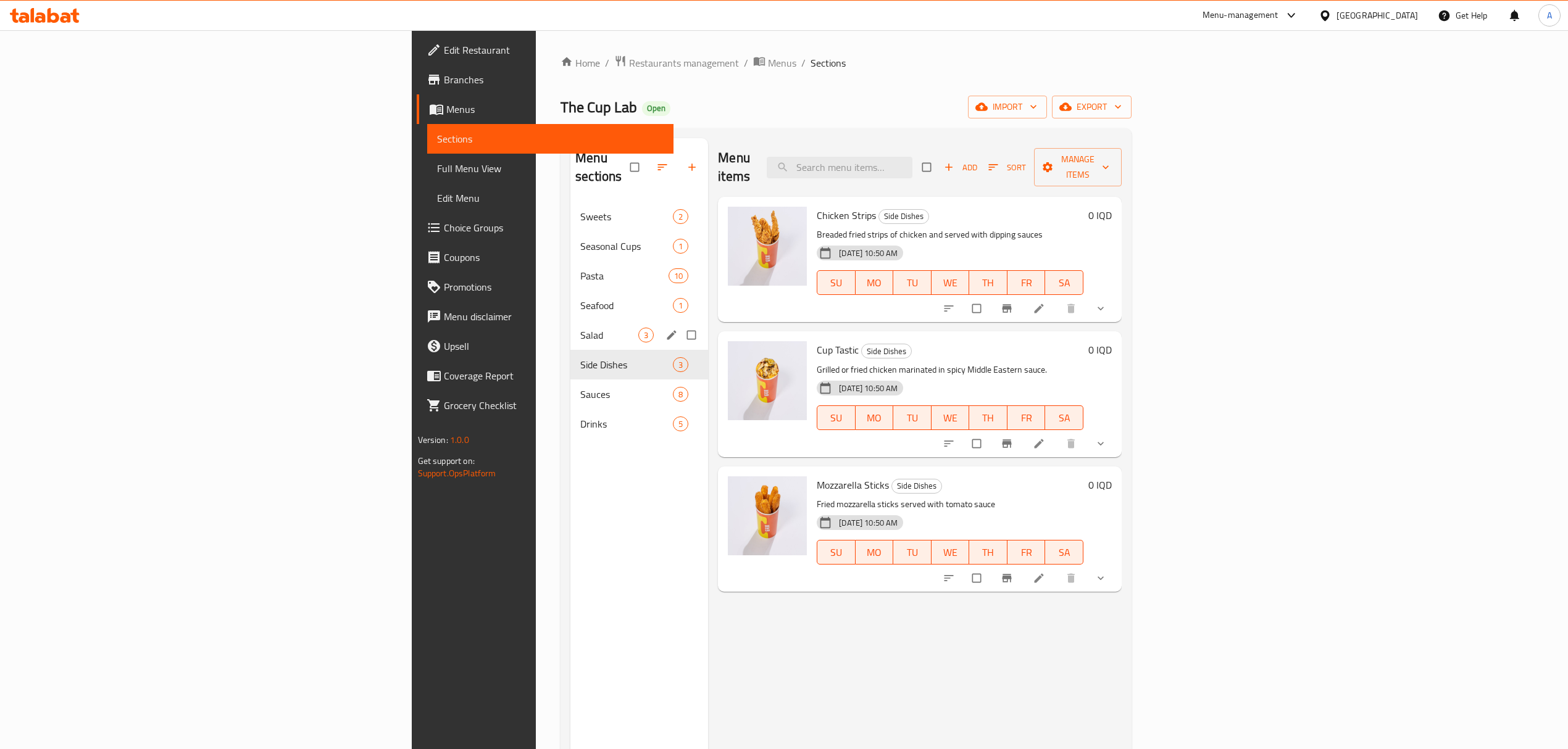
click at [570, 326] on div "Salad 3" at bounding box center [639, 335] width 137 height 30
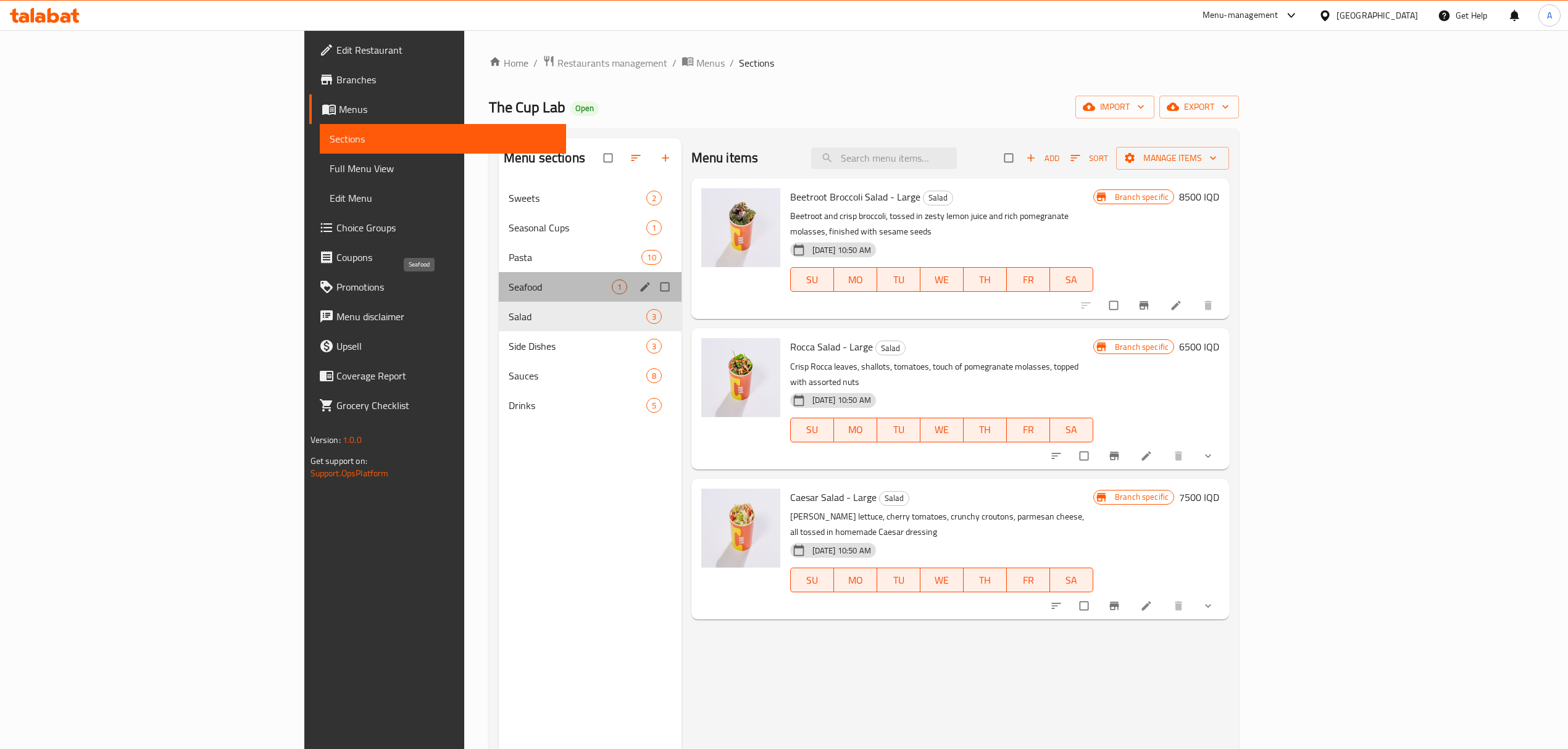
click at [509, 295] on span "Seafood" at bounding box center [560, 287] width 103 height 15
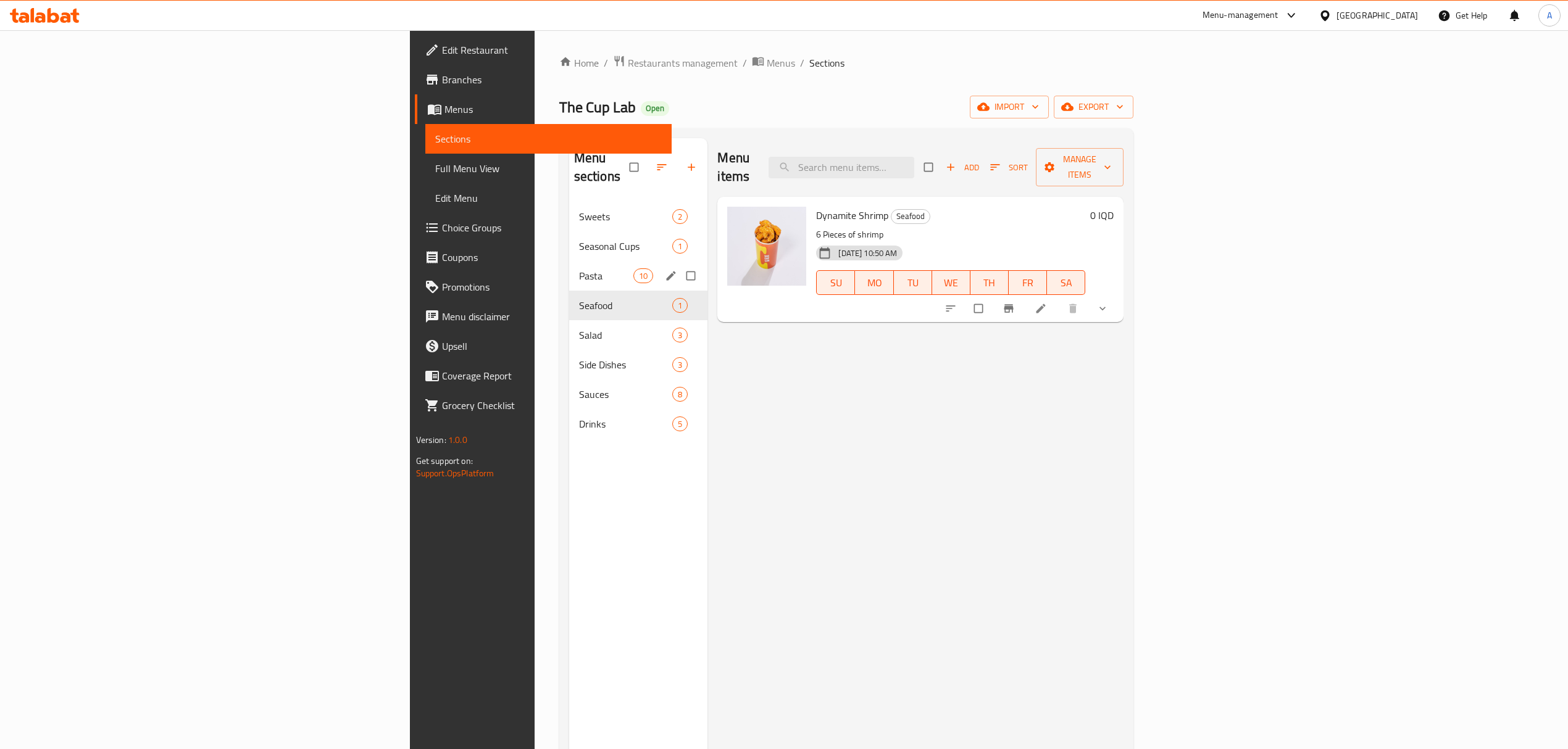
click at [570, 270] on div "Pasta 10" at bounding box center [639, 276] width 139 height 30
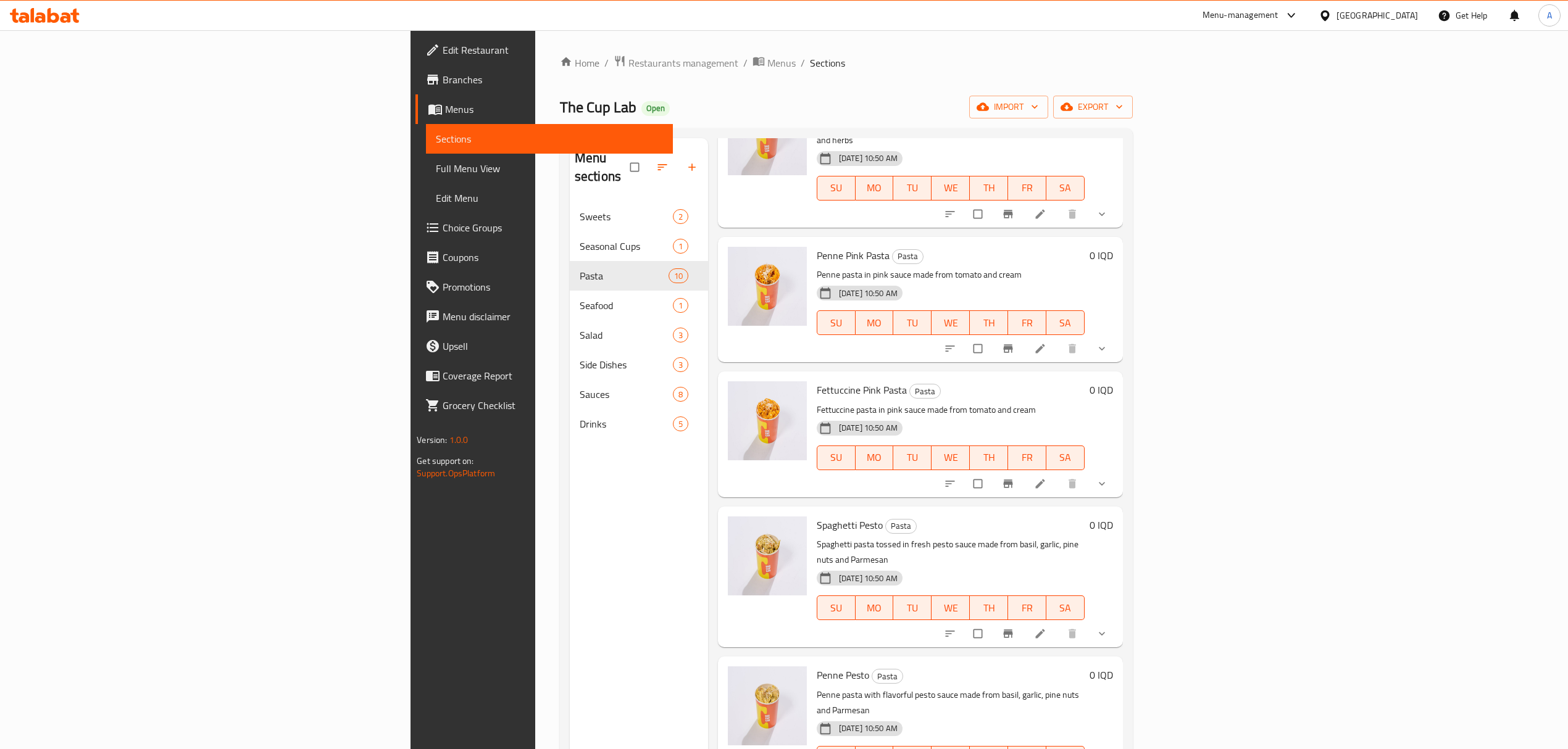
scroll to position [629, 0]
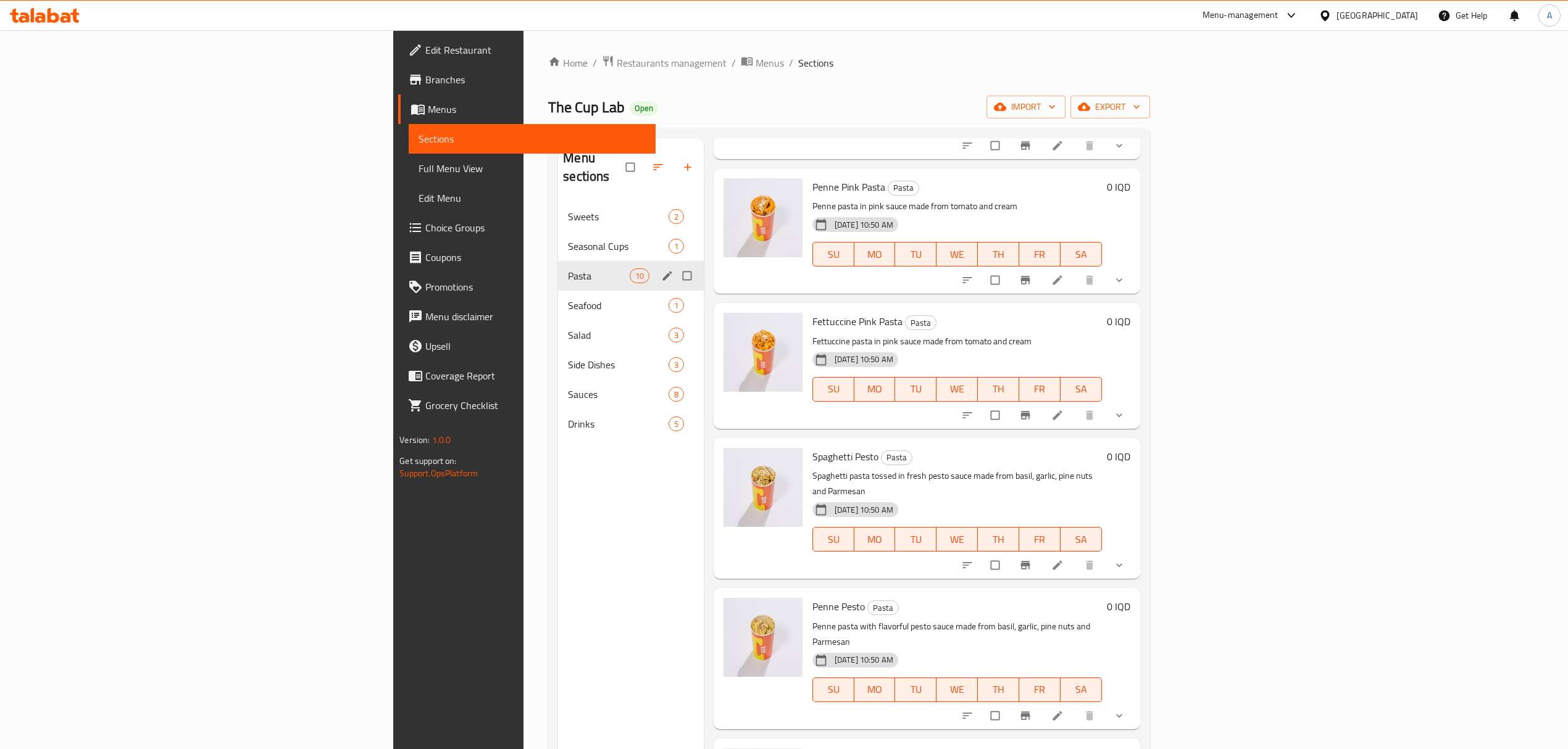
click at [558, 261] on div "Pasta 10" at bounding box center [630, 276] width 146 height 30
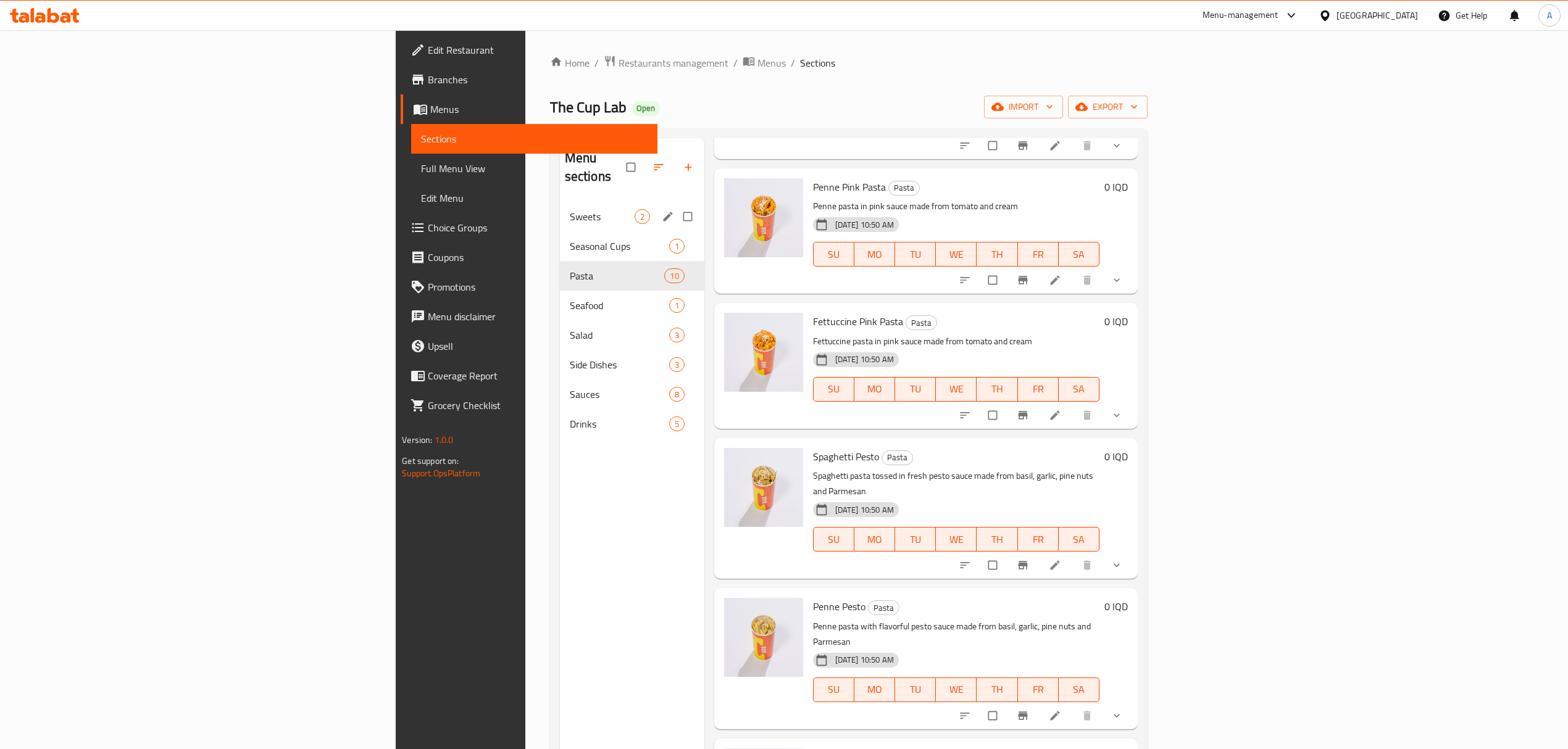
click at [570, 209] on span "Sweets" at bounding box center [602, 216] width 65 height 15
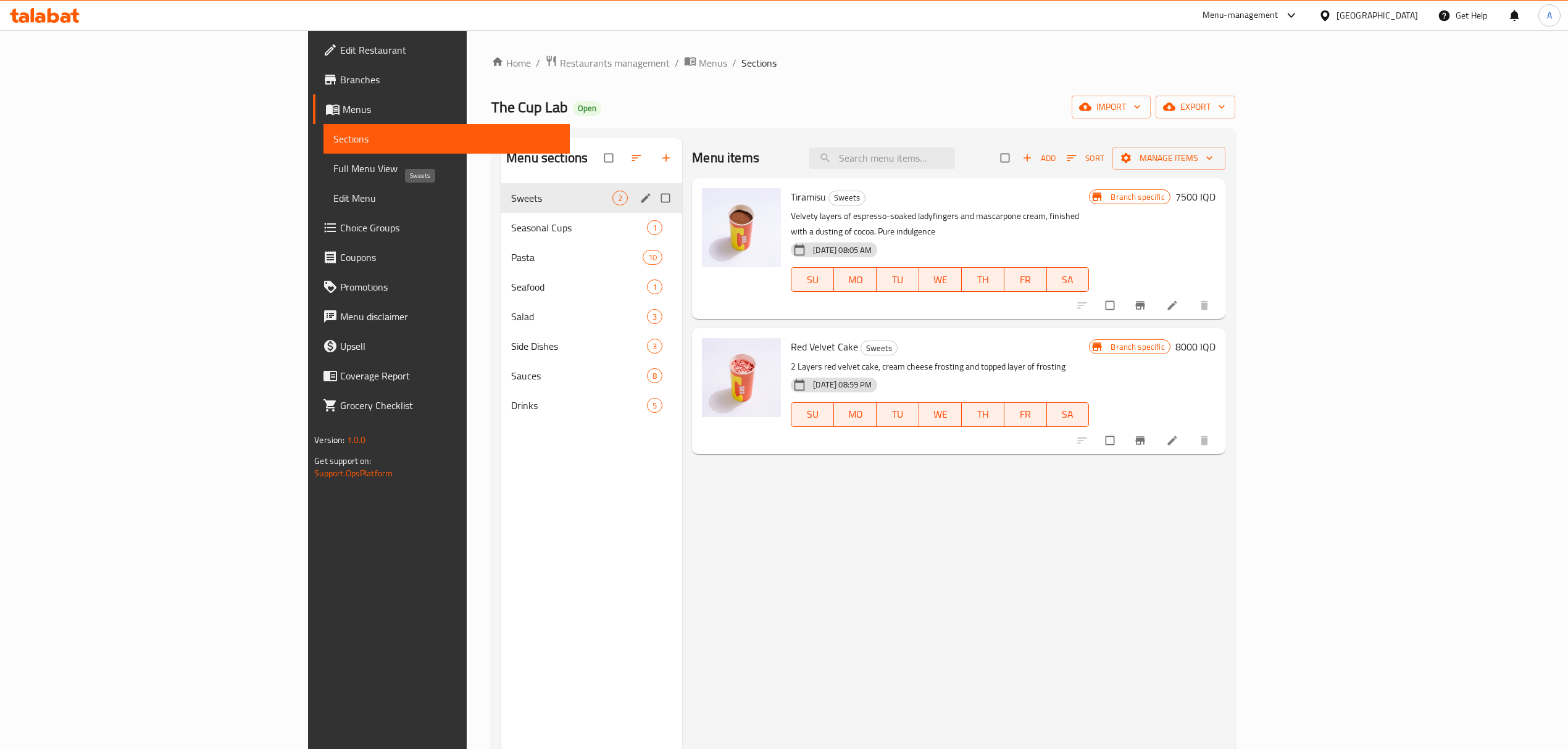
click at [501, 211] on div "Sweets 2" at bounding box center [591, 198] width 181 height 30
click at [501, 216] on div "Seasonal Cups 1" at bounding box center [591, 228] width 181 height 30
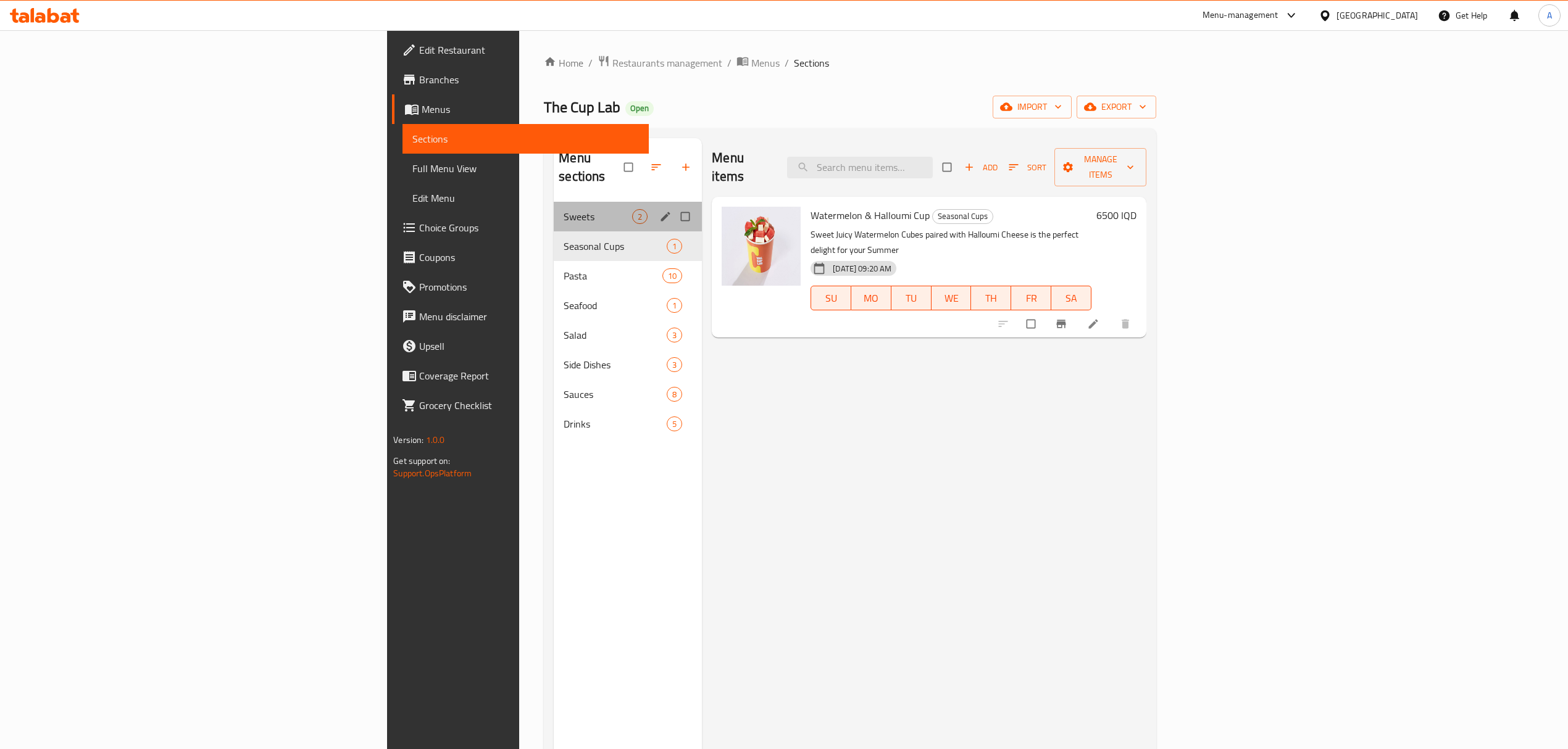
click at [554, 201] on div "Sweets 2" at bounding box center [628, 216] width 148 height 30
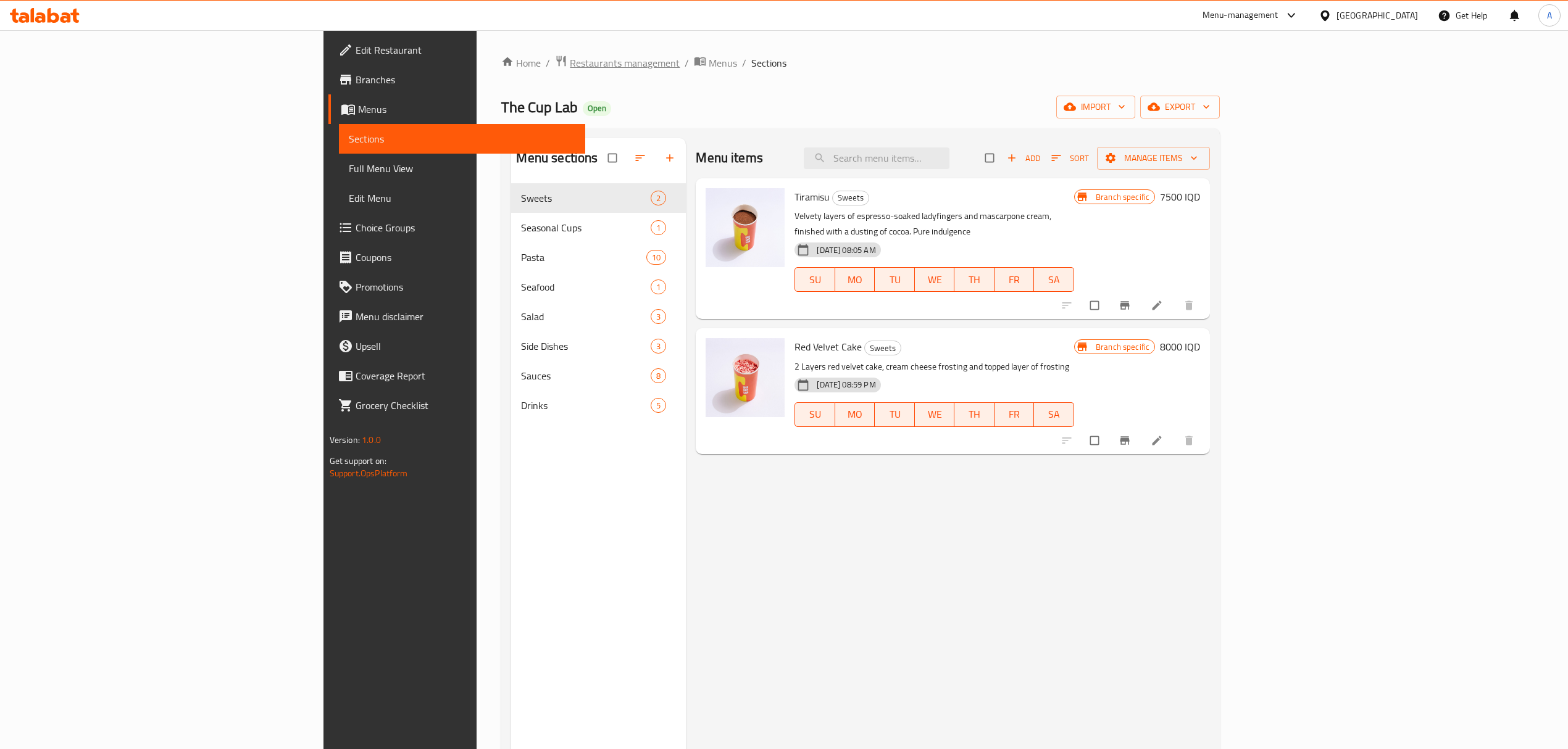
click at [570, 67] on span "Restaurants management" at bounding box center [625, 63] width 110 height 15
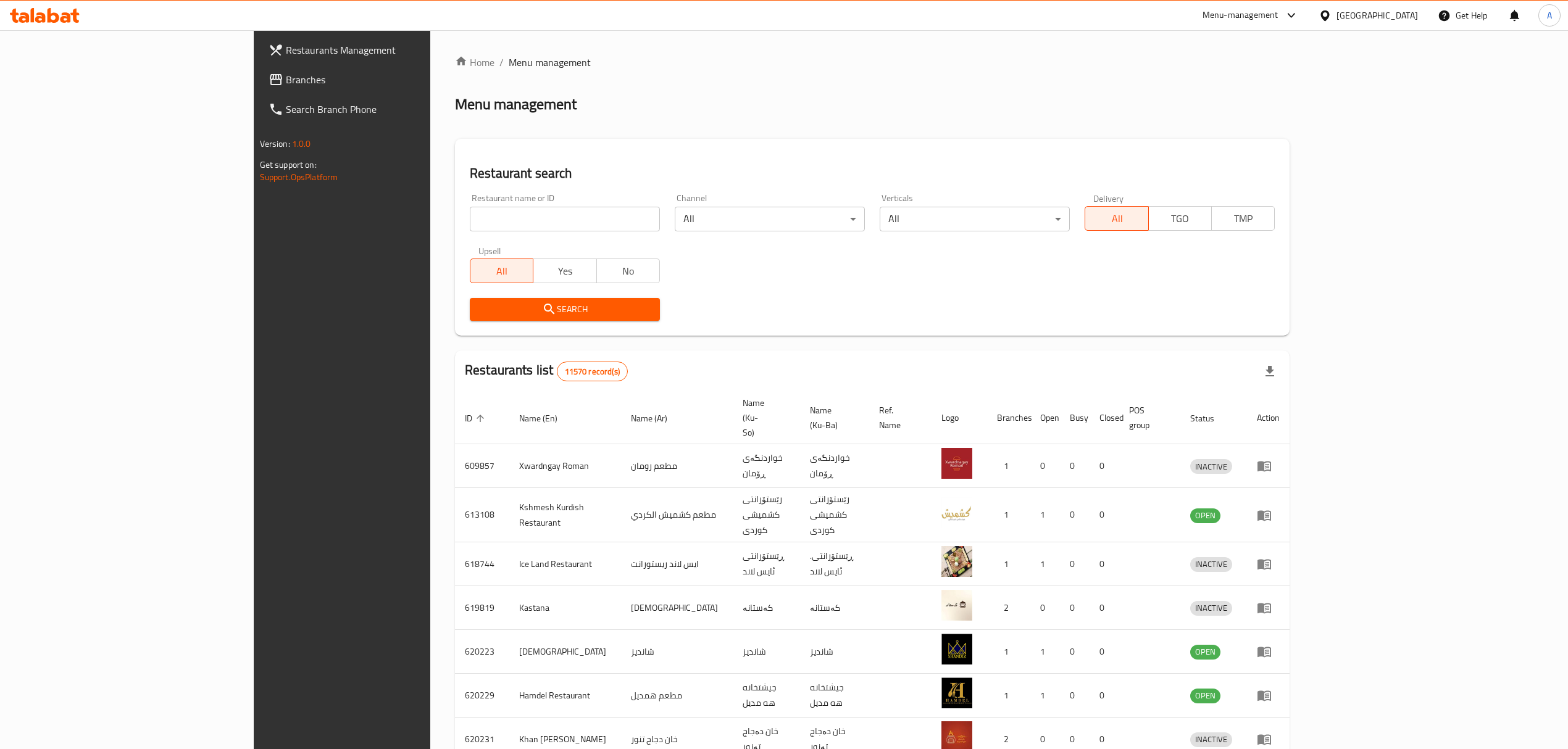
click at [470, 217] on input "search" at bounding box center [565, 219] width 190 height 25
type input "DOLMACHI"
click button "Search" at bounding box center [565, 309] width 190 height 22
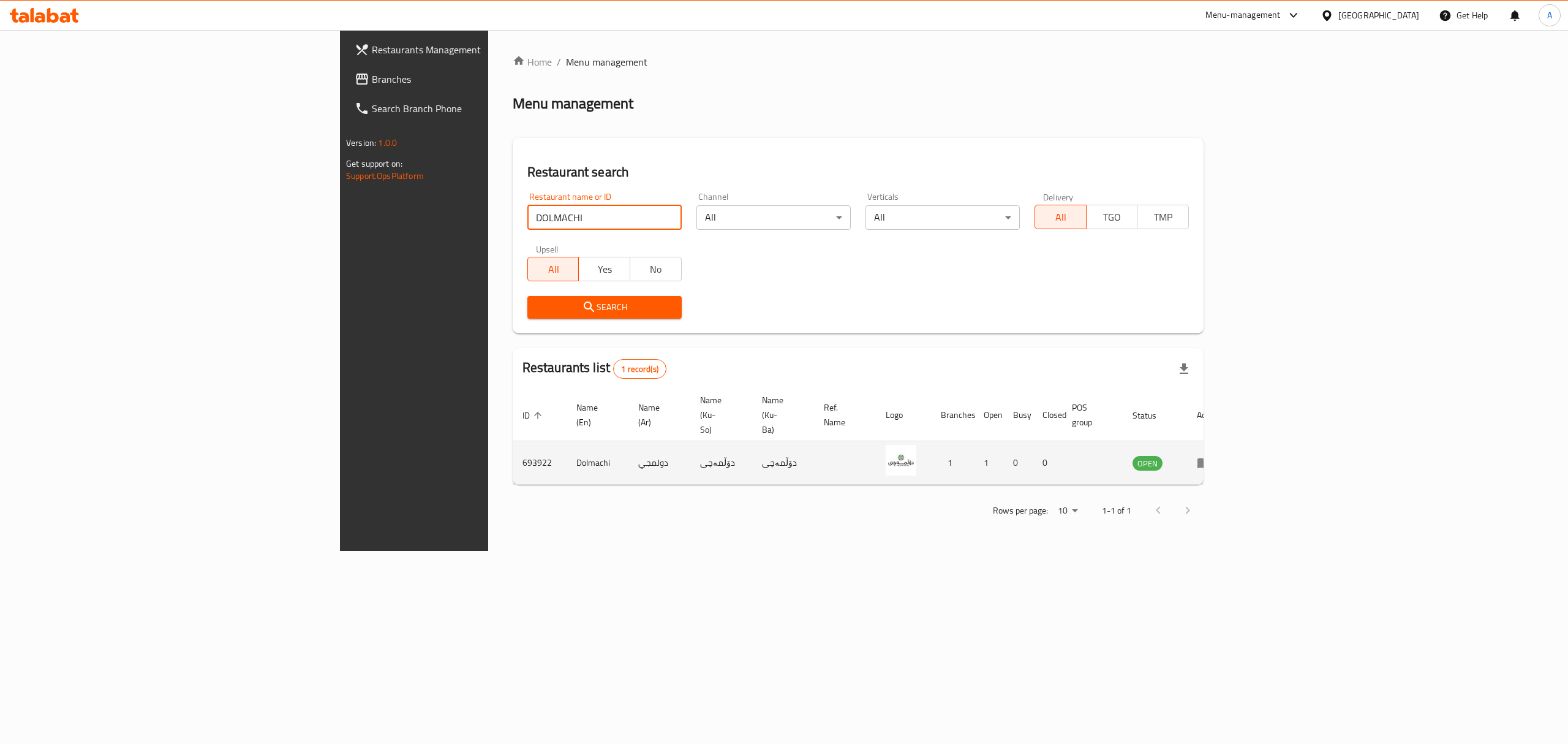
click at [1209, 461] on icon "enhanced table" at bounding box center [1206, 464] width 4 height 5
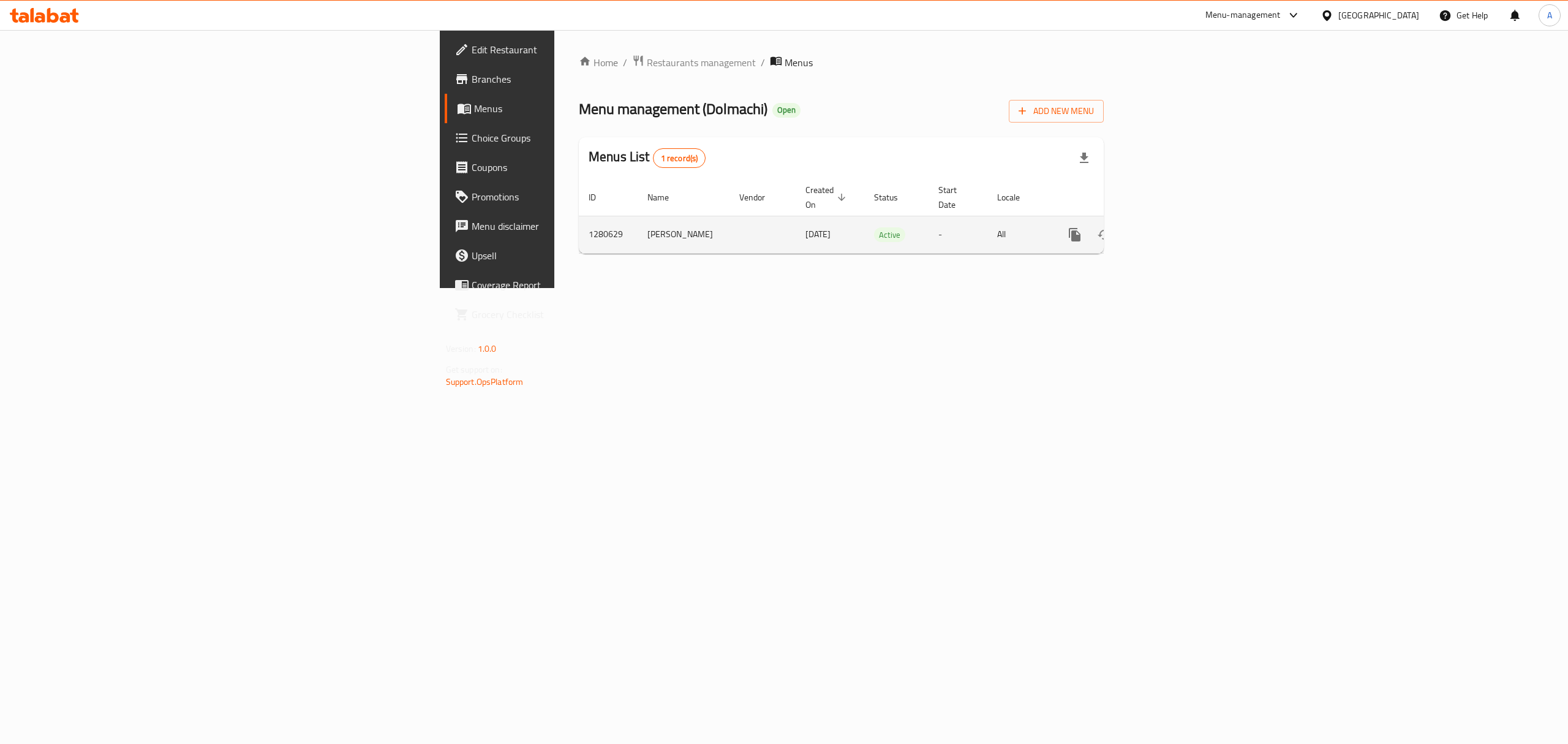
click at [1188, 238] on td "enhanced table" at bounding box center [1119, 234] width 137 height 37
click at [1171, 227] on icon "enhanced table" at bounding box center [1163, 235] width 15 height 15
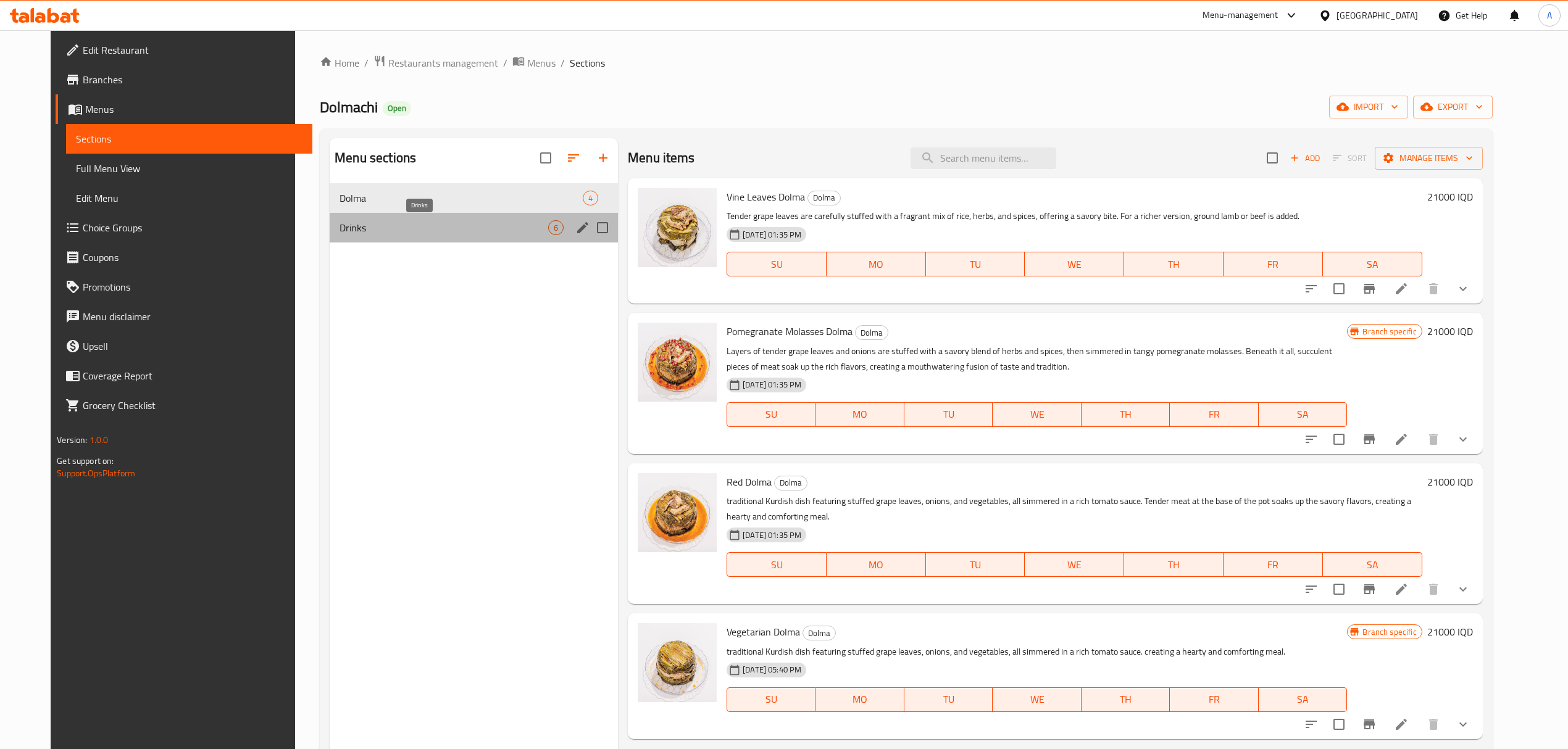
click at [438, 232] on span "Drinks" at bounding box center [444, 228] width 209 height 15
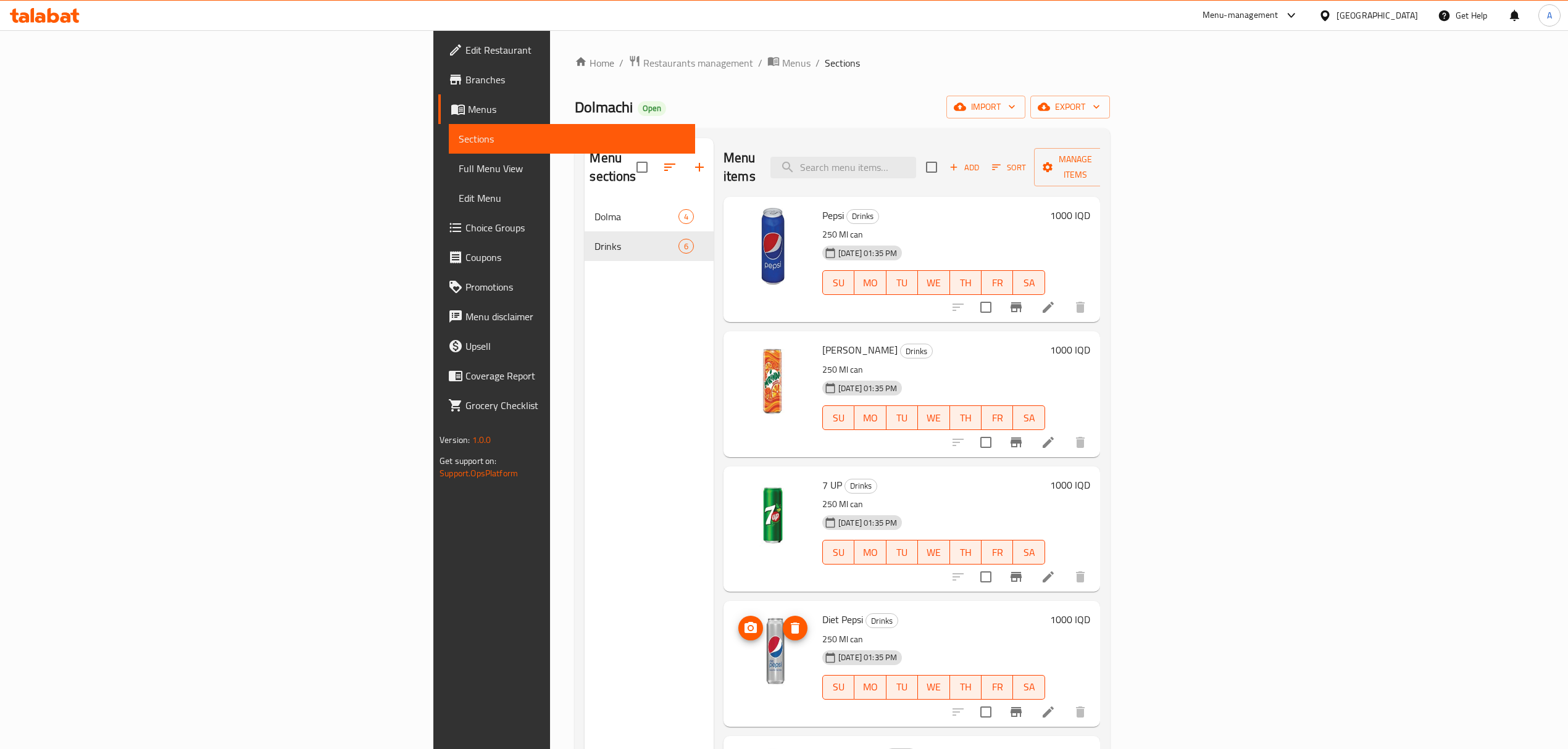
click at [788, 621] on icon "delete image" at bounding box center [795, 628] width 15 height 15
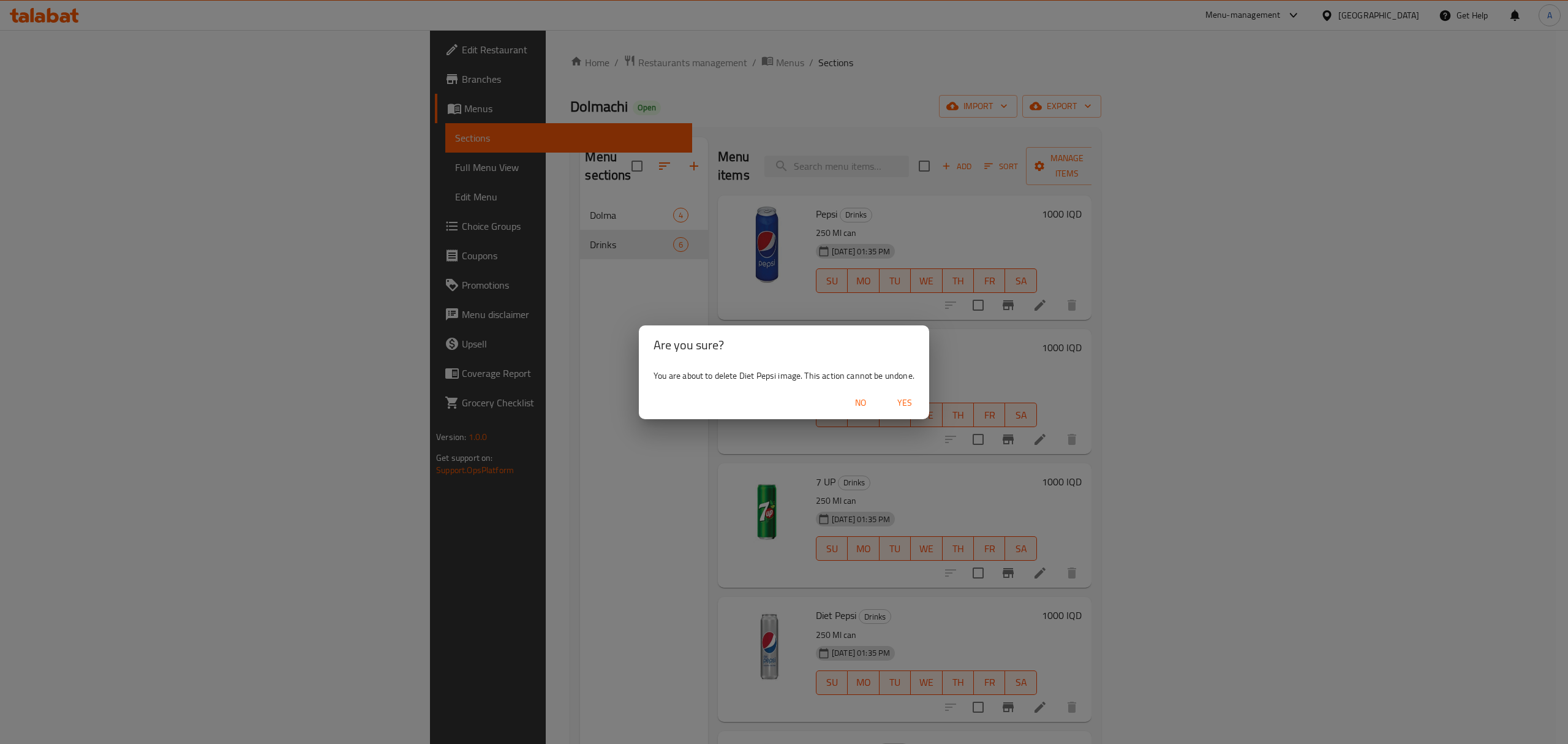
click at [900, 401] on span "Yes" at bounding box center [905, 403] width 30 height 16
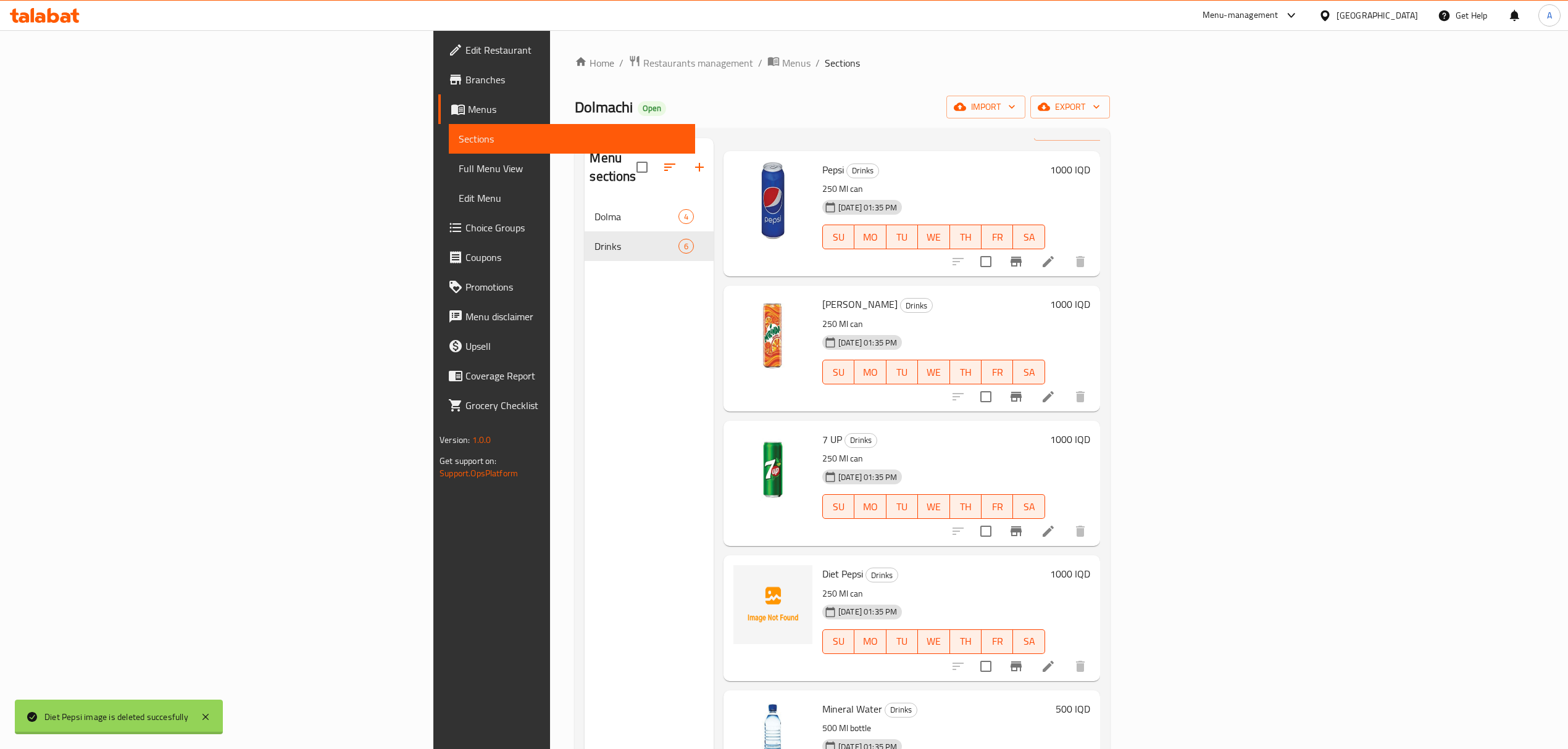
scroll to position [72, 0]
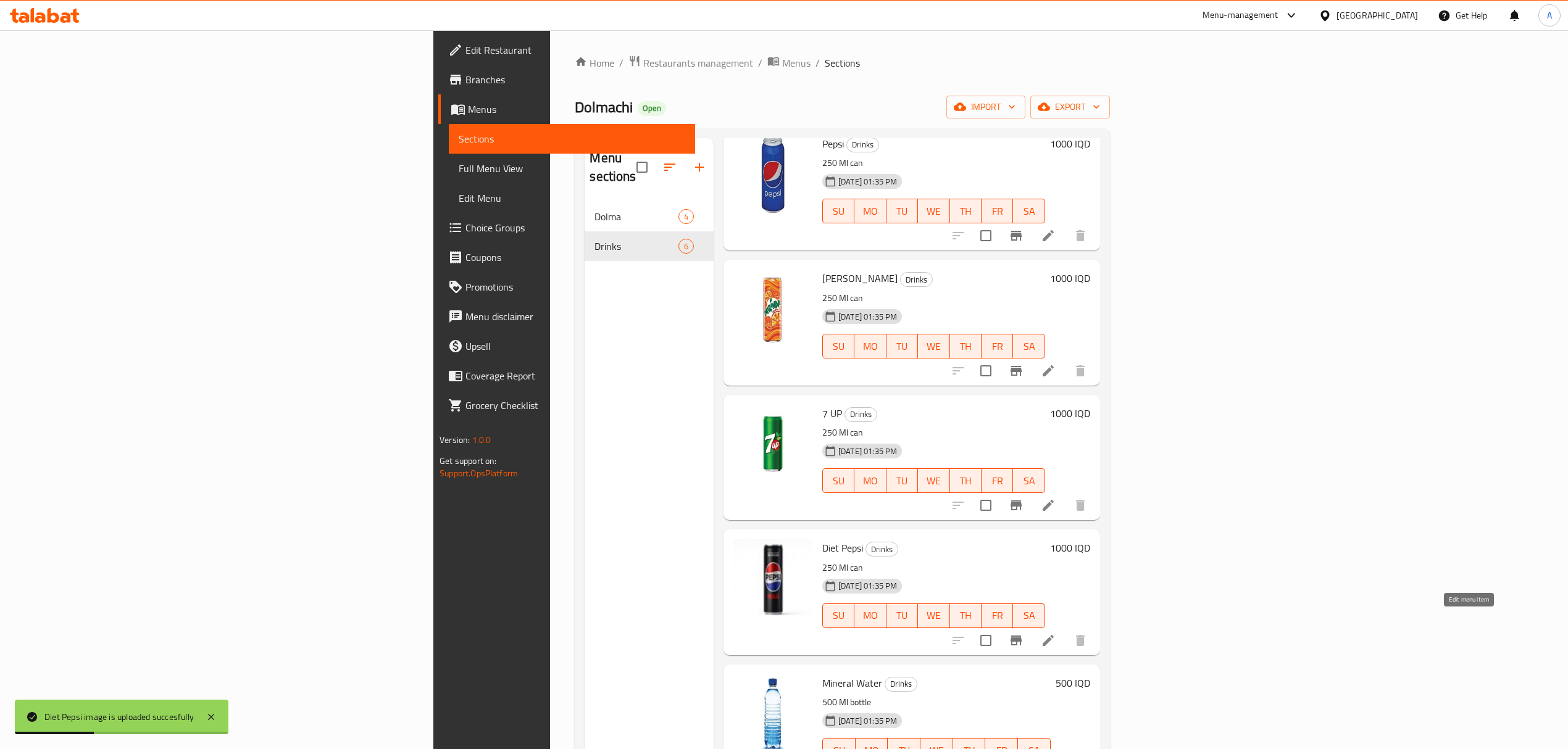
click at [1054, 635] on icon at bounding box center [1048, 640] width 11 height 11
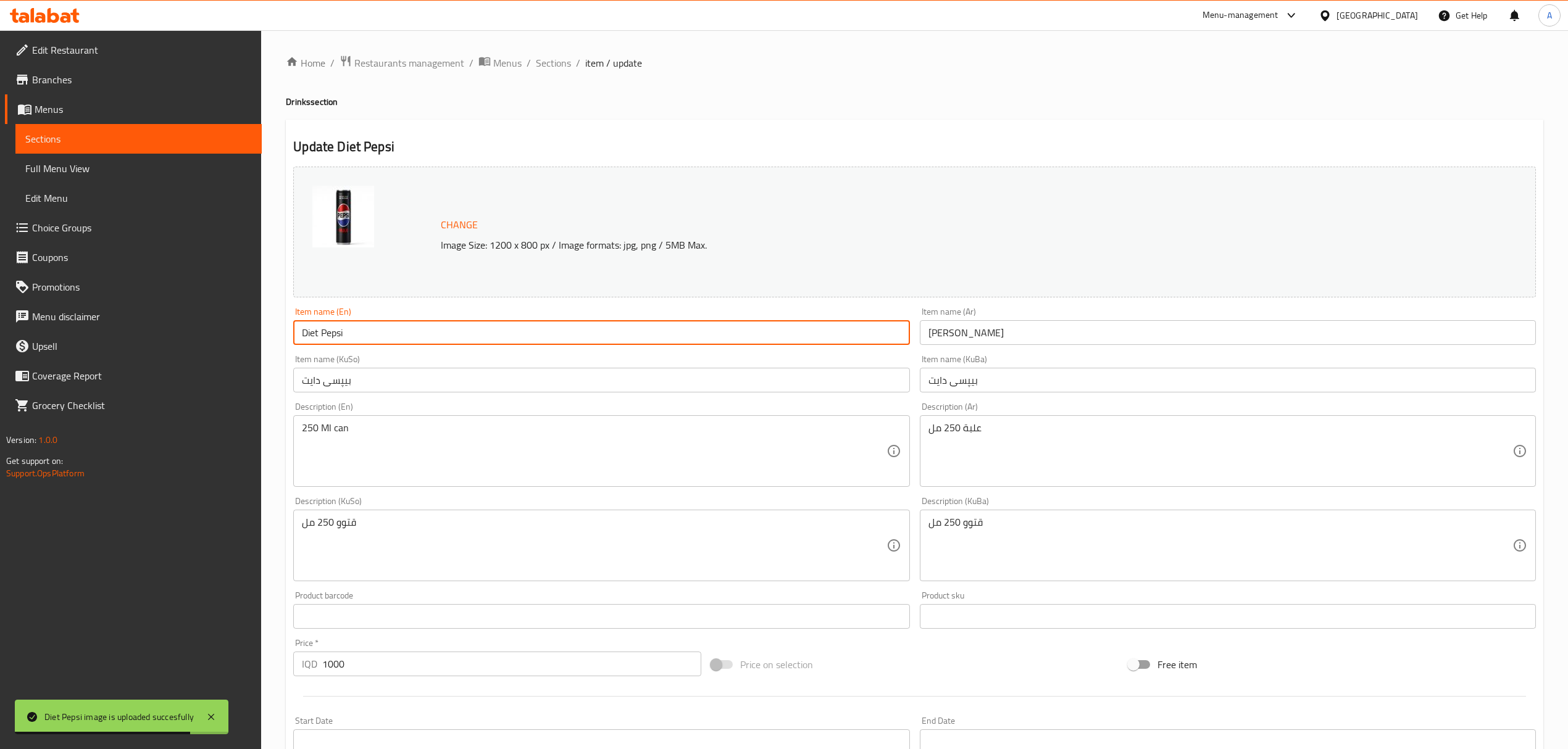
drag, startPoint x: 396, startPoint y: 321, endPoint x: 261, endPoint y: 336, distance: 135.8
click at [261, 336] on div "Edit Restaurant Branches Menus Sections Full Menu View Edit Menu Choice Groups …" at bounding box center [784, 530] width 1568 height 1001
type input "Pepsi Max"
click at [951, 337] on input "دايت بيبسي" at bounding box center [1228, 333] width 616 height 25
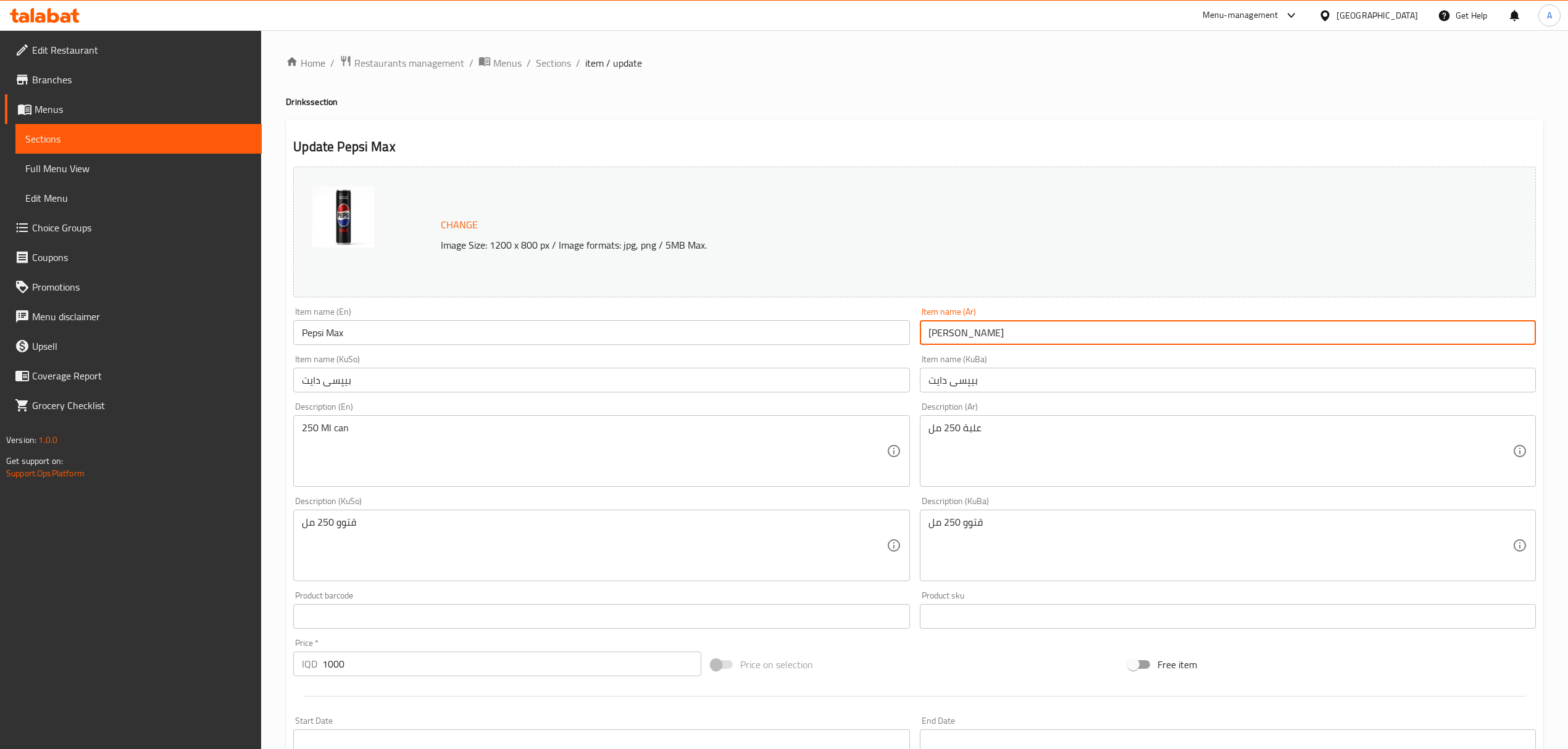
click at [951, 335] on input "دايت بيبسي" at bounding box center [1228, 333] width 616 height 25
paste input "يبسي ماكس"
type input "بيبسي ماكس"
click at [968, 383] on input "بیپسی دایت" at bounding box center [1228, 380] width 616 height 25
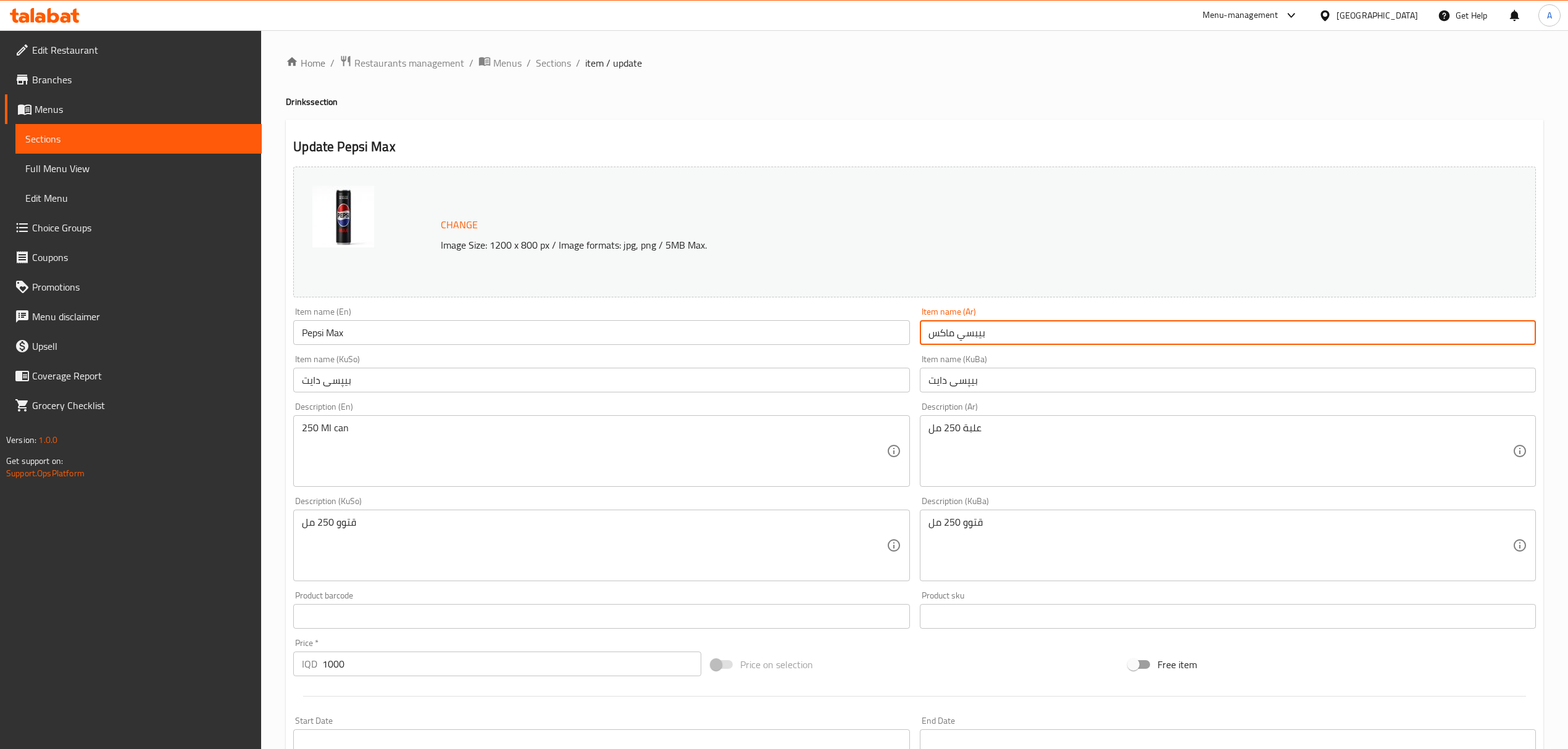
click at [968, 383] on input "بیپسی دایت" at bounding box center [1228, 380] width 616 height 25
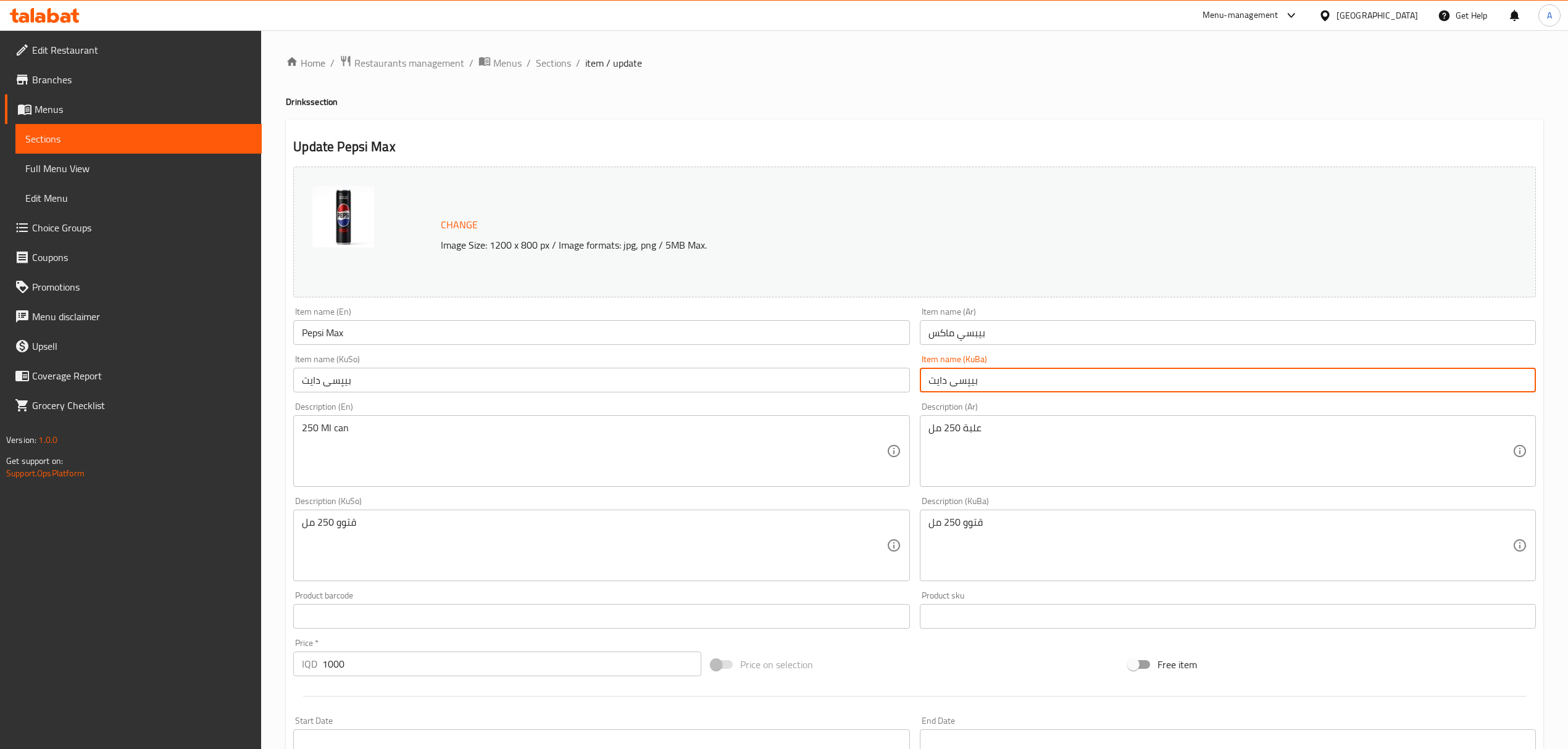
click at [968, 383] on input "بیپسی دایت" at bounding box center [1228, 380] width 616 height 25
paste input "يبسي ماكس"
type input "بيبسي ماكس"
click at [741, 388] on input "بیپسی دایت" at bounding box center [601, 380] width 616 height 25
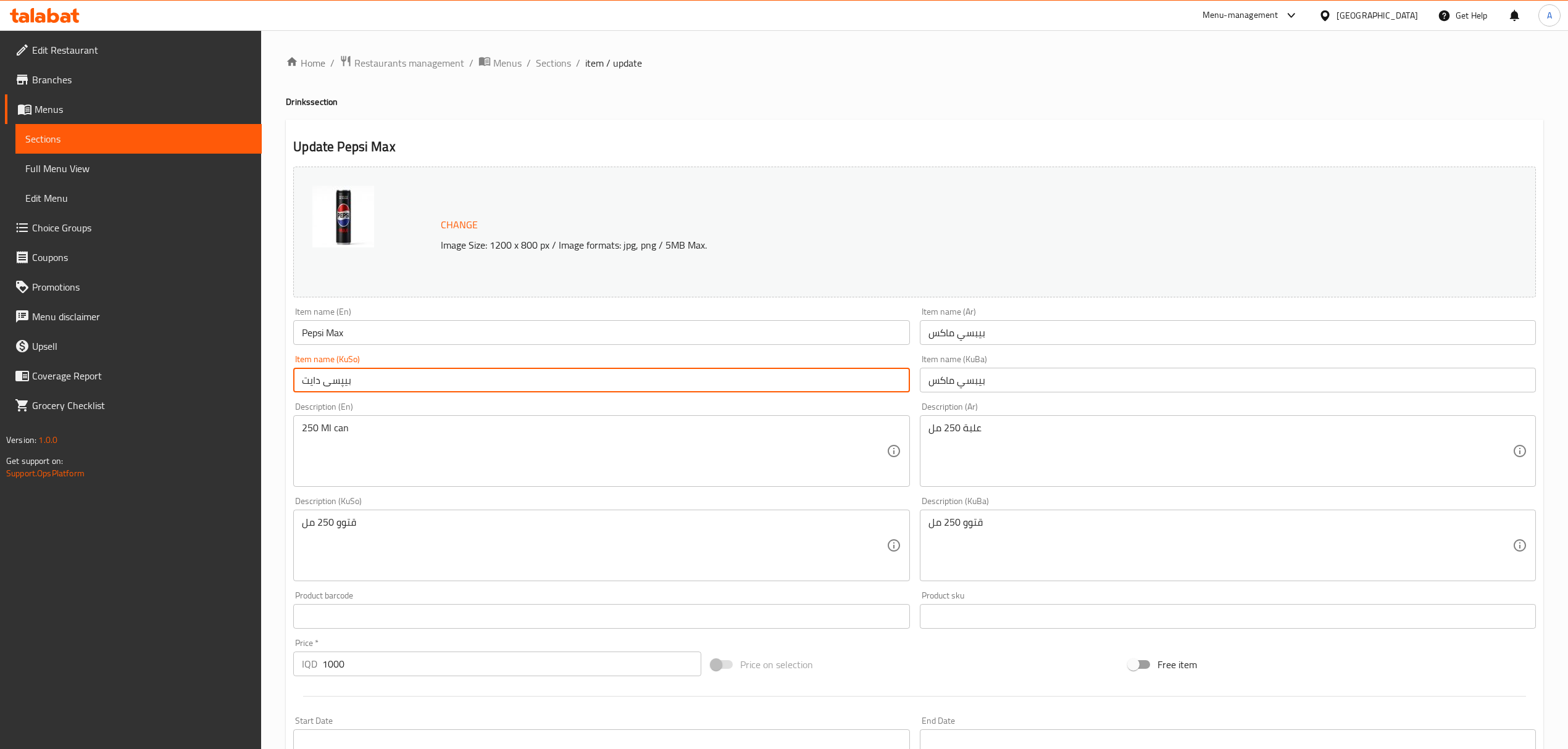
click at [741, 388] on input "بیپسی دایت" at bounding box center [601, 380] width 616 height 25
paste input "يبسي ماكس"
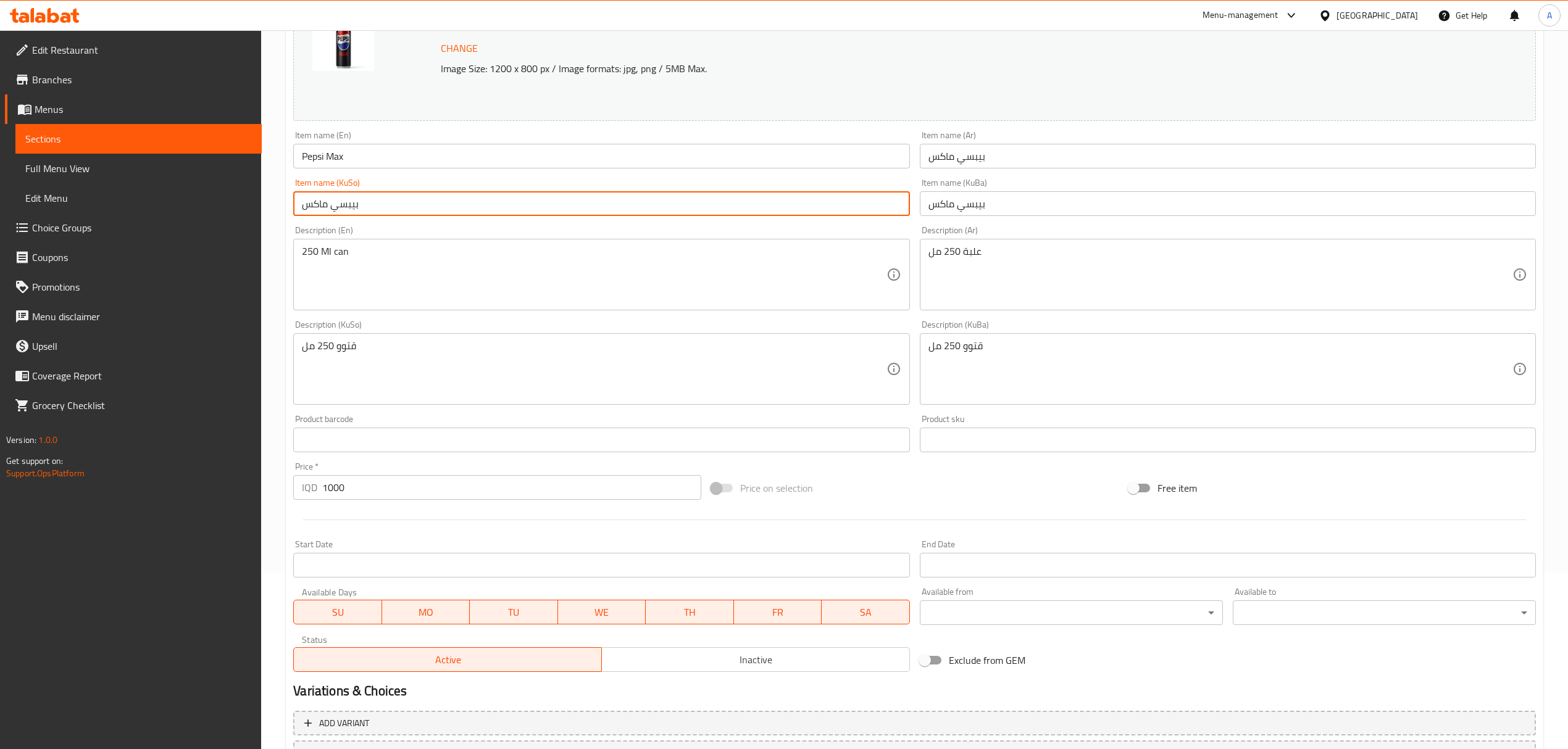
scroll to position [281, 0]
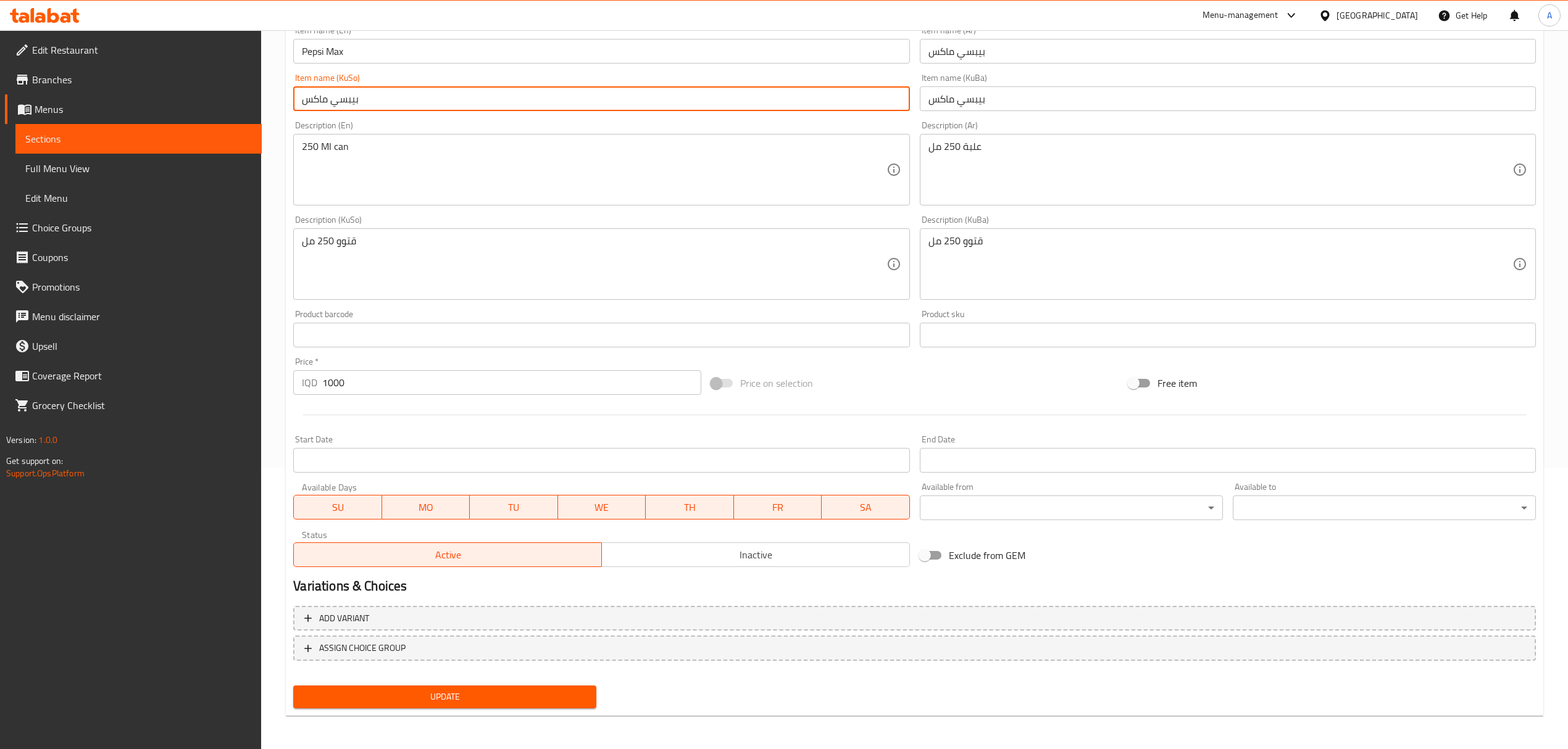
type input "بيبسي ماكس"
click at [485, 695] on span "Update" at bounding box center [445, 697] width 283 height 16
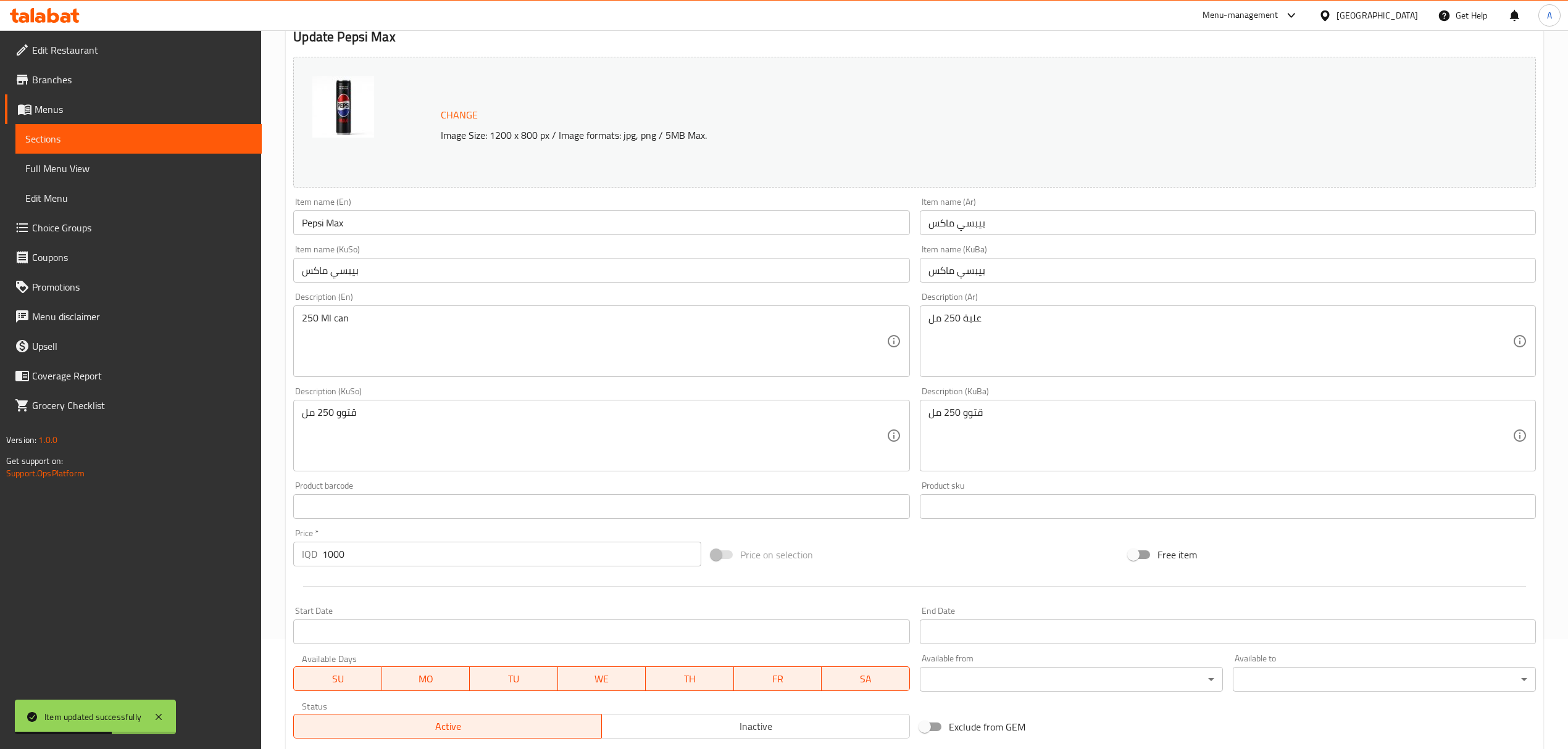
scroll to position [0, 0]
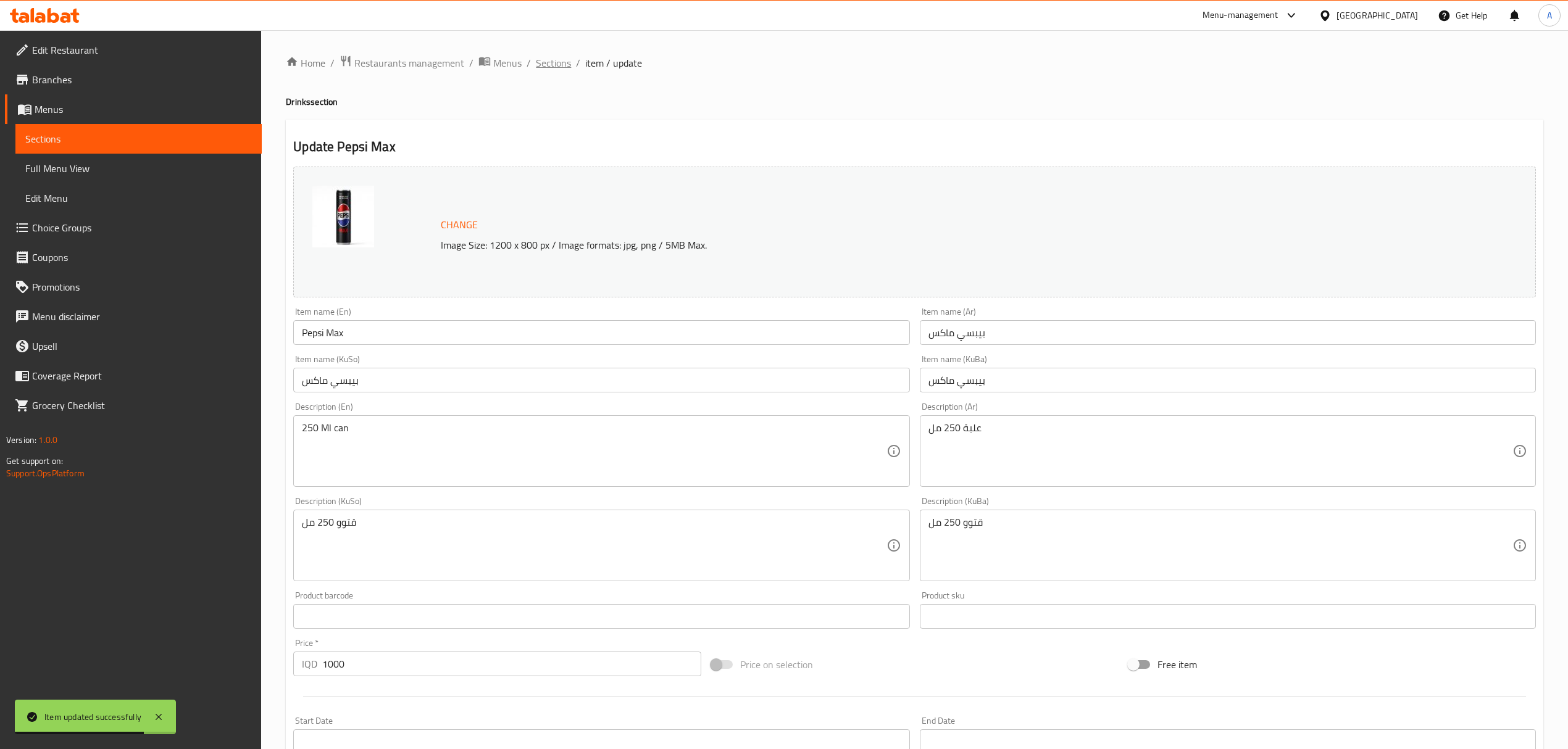
click at [561, 62] on span "Sections" at bounding box center [554, 63] width 35 height 15
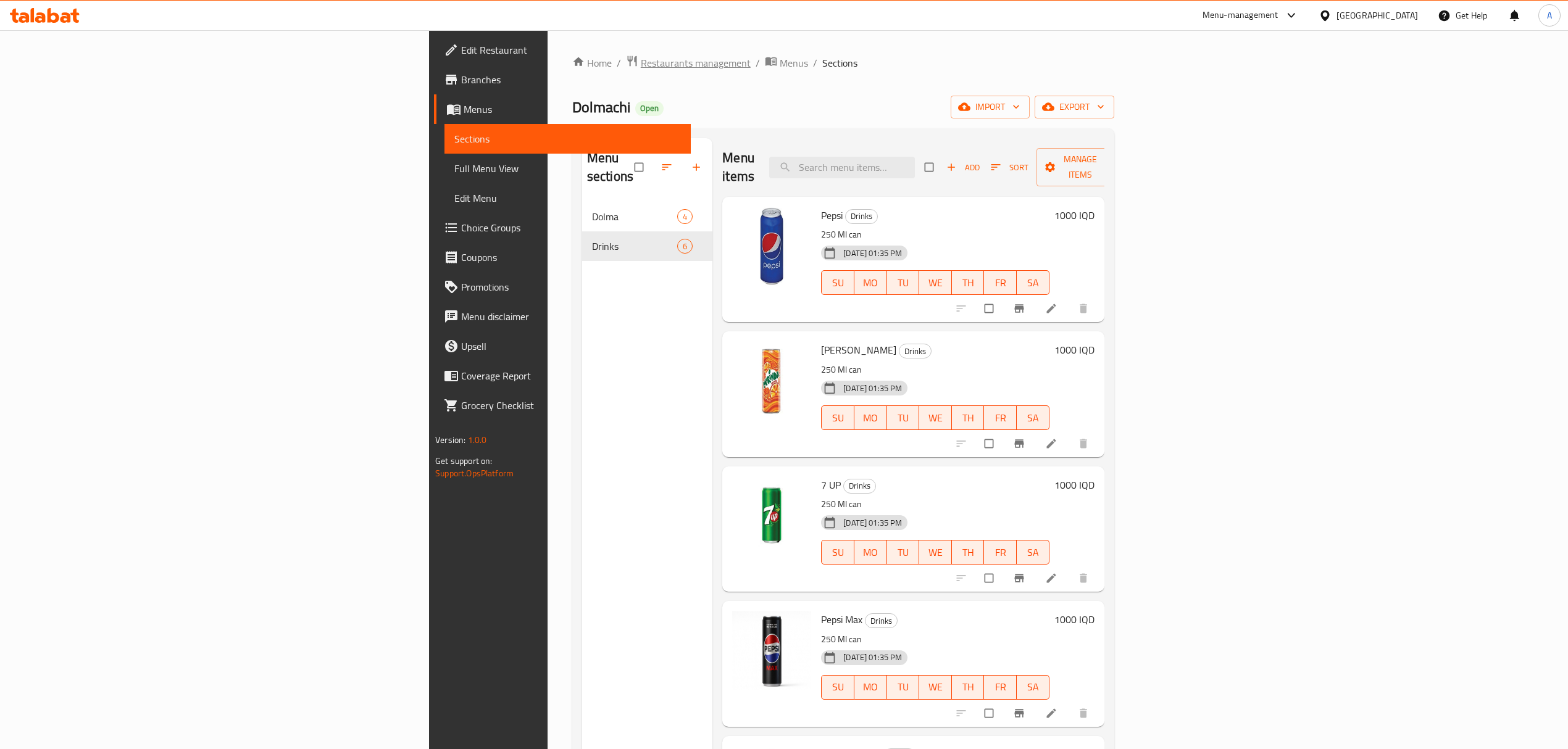
click at [641, 65] on span "Restaurants management" at bounding box center [696, 63] width 110 height 15
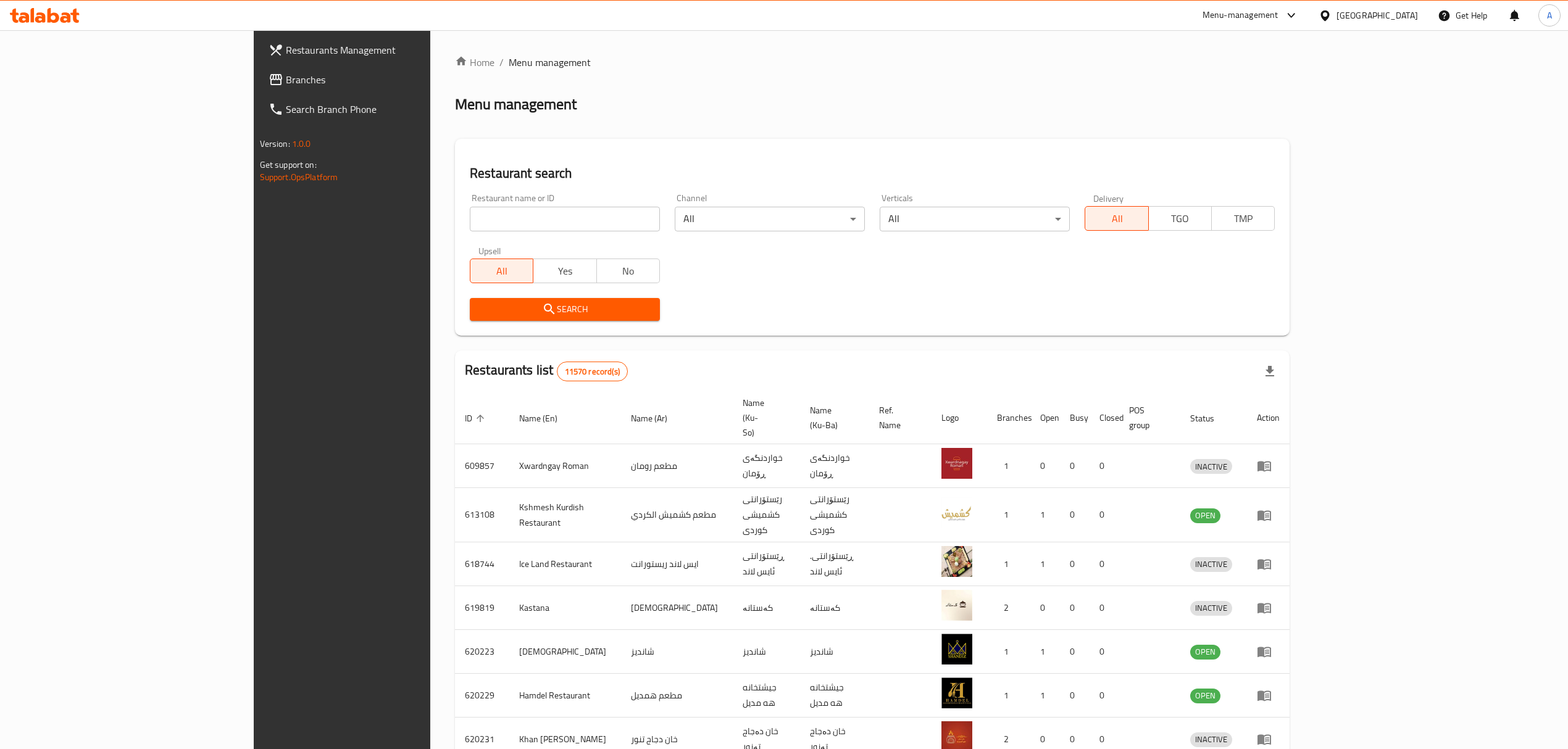
click at [66, 5] on div at bounding box center [45, 16] width 90 height 25
click at [470, 215] on input "search" at bounding box center [565, 219] width 190 height 25
click at [455, 161] on div "Restaurant search Restaurant name or ID Restaurant name or ID Channel All ​ Ver…" at bounding box center [872, 237] width 834 height 197
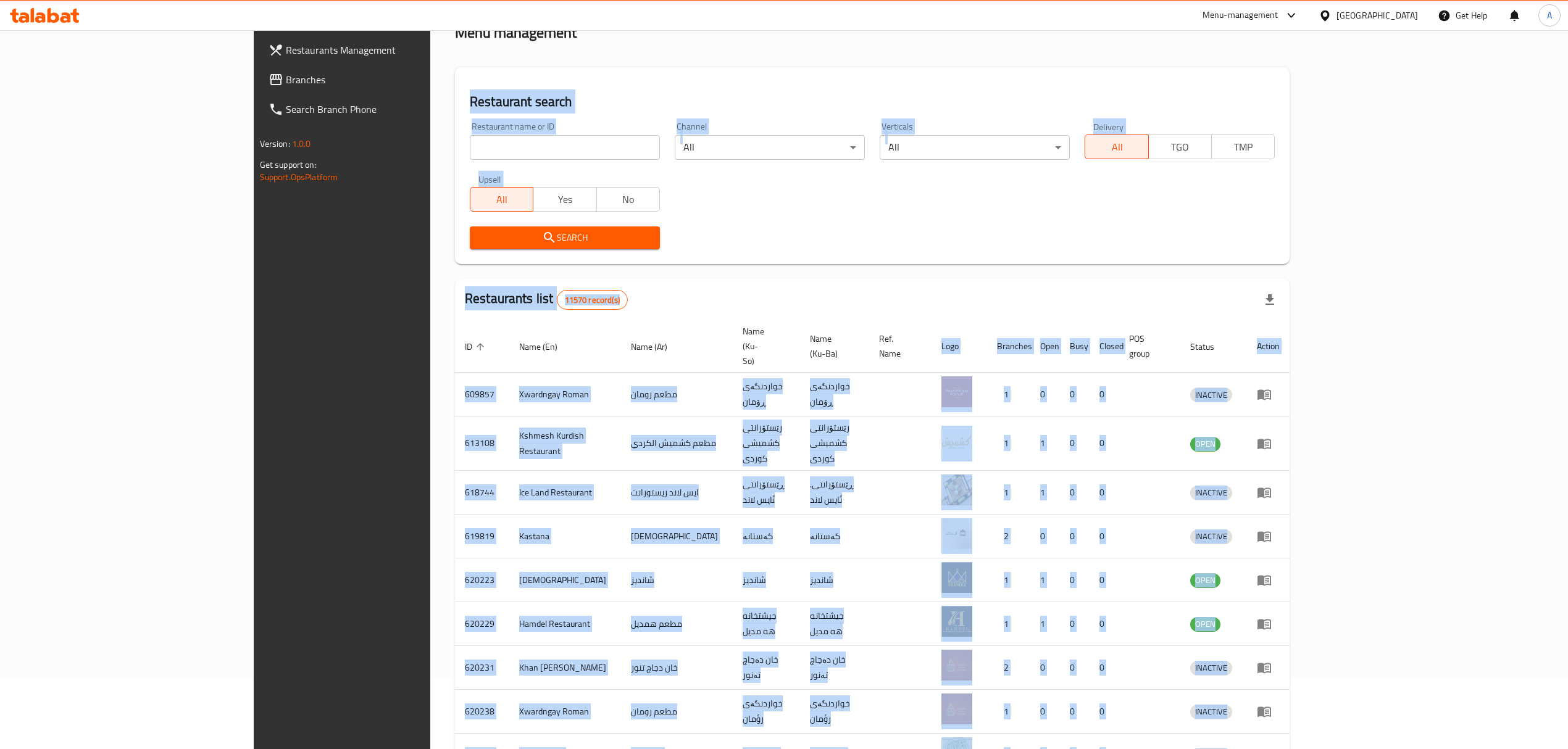
scroll to position [171, 0]
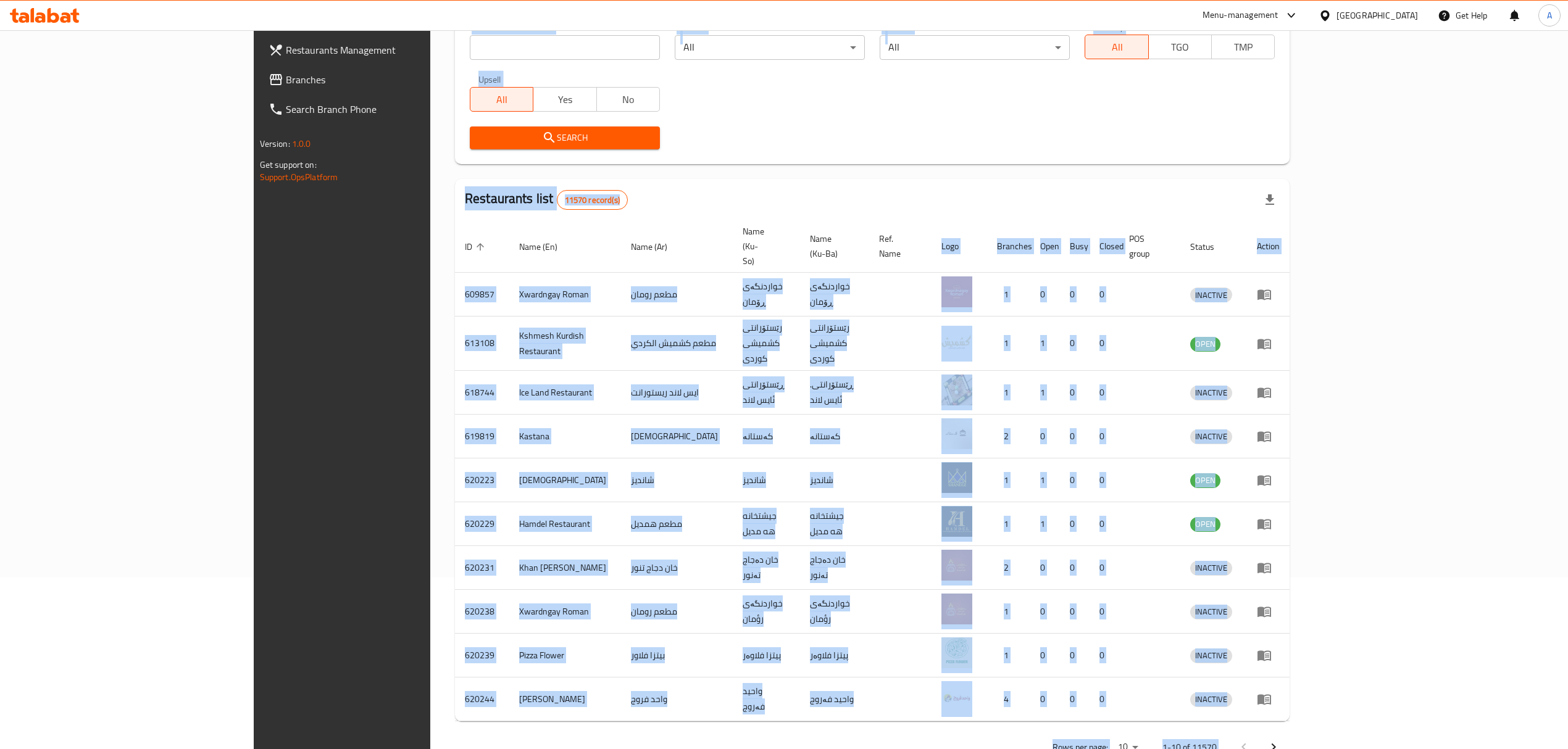
drag, startPoint x: 368, startPoint y: 161, endPoint x: 1436, endPoint y: 871, distance: 1282.5
click at [1436, 578] on html "​ Menu-management Iraq Get Help A Restaurants Management Branches Search Branch…" at bounding box center [784, 203] width 1568 height 749
click at [1162, 747] on div "Home / Menu management Menu management Restaurant search Restaurant name or ID …" at bounding box center [873, 323] width 884 height 930
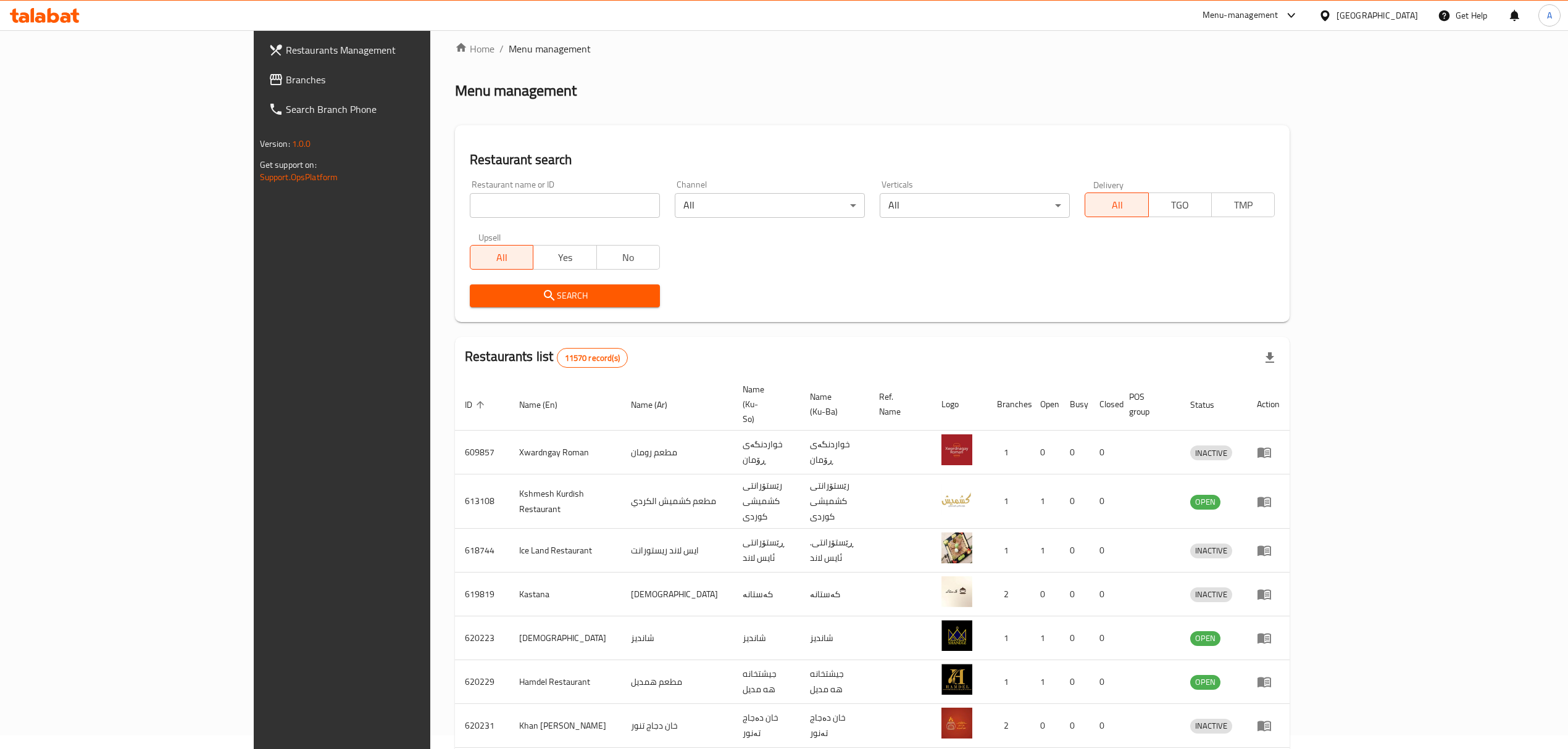
scroll to position [0, 0]
